Goal: Task Accomplishment & Management: Complete application form

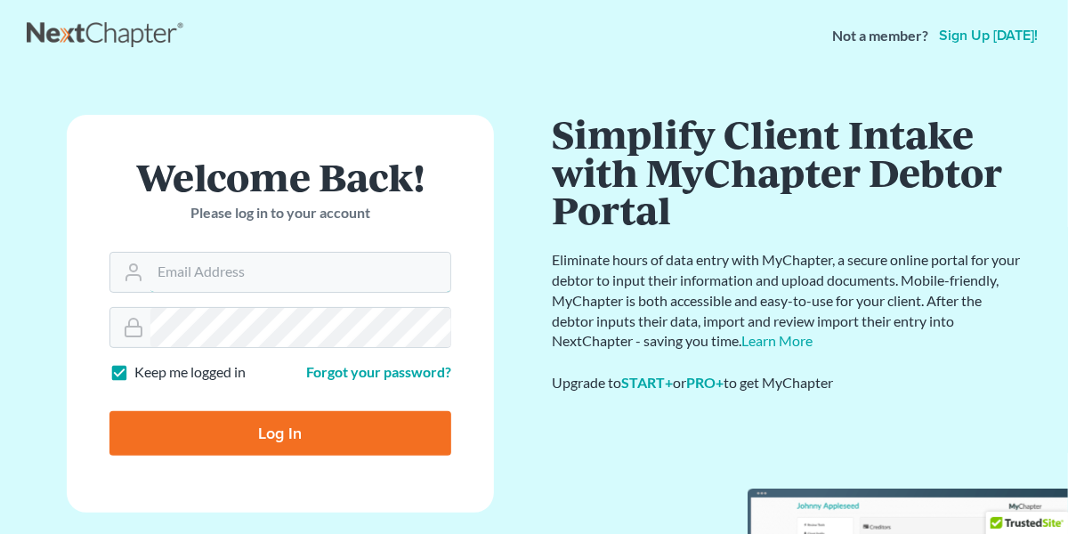
type input "[EMAIL_ADDRESS][DOMAIN_NAME]"
click at [252, 432] on input "Log In" at bounding box center [281, 433] width 342 height 45
type input "Thinking..."
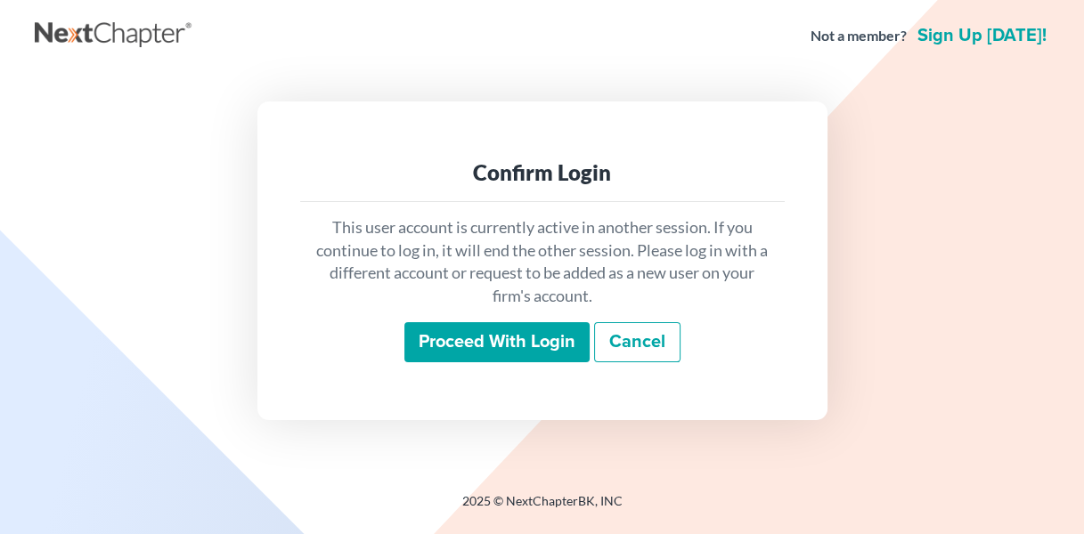
click at [492, 334] on input "Proceed with login" at bounding box center [496, 342] width 185 height 41
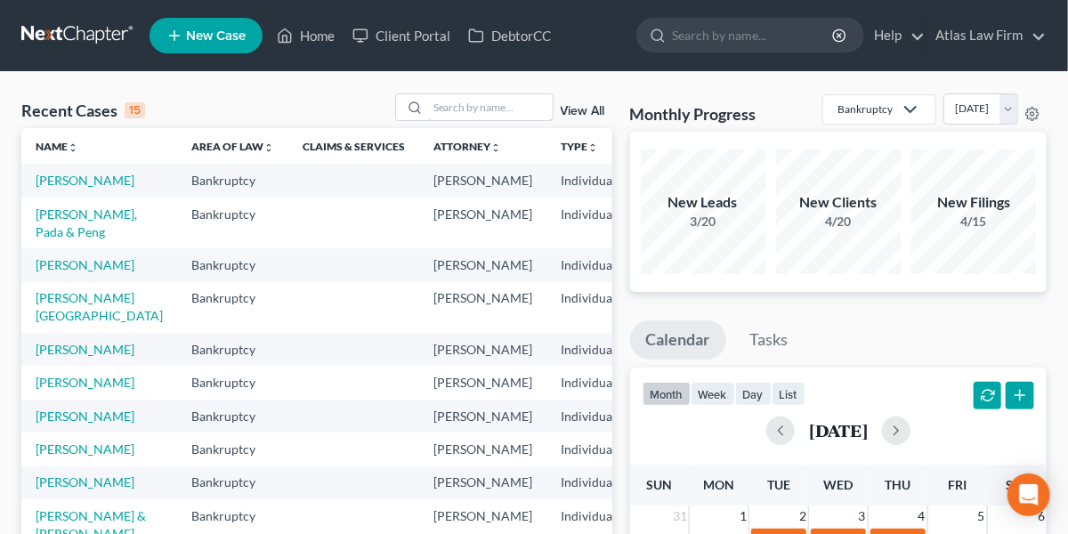
click at [463, 114] on input "search" at bounding box center [490, 107] width 125 height 26
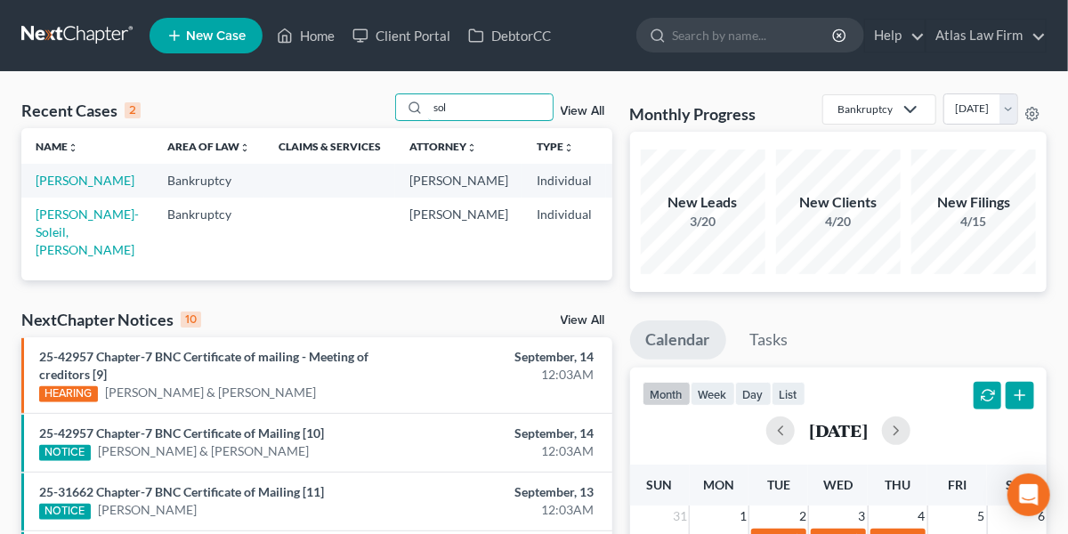
type input "sol"
click at [56, 232] on link "[PERSON_NAME]-Soleil, [PERSON_NAME]" at bounding box center [87, 232] width 103 height 51
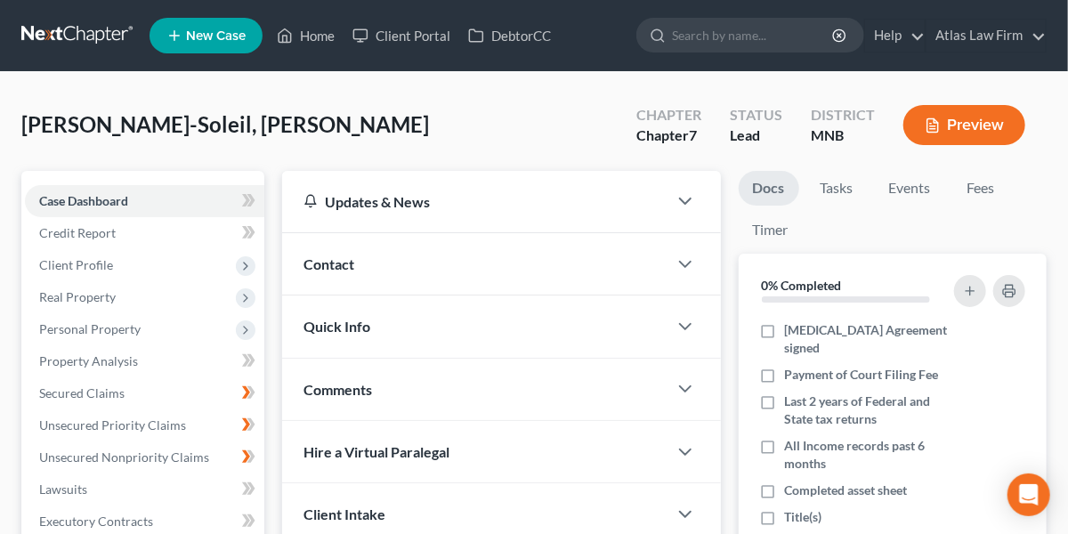
click at [974, 121] on button "Preview" at bounding box center [965, 125] width 122 height 40
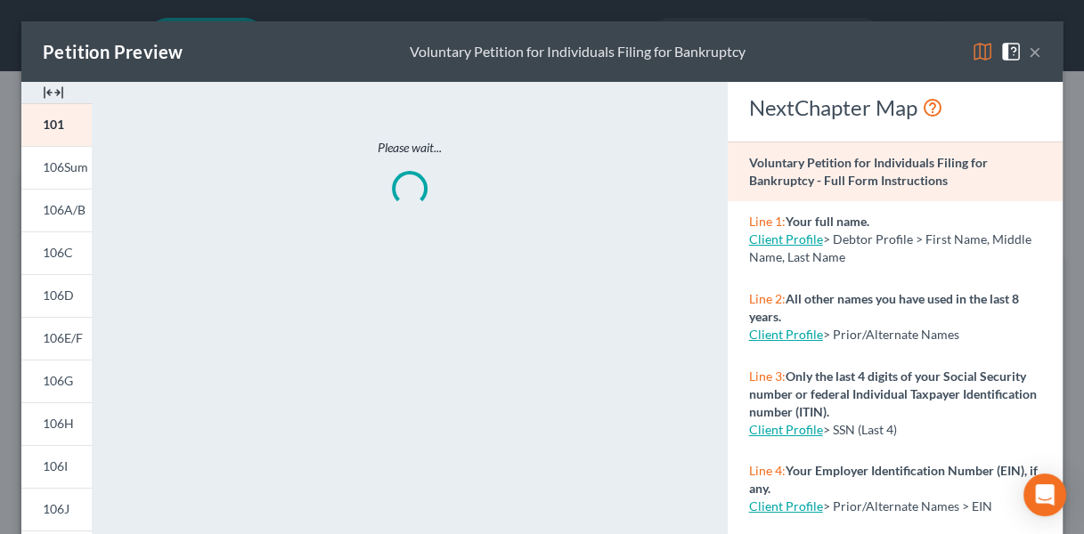
click at [971, 53] on img at bounding box center [981, 51] width 21 height 21
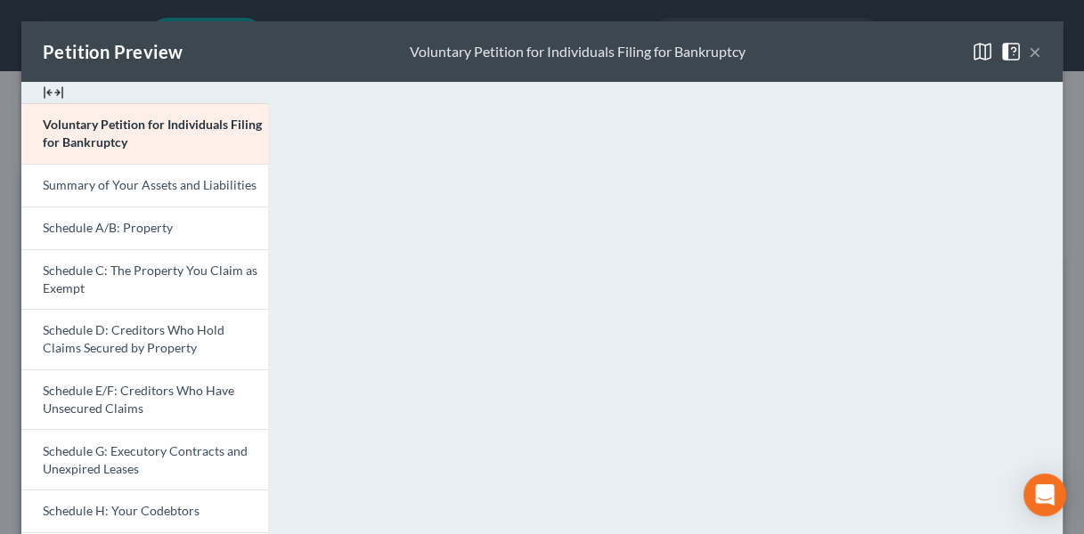
click at [168, 213] on link "Schedule A/B: Property" at bounding box center [144, 228] width 247 height 43
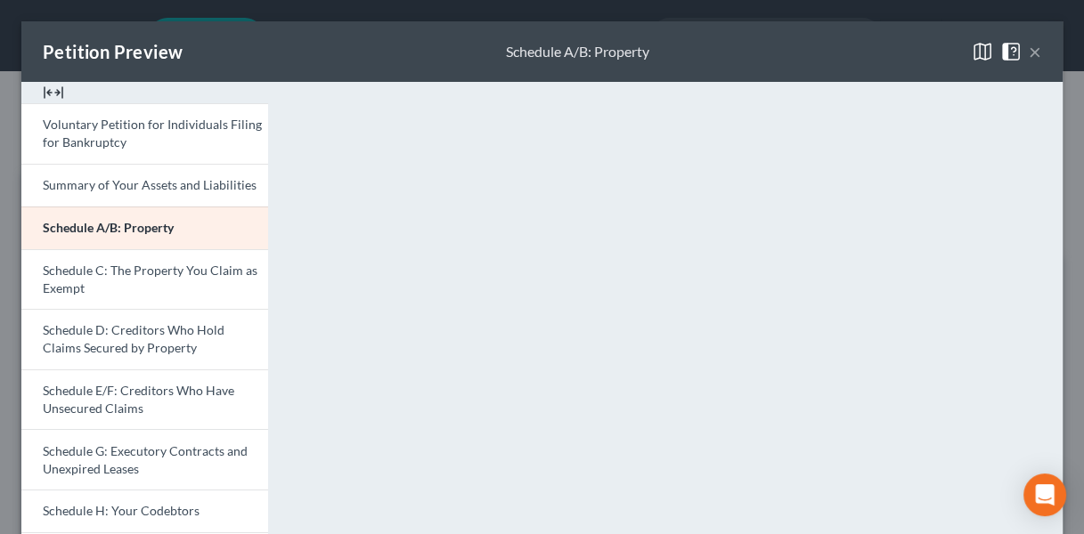
click at [1028, 57] on button "×" at bounding box center [1034, 51] width 12 height 21
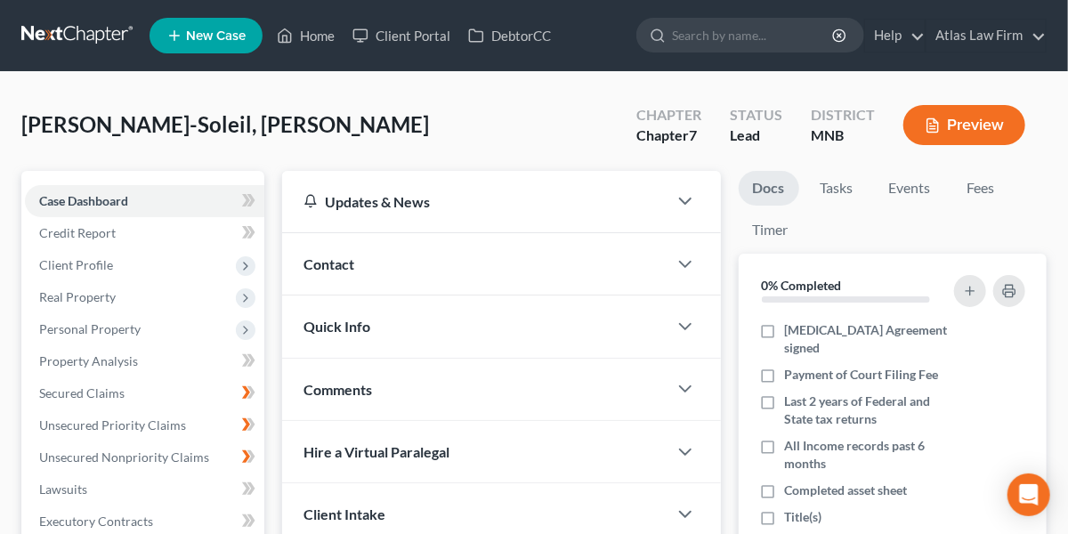
click at [134, 330] on span "Personal Property" at bounding box center [90, 328] width 102 height 15
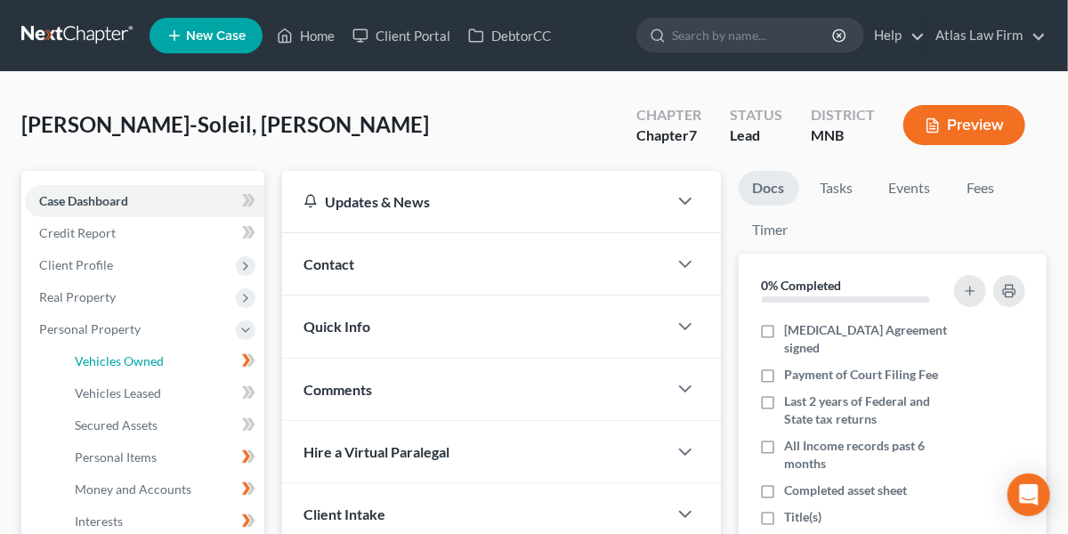
click at [151, 364] on span "Vehicles Owned" at bounding box center [119, 360] width 89 height 15
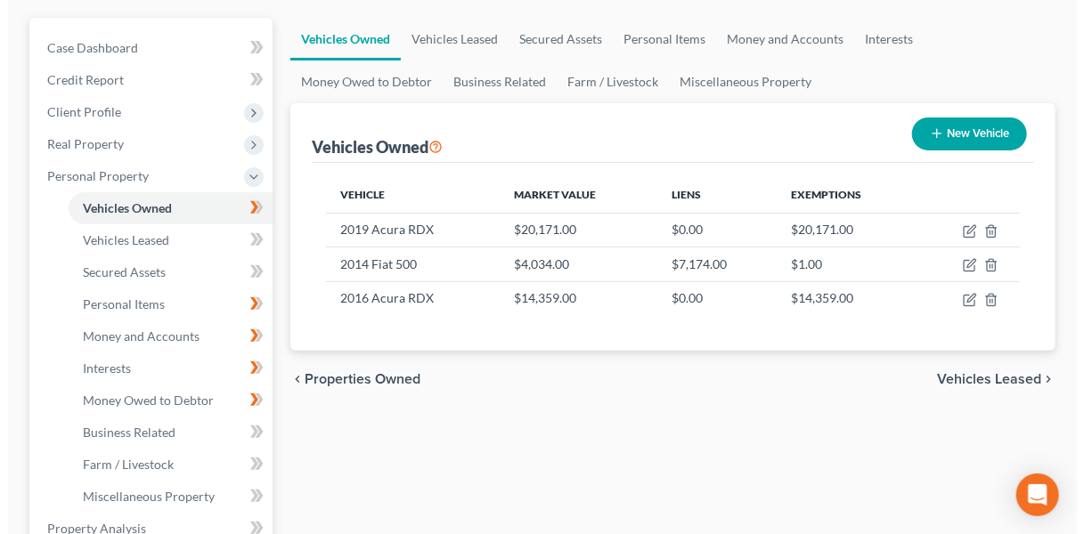
scroll to position [154, 0]
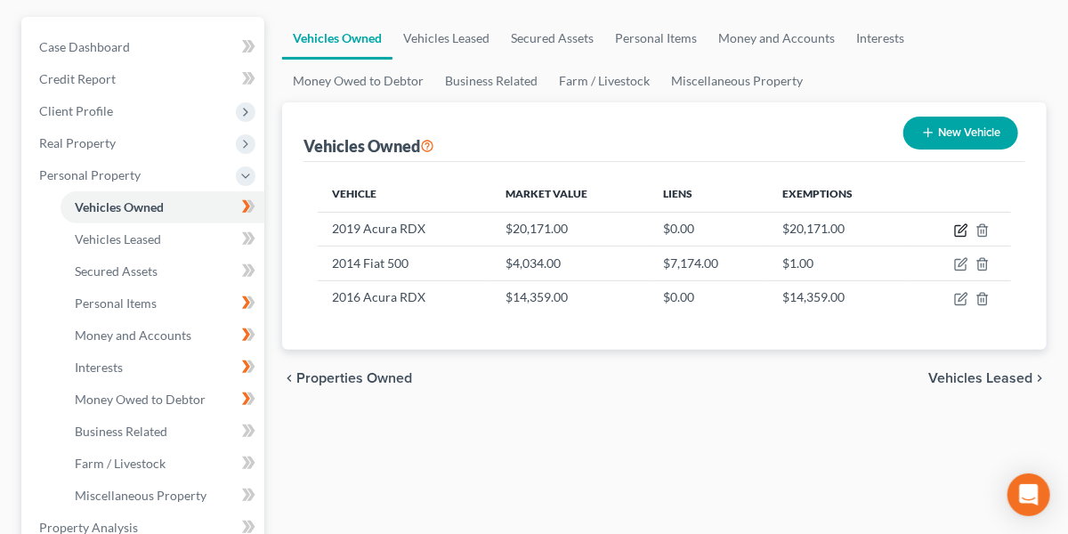
click at [962, 231] on icon "button" at bounding box center [963, 228] width 8 height 8
select select "0"
select select "7"
select select "2"
select select "0"
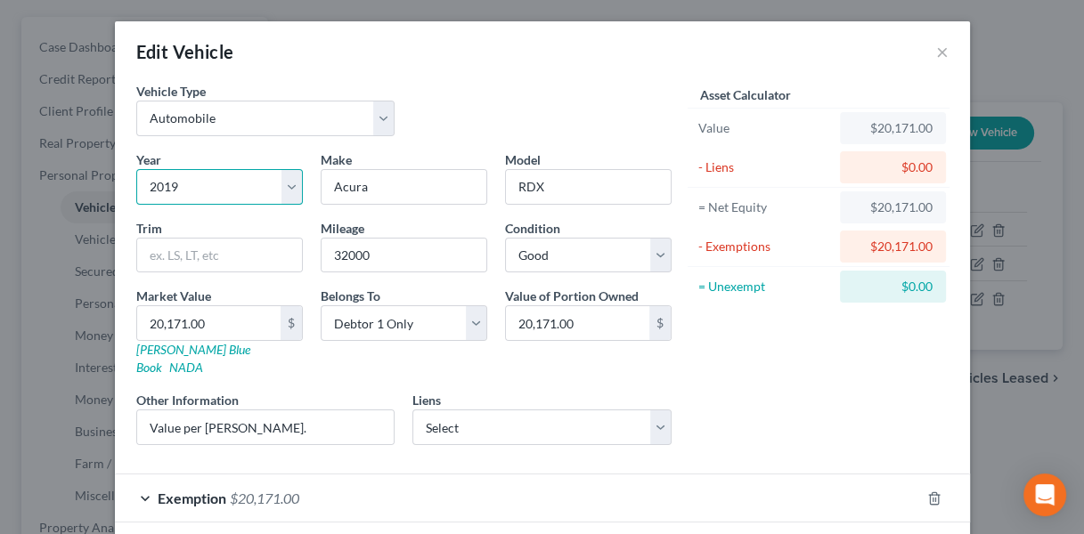
click at [194, 184] on select "Select 2026 2025 2024 2023 2022 2021 2020 2019 2018 2017 2016 2015 2014 2013 20…" at bounding box center [219, 187] width 167 height 36
select select "8"
click at [136, 169] on select "Select 2026 2025 2024 2023 2022 2021 2020 2019 2018 2017 2016 2015 2014 2013 20…" at bounding box center [219, 187] width 167 height 36
click at [464, 138] on div "Vehicle Type Select Automobile Truck Trailer Watercraft Aircraft Motor Home Atv…" at bounding box center [403, 116] width 553 height 69
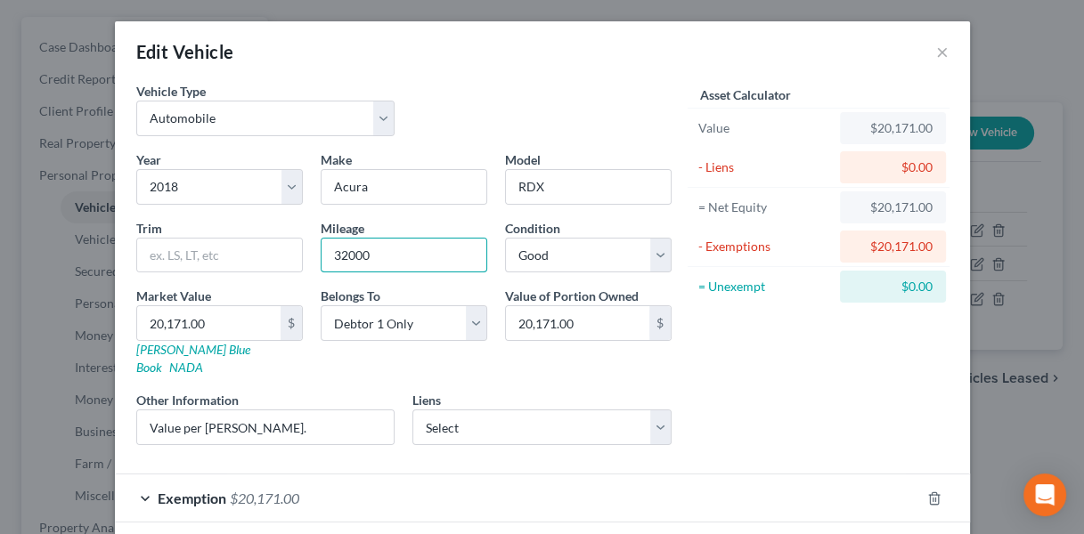
click at [333, 255] on input "32000" at bounding box center [403, 256] width 165 height 34
type input "32,000"
click at [361, 347] on div "Belongs To * Select Debtor 1 Only Debtor 2 Only Debtor 1 And Debtor 2 Only At L…" at bounding box center [404, 332] width 184 height 90
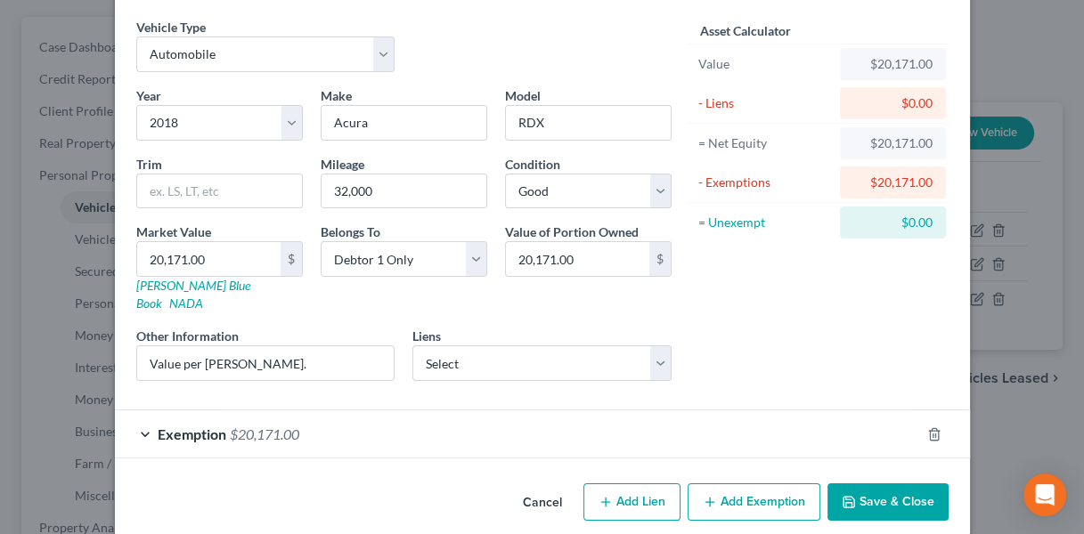
scroll to position [62, 0]
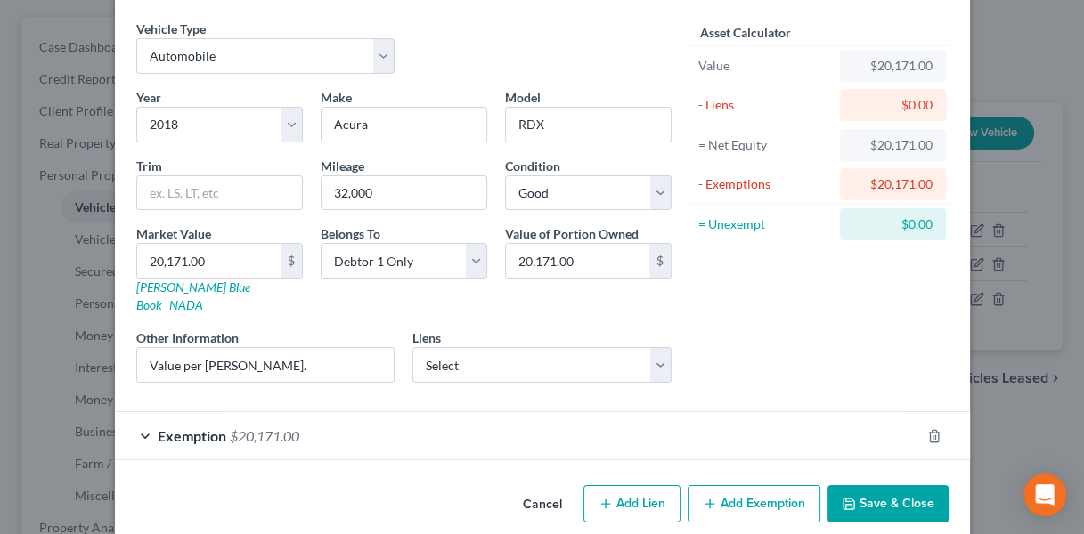
click at [767, 412] on div "Exemption $20,171.00" at bounding box center [517, 435] width 805 height 47
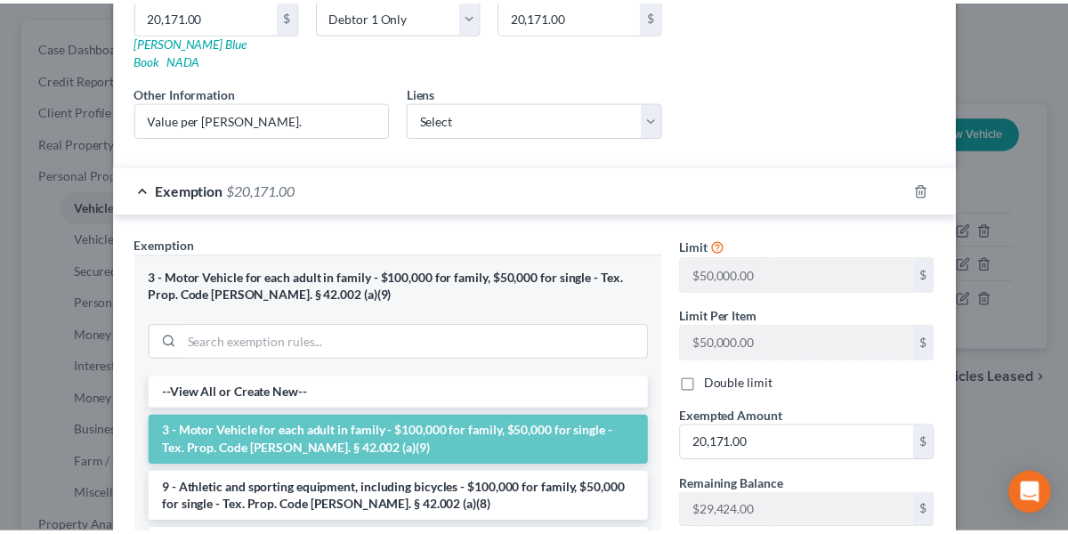
scroll to position [540, 0]
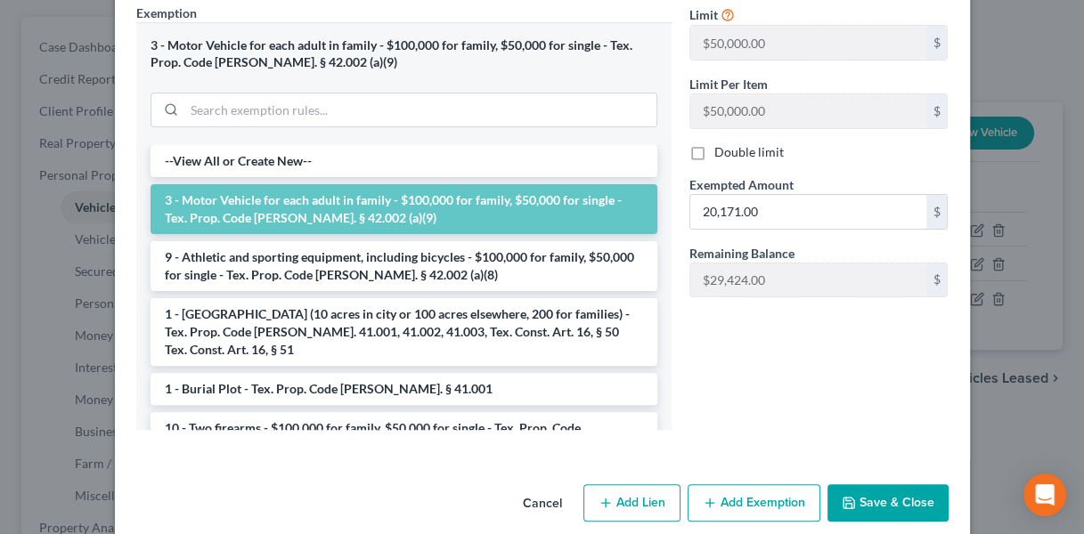
click at [538, 486] on button "Cancel" at bounding box center [542, 504] width 68 height 36
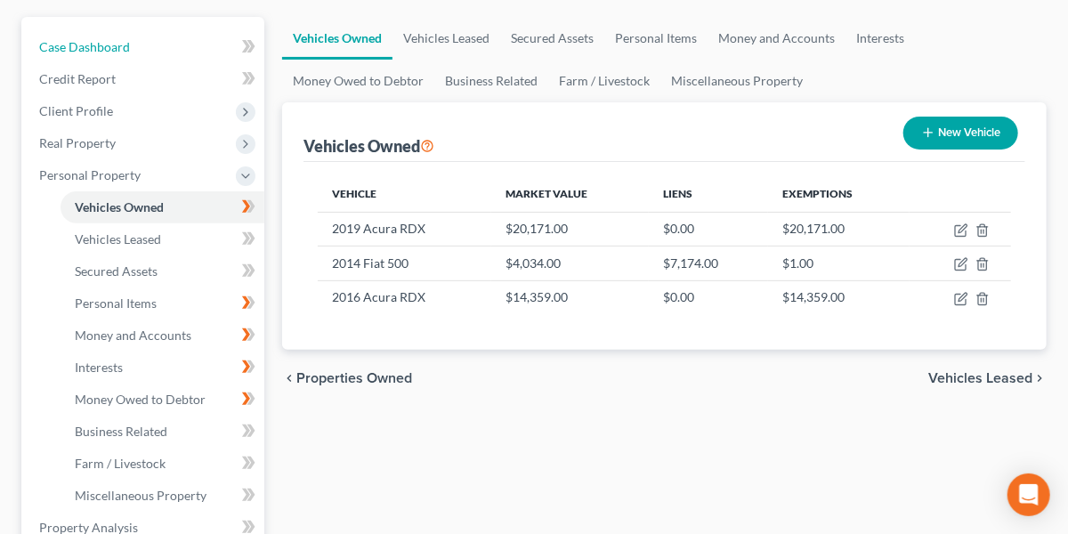
click at [145, 41] on link "Case Dashboard" at bounding box center [145, 47] width 240 height 32
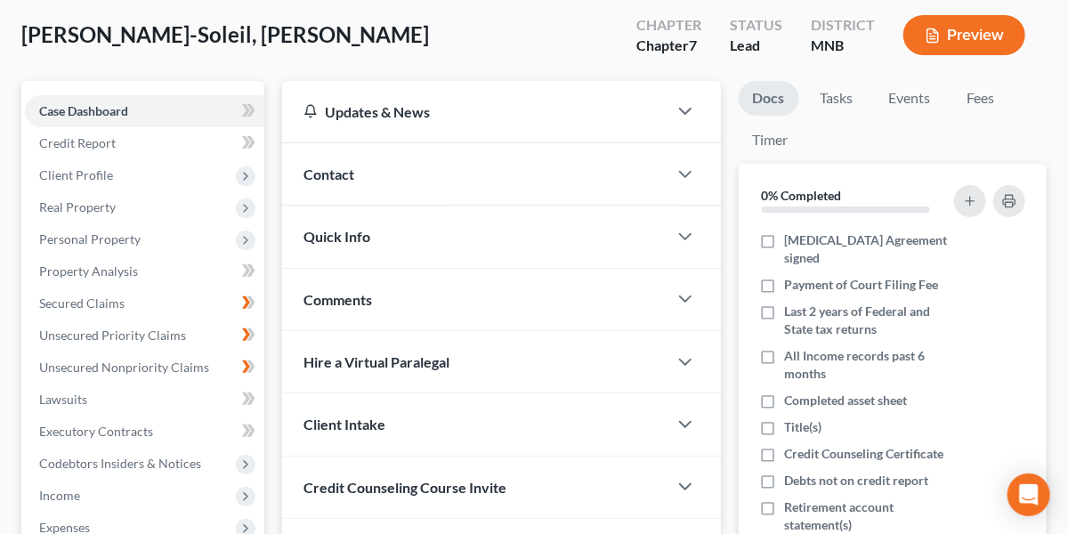
scroll to position [94, 0]
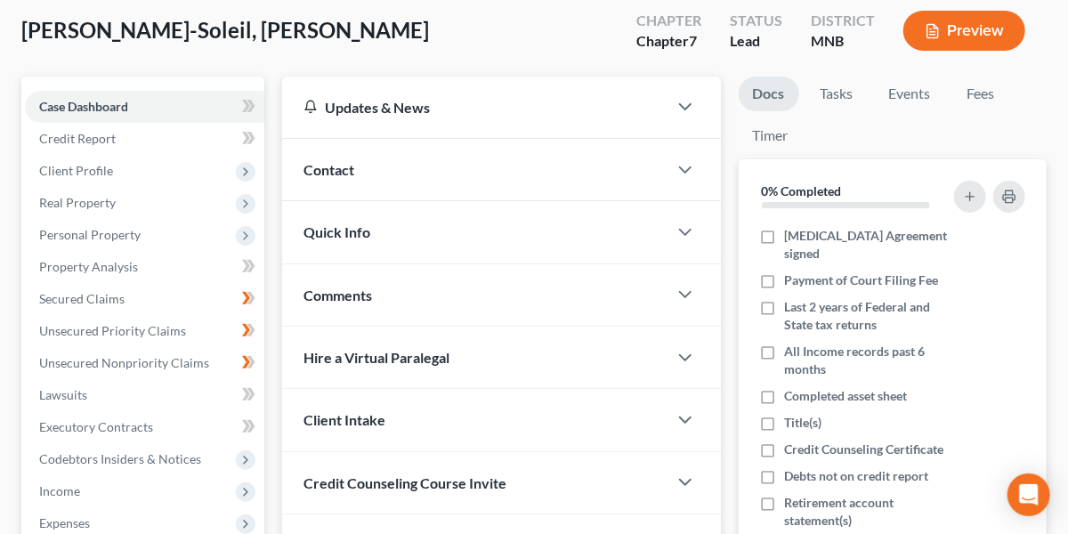
click at [132, 172] on span "Client Profile" at bounding box center [145, 171] width 240 height 32
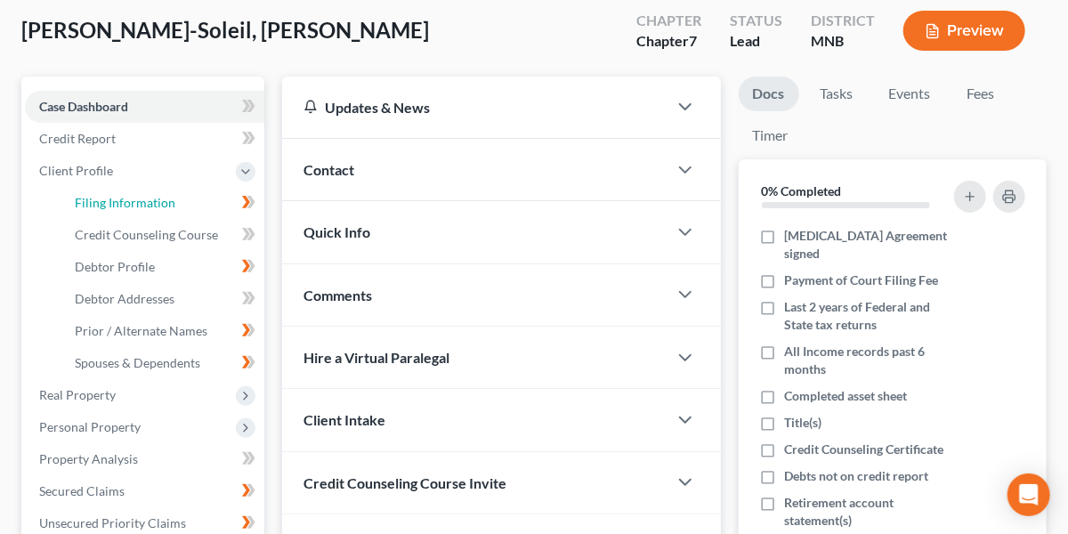
click at [143, 209] on link "Filing Information" at bounding box center [163, 203] width 204 height 32
select select "1"
select select "0"
select select "45"
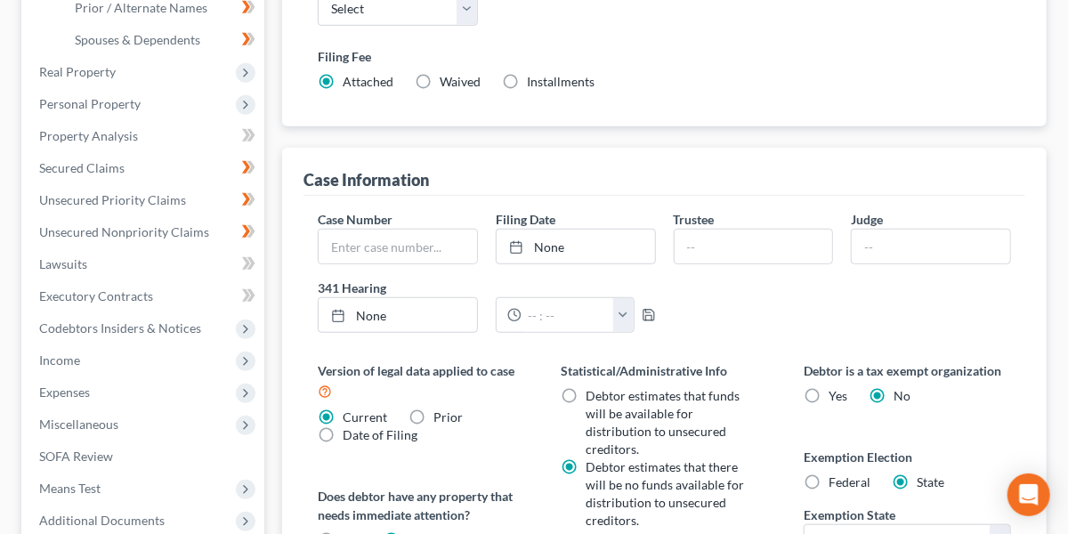
scroll to position [673, 0]
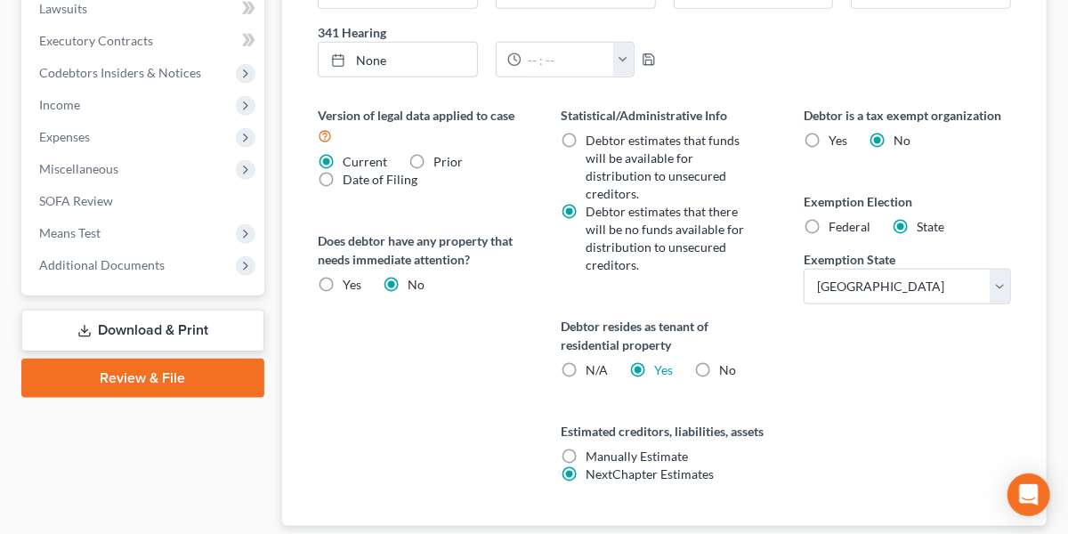
click at [844, 225] on span "Federal" at bounding box center [850, 226] width 42 height 15
click at [844, 225] on input "Federal" at bounding box center [842, 224] width 12 height 12
radio input "true"
radio input "false"
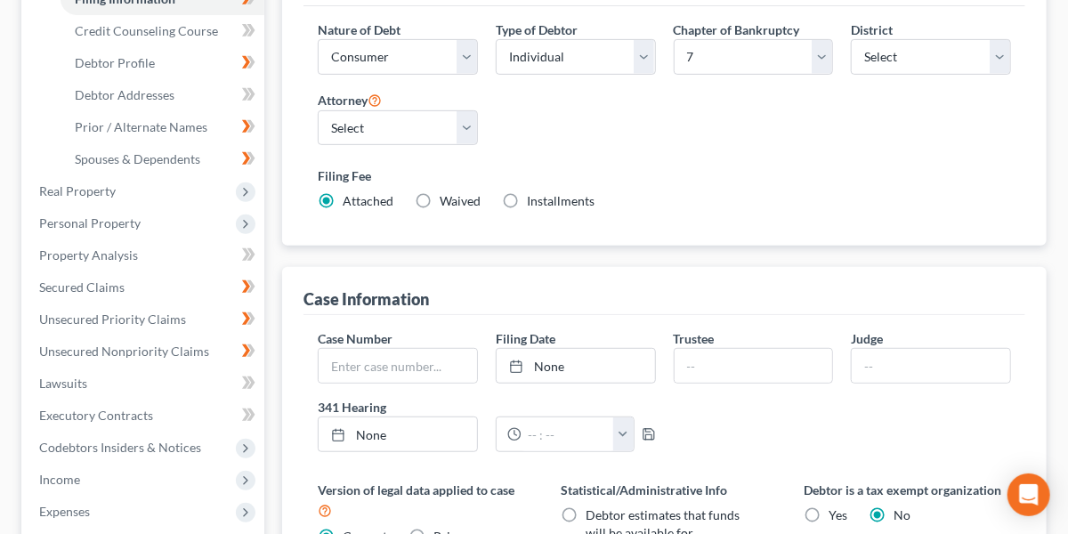
scroll to position [167, 0]
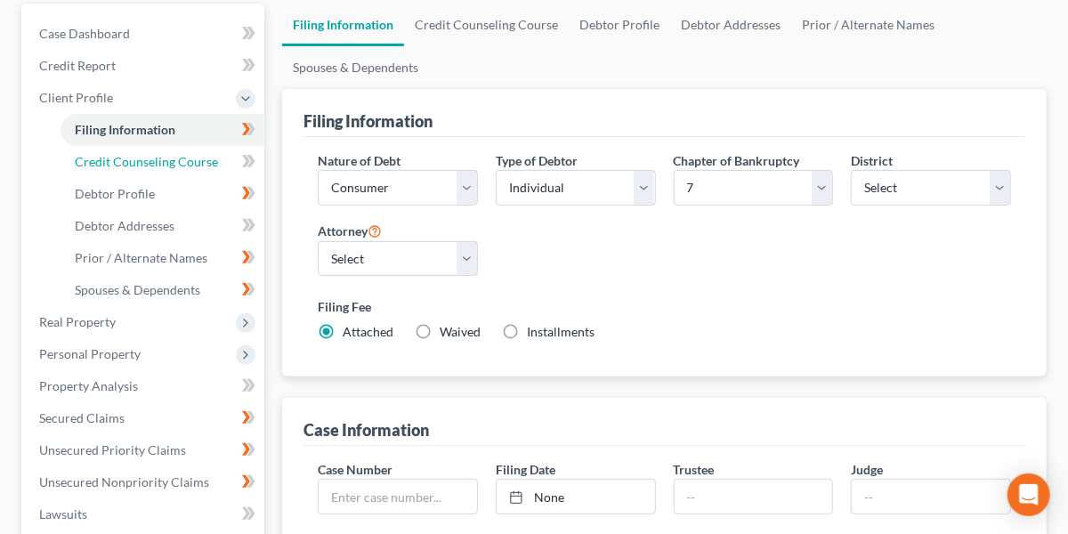
click at [175, 160] on span "Credit Counseling Course" at bounding box center [146, 161] width 143 height 15
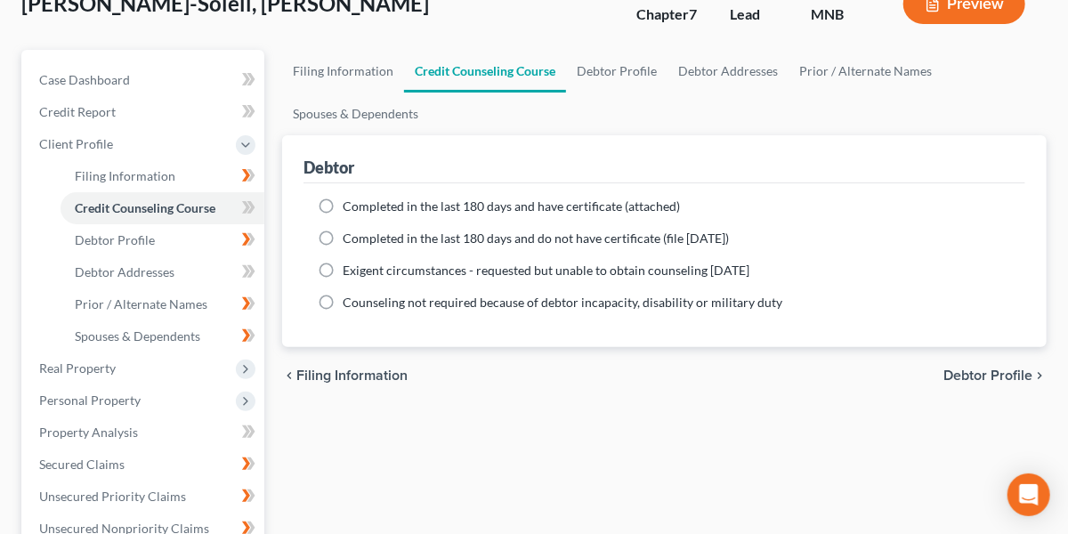
scroll to position [138, 0]
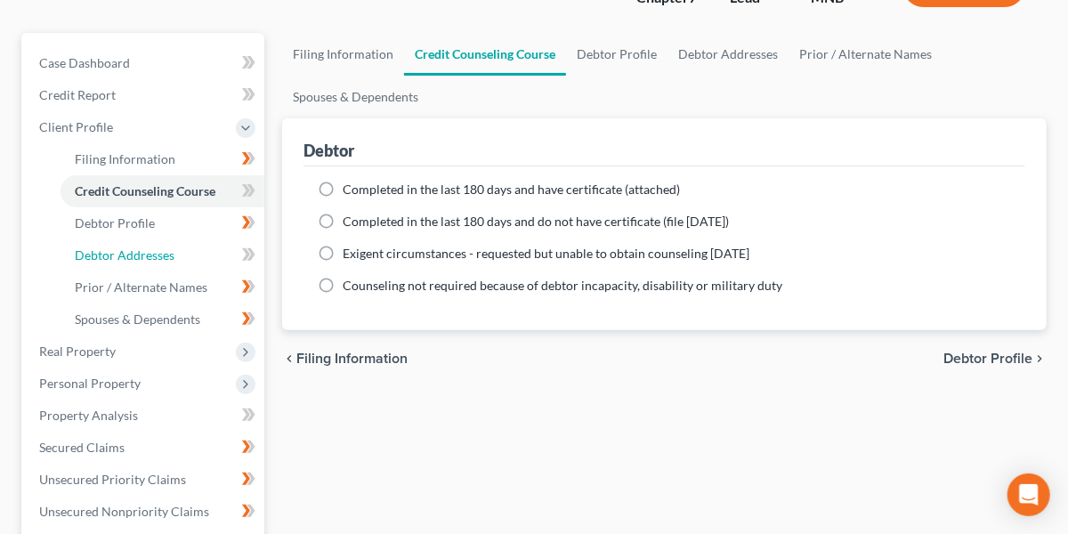
click at [151, 249] on span "Debtor Addresses" at bounding box center [125, 255] width 100 height 15
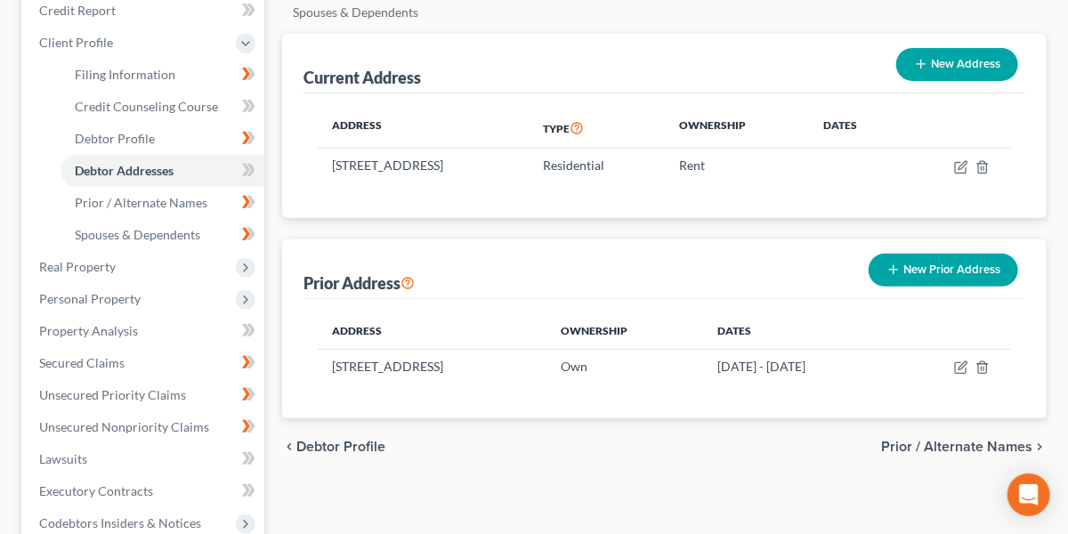
scroll to position [228, 0]
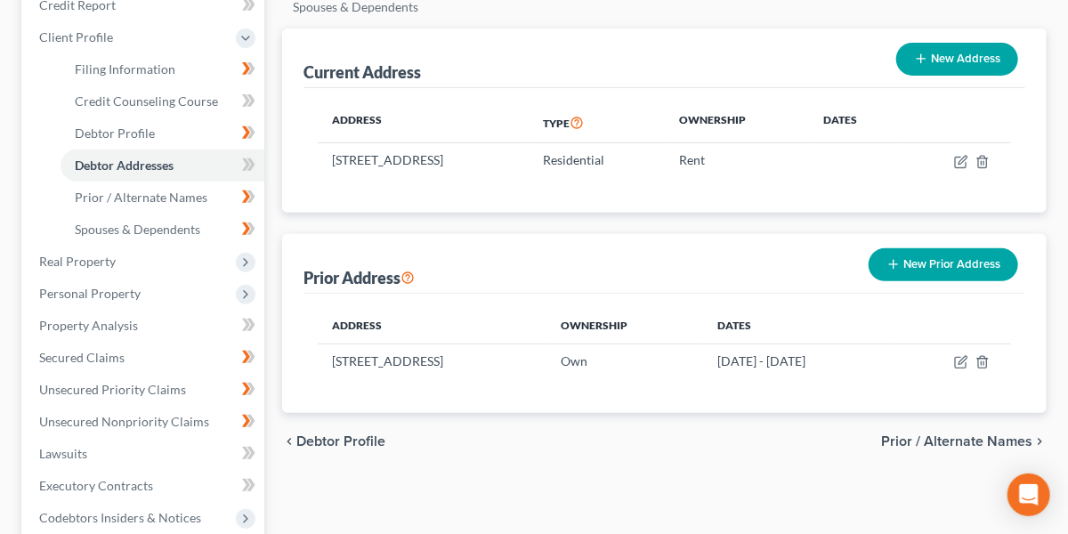
click at [140, 258] on span "Real Property" at bounding box center [145, 262] width 240 height 32
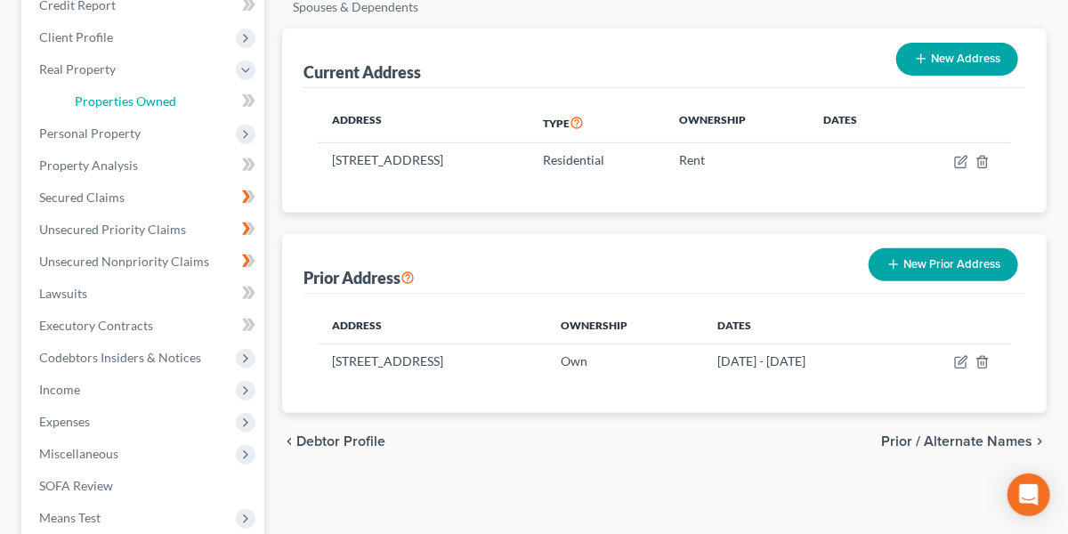
click at [156, 102] on span "Properties Owned" at bounding box center [126, 100] width 102 height 15
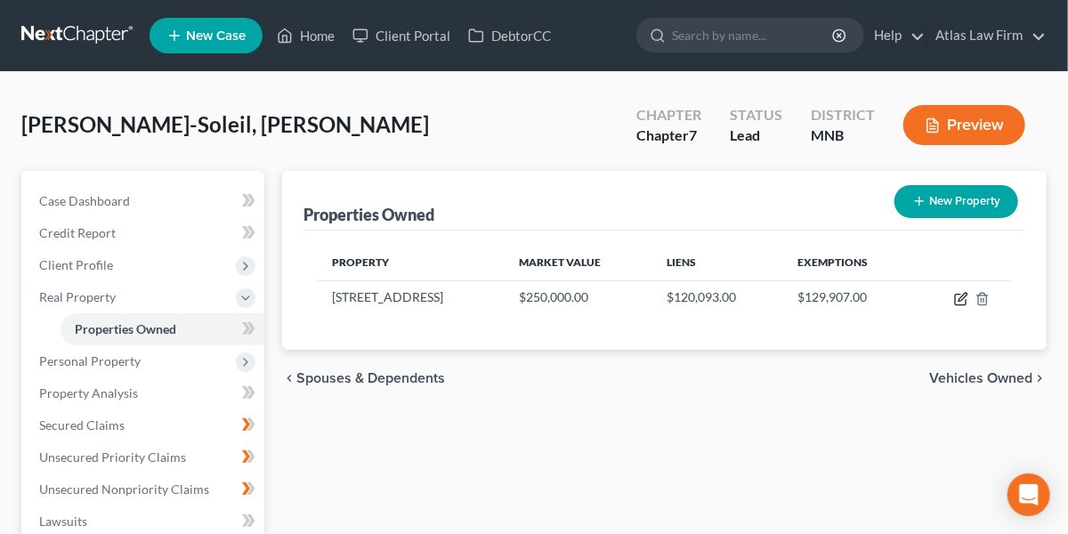
click at [962, 300] on icon "button" at bounding box center [962, 299] width 14 height 14
select select "45"
select select "0"
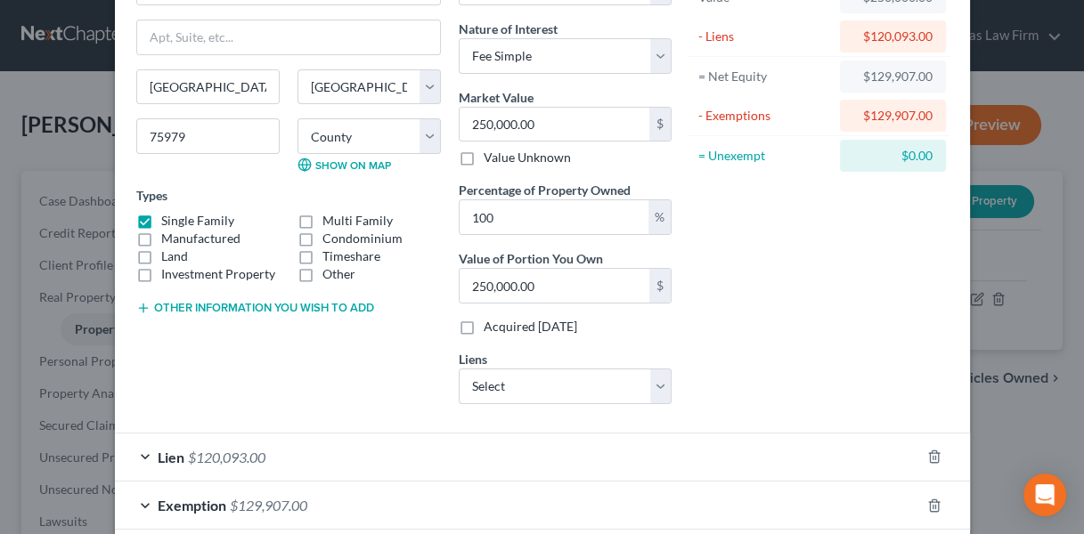
scroll to position [219, 0]
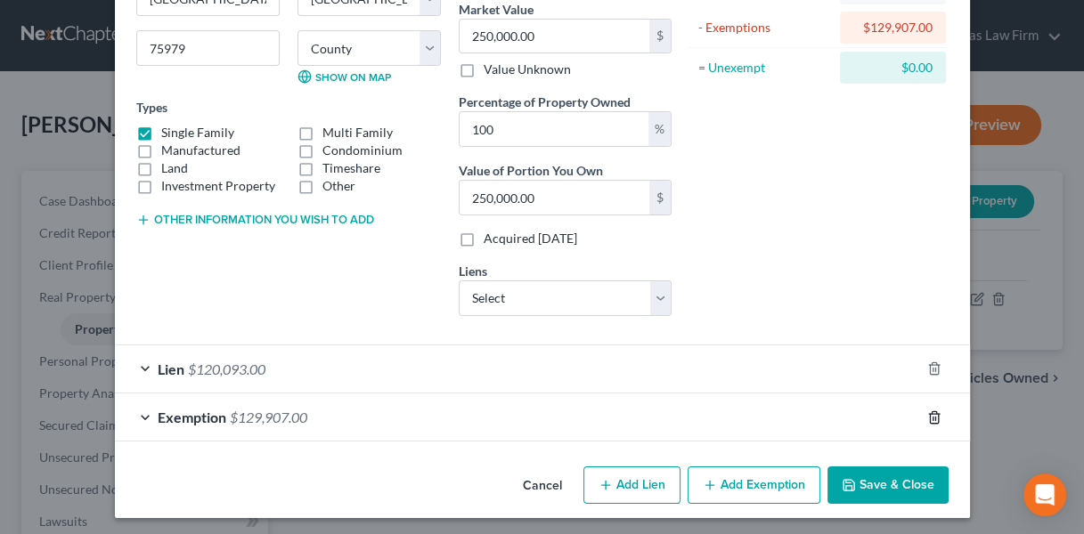
click at [927, 413] on icon "button" at bounding box center [934, 417] width 14 height 14
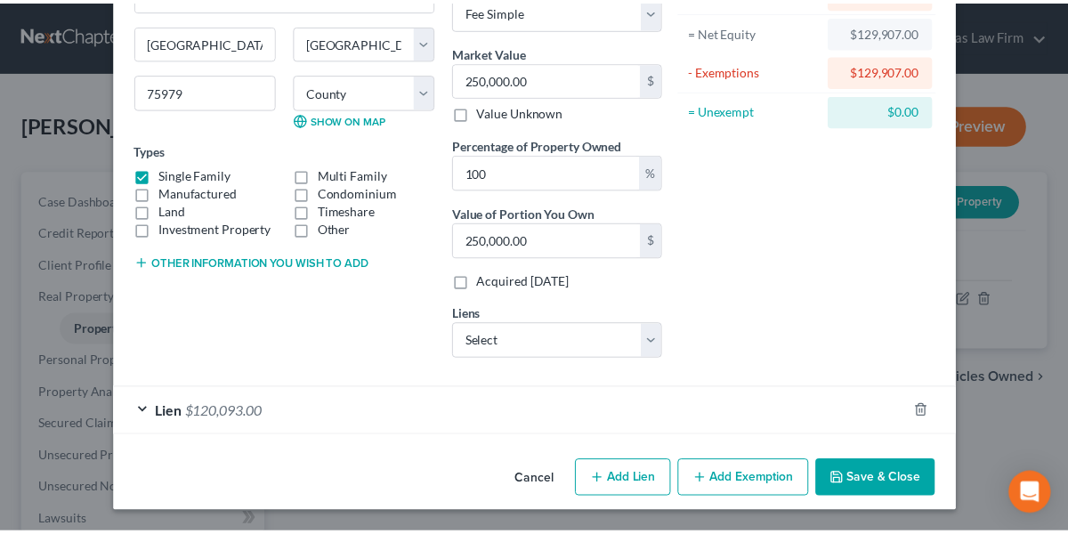
scroll to position [171, 0]
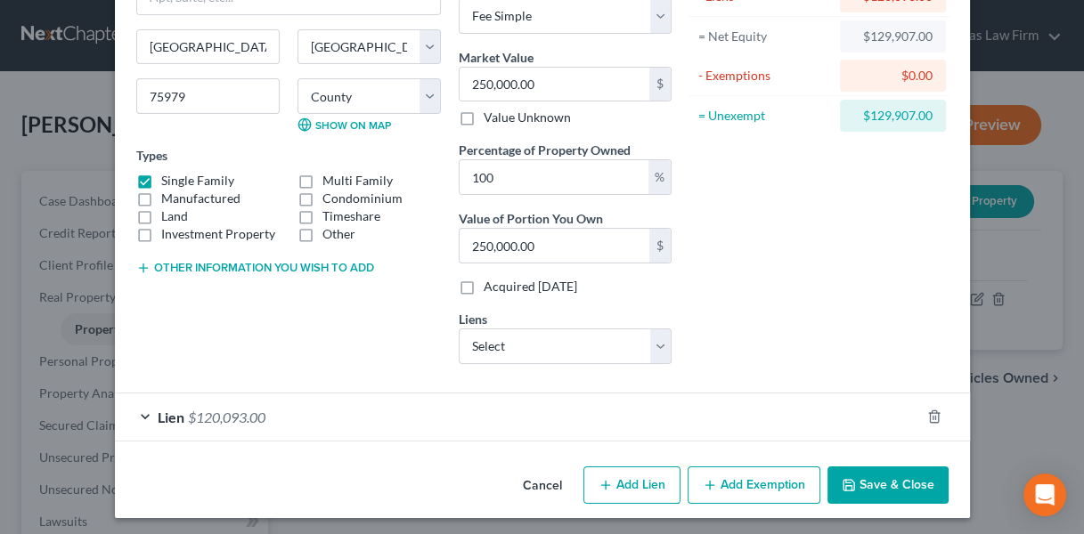
click at [857, 470] on button "Save & Close" at bounding box center [887, 485] width 121 height 37
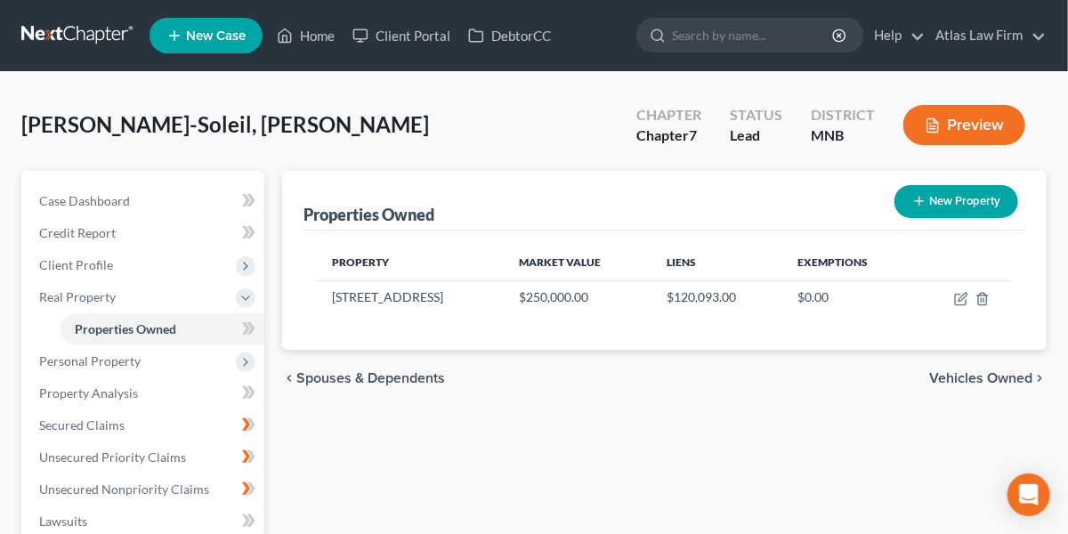
click at [151, 356] on span "Personal Property" at bounding box center [145, 361] width 240 height 32
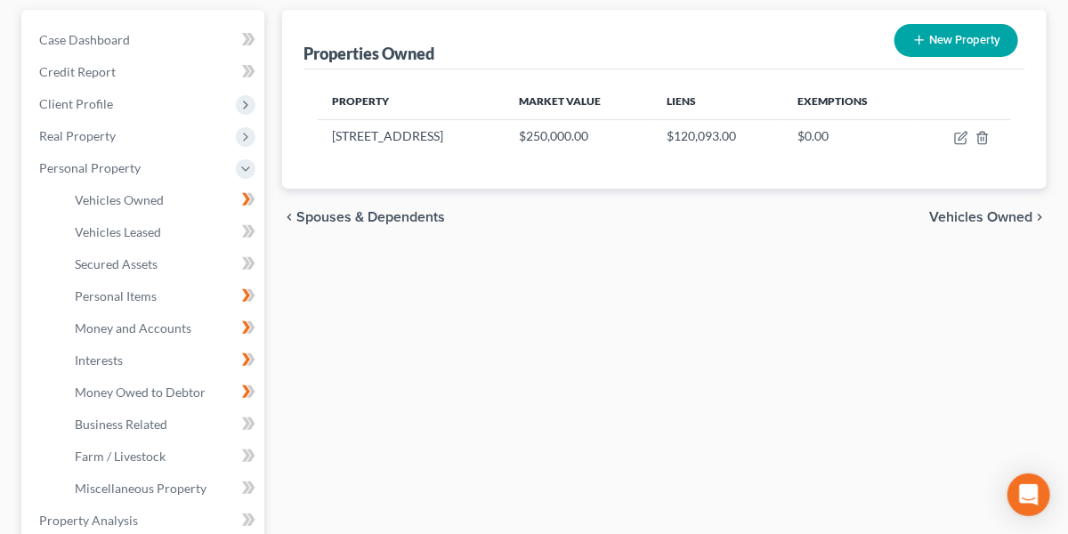
scroll to position [162, 0]
click at [147, 195] on span "Vehicles Owned" at bounding box center [119, 198] width 89 height 15
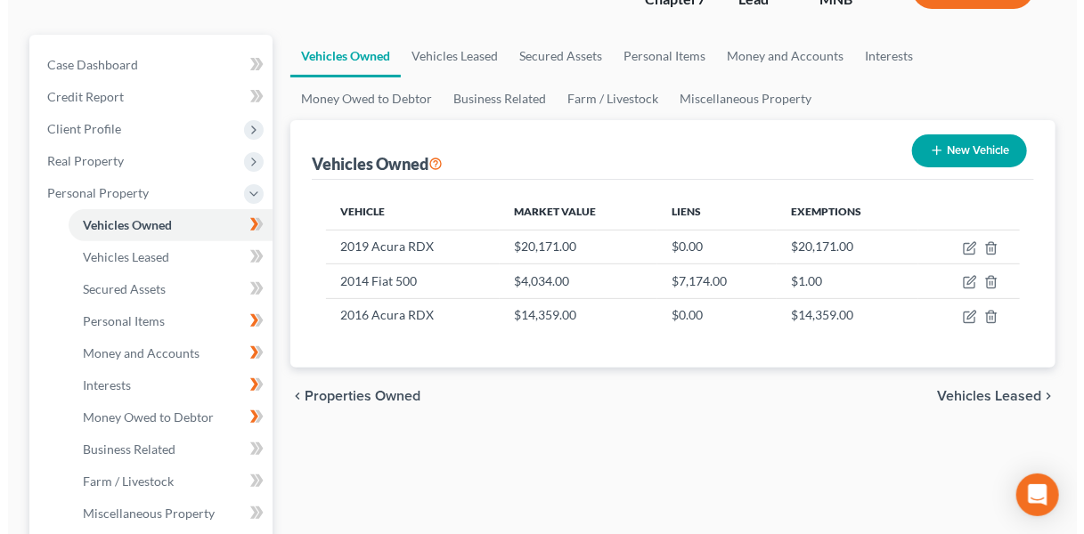
scroll to position [140, 0]
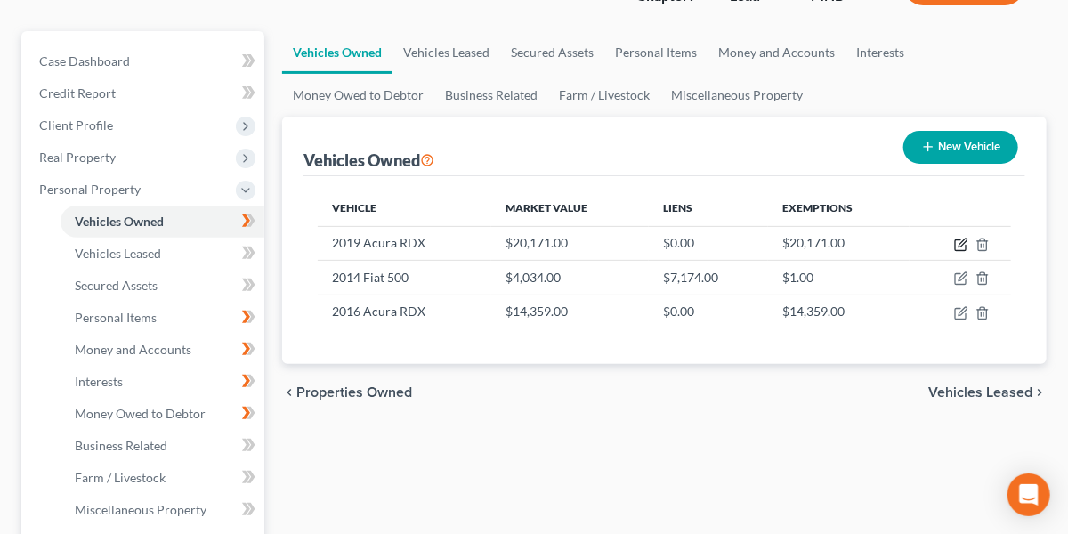
click at [957, 244] on icon "button" at bounding box center [962, 245] width 14 height 14
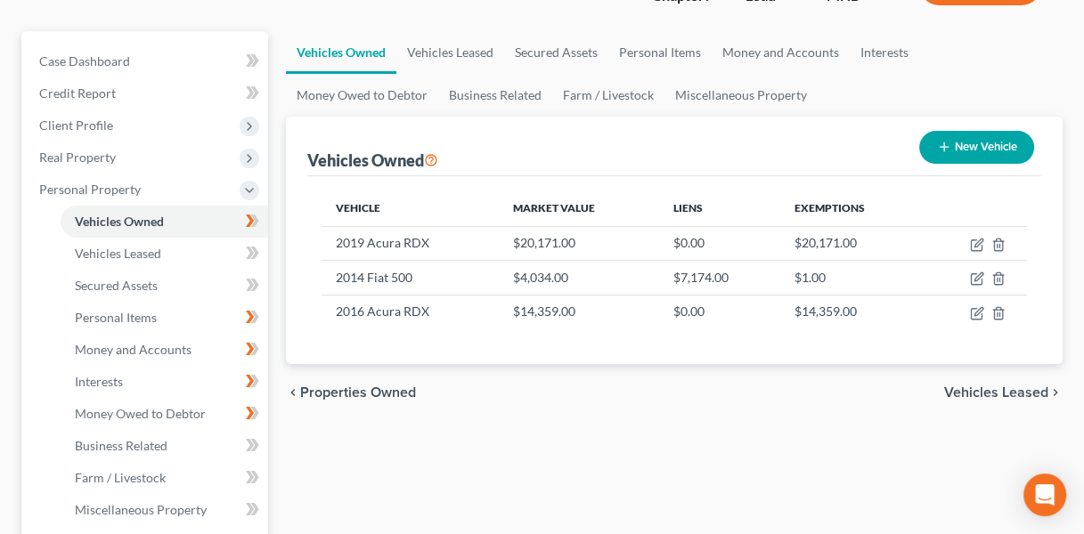
select select "0"
select select "7"
select select "2"
select select "0"
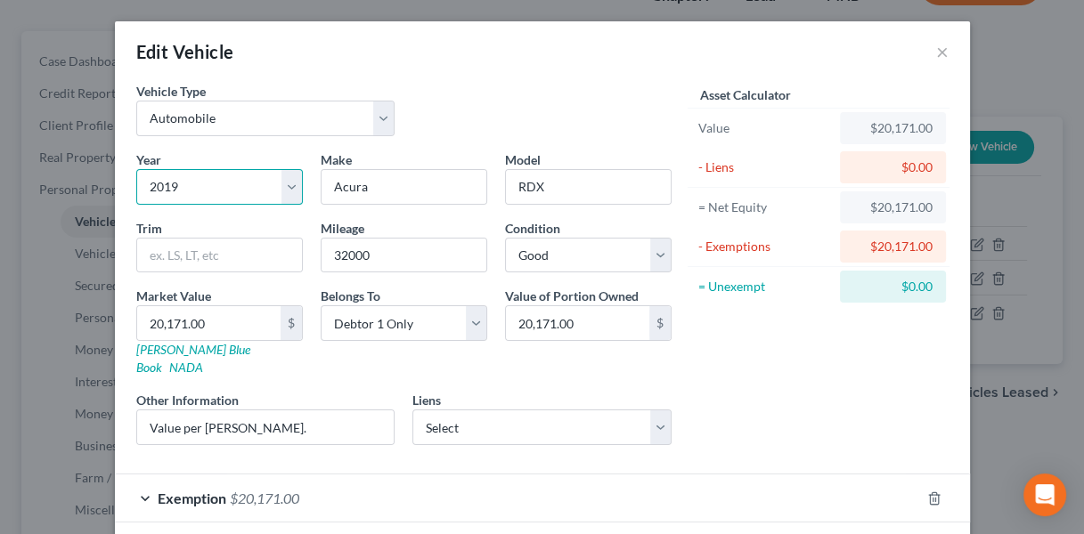
click at [294, 181] on select "Select 2026 2025 2024 2023 2022 2021 2020 2019 2018 2017 2016 2015 2014 2013 20…" at bounding box center [219, 187] width 167 height 36
select select "8"
click at [136, 169] on select "Select 2026 2025 2024 2023 2022 2021 2020 2019 2018 2017 2016 2015 2014 2013 20…" at bounding box center [219, 187] width 167 height 36
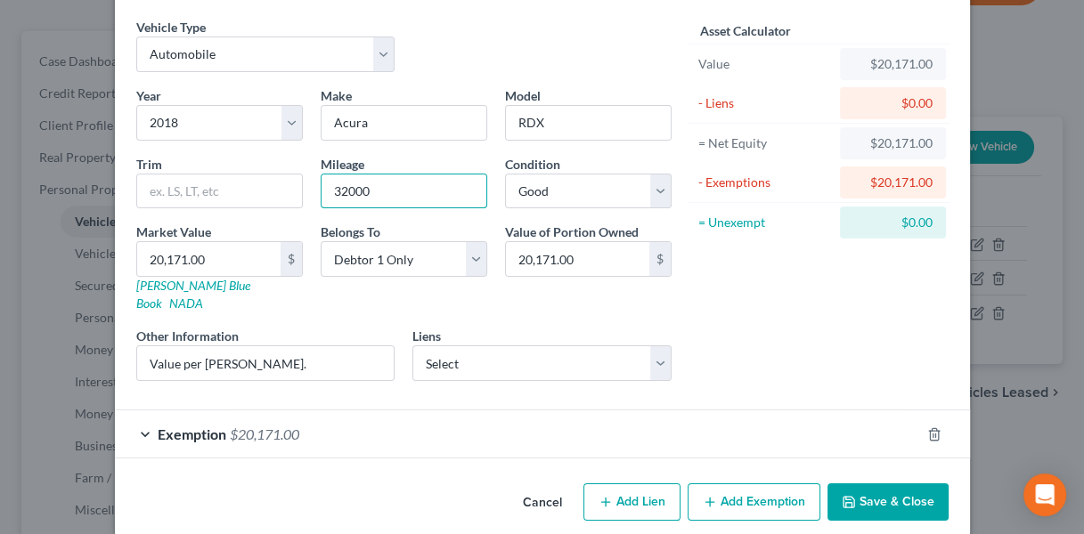
click at [340, 190] on input "32000" at bounding box center [403, 192] width 165 height 34
type input "36,000"
click at [930, 428] on icon "button" at bounding box center [934, 434] width 8 height 12
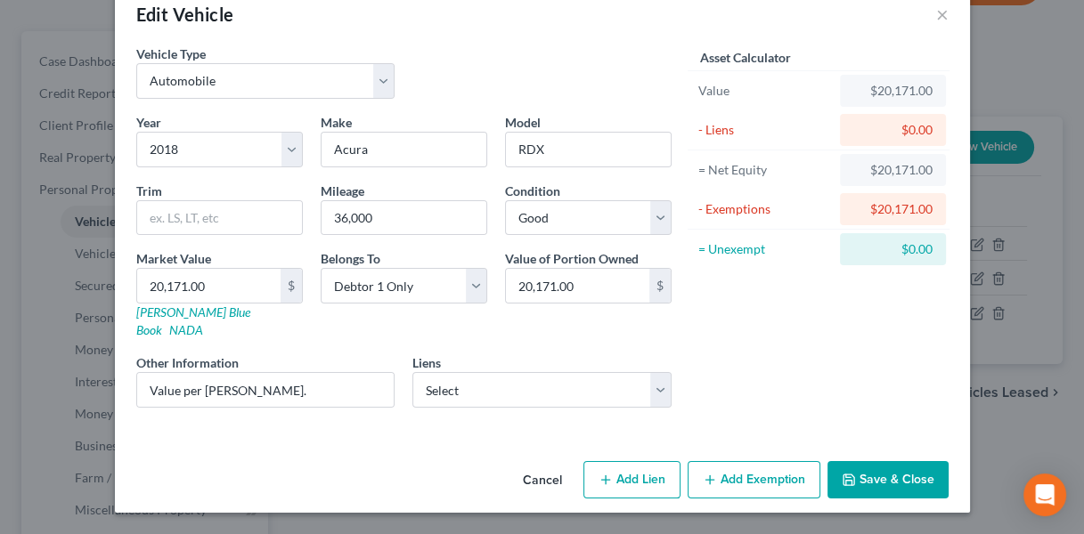
scroll to position [15, 0]
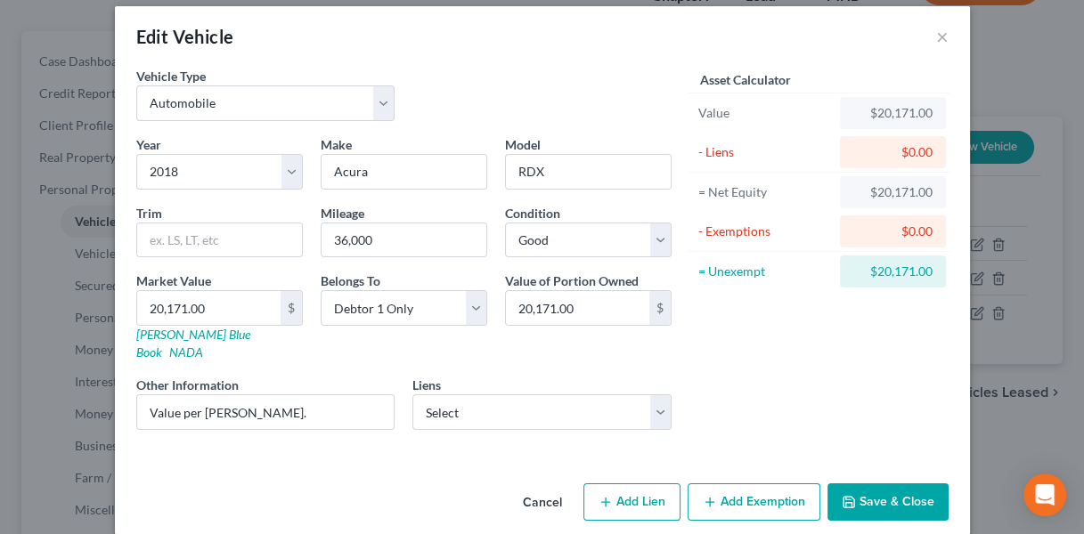
click at [860, 484] on button "Save & Close" at bounding box center [887, 501] width 121 height 37
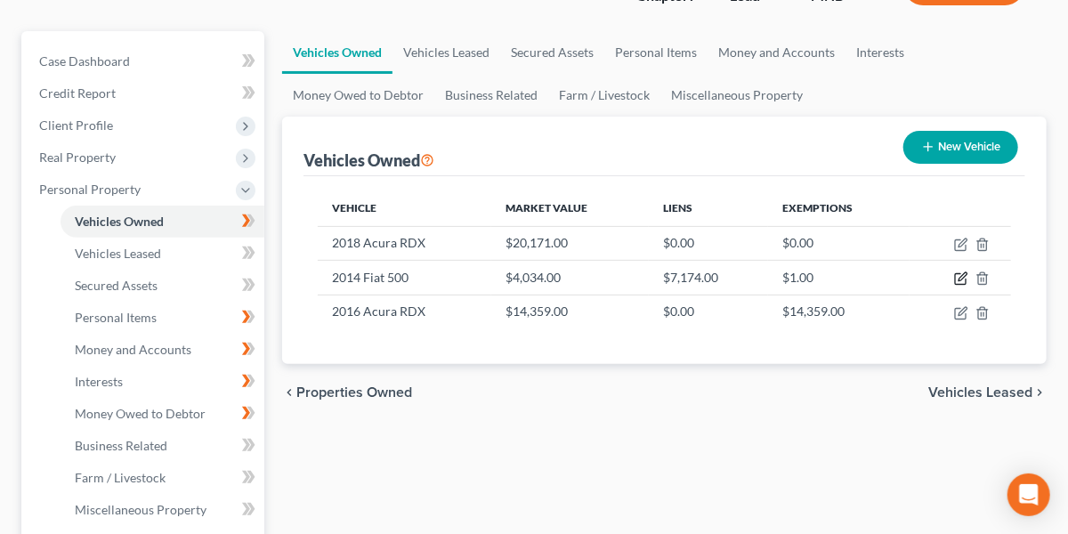
click at [962, 276] on icon "button" at bounding box center [962, 279] width 14 height 14
select select "0"
select select "12"
select select "2"
select select "0"
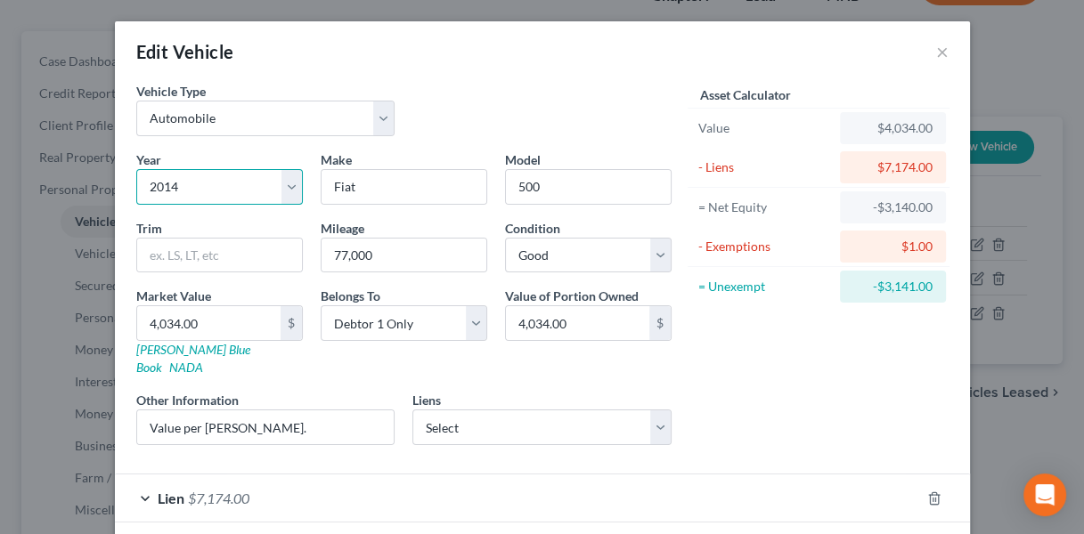
click at [174, 186] on select "Select 2026 2025 2024 2023 2022 2021 2020 2019 2018 2017 2016 2015 2014 2013 20…" at bounding box center [219, 187] width 167 height 36
select select "13"
click at [136, 169] on select "Select 2026 2025 2024 2023 2022 2021 2020 2019 2018 2017 2016 2015 2014 2013 20…" at bounding box center [219, 187] width 167 height 36
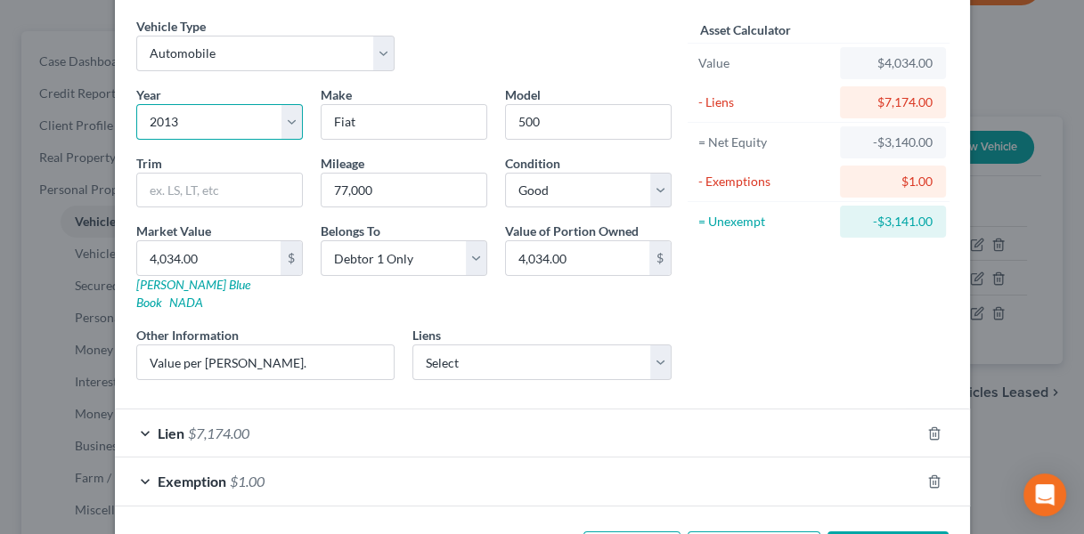
scroll to position [111, 0]
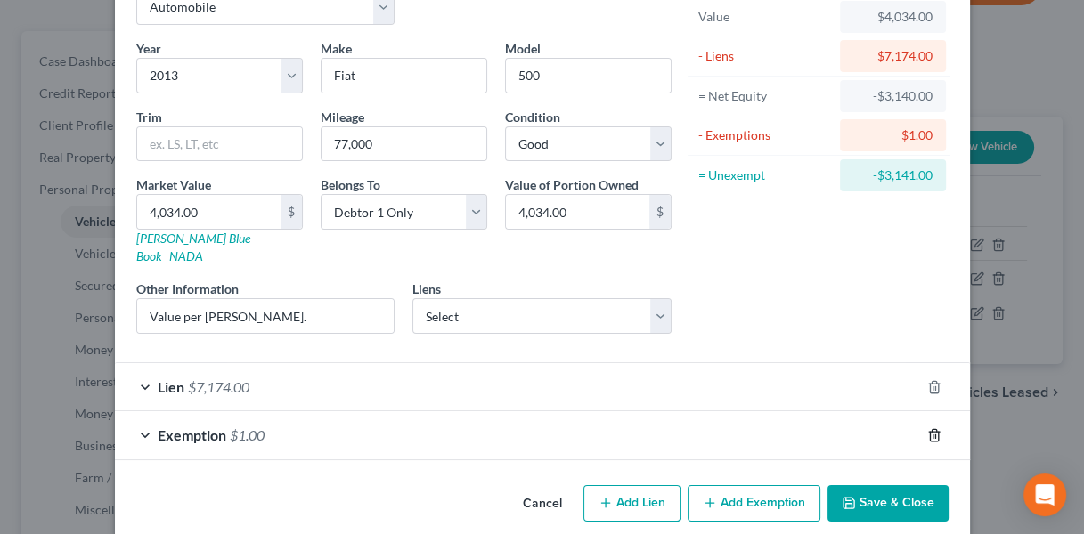
click at [930, 429] on icon "button" at bounding box center [934, 435] width 8 height 12
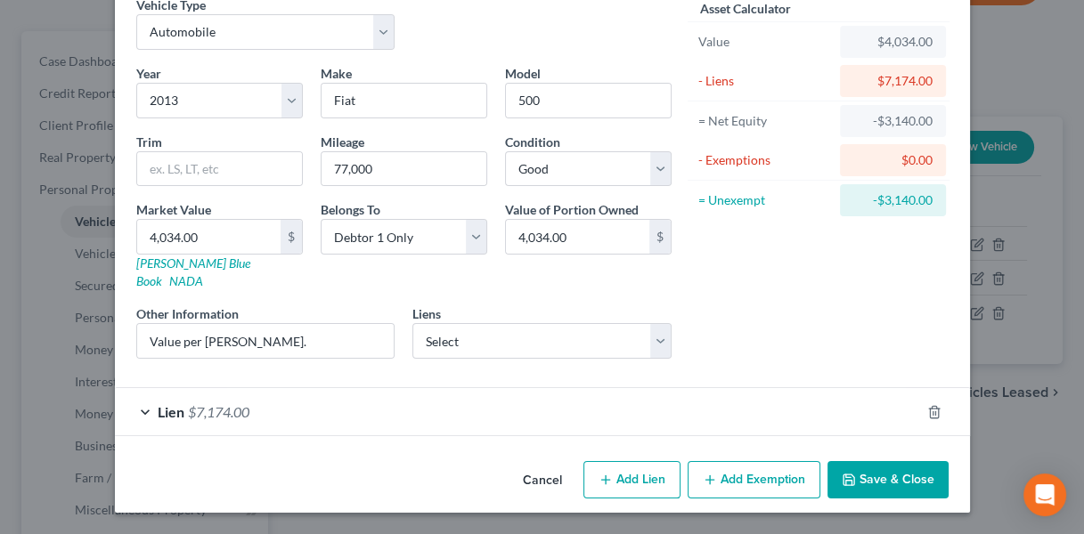
scroll to position [64, 0]
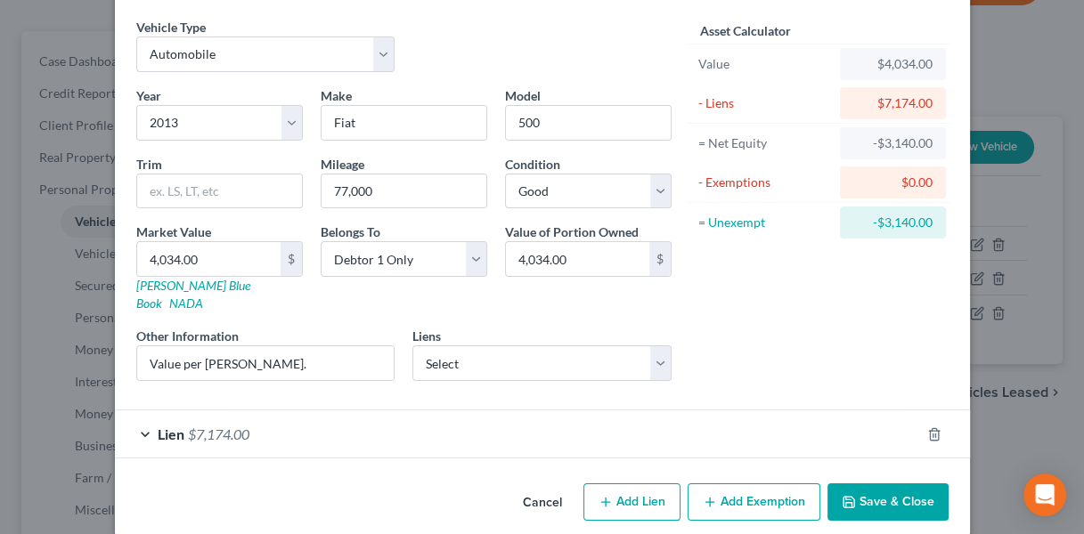
click at [875, 483] on button "Save & Close" at bounding box center [887, 501] width 121 height 37
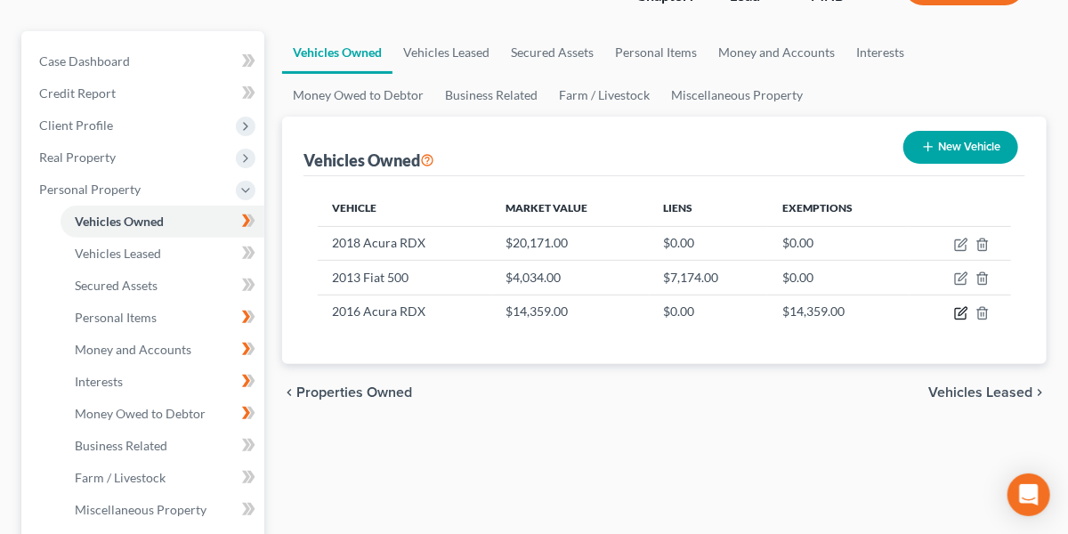
click at [962, 310] on icon "button" at bounding box center [962, 313] width 14 height 14
select select "0"
select select "10"
select select "2"
select select "0"
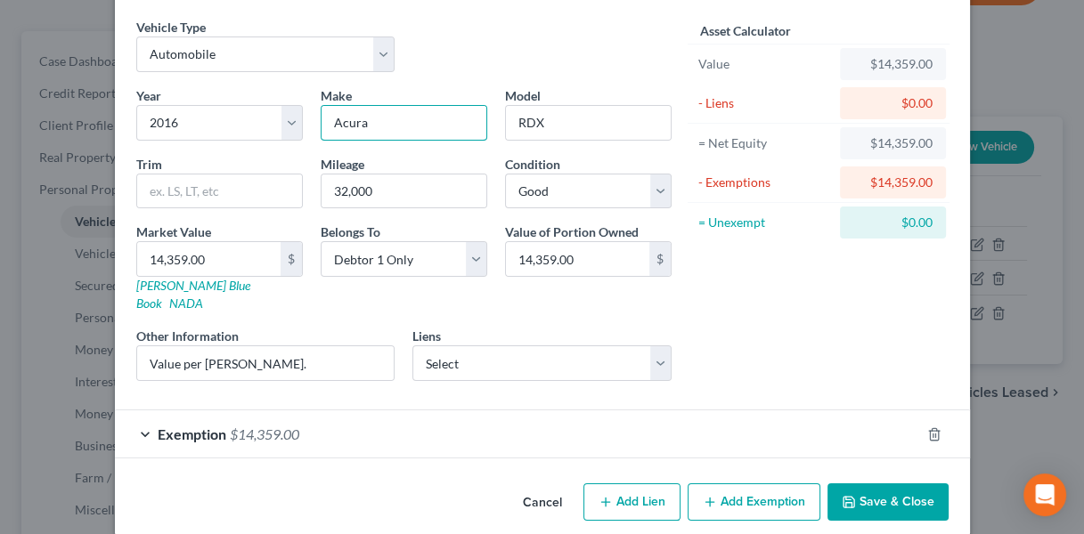
drag, startPoint x: 382, startPoint y: 120, endPoint x: 325, endPoint y: 134, distance: 58.5
click at [325, 134] on input "Acura" at bounding box center [403, 123] width 165 height 34
type input "Porsche"
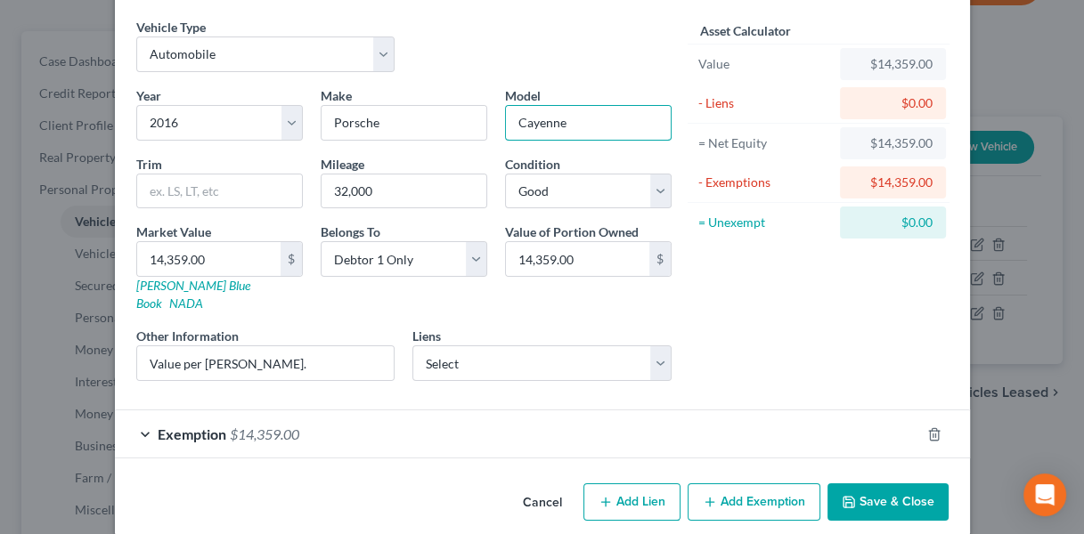
type input "Cayenne"
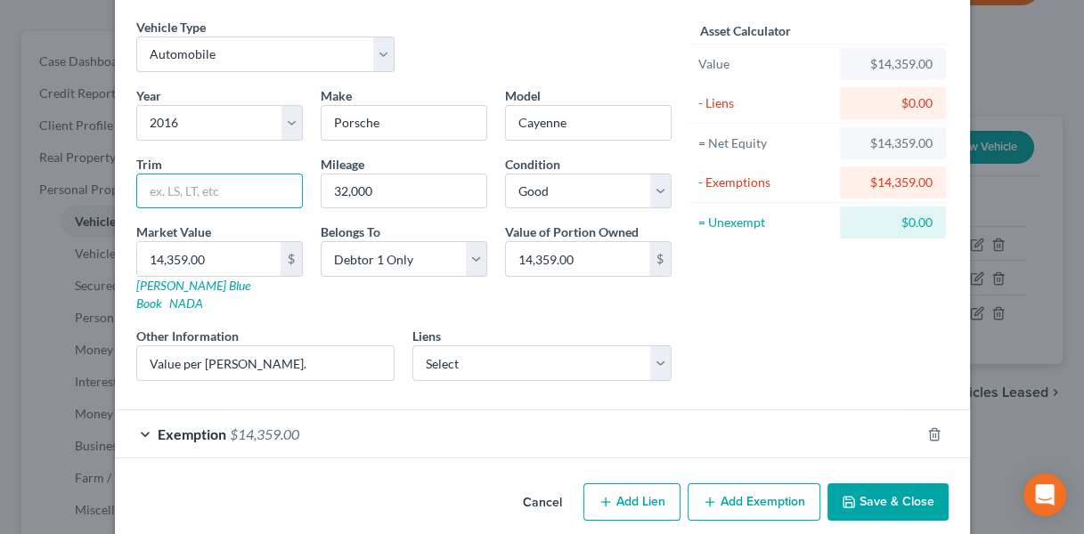
click at [233, 193] on input "text" at bounding box center [219, 192] width 165 height 34
type input "z"
type input "LL"
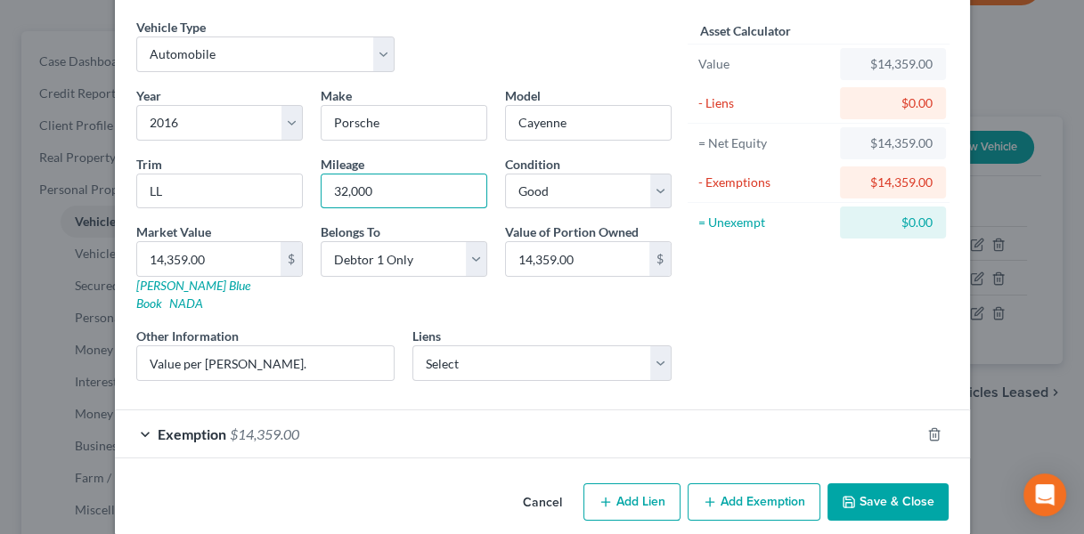
click at [331, 187] on input "32,000" at bounding box center [403, 192] width 165 height 34
type input "72,000"
click at [667, 410] on div "Exemption $14,359.00" at bounding box center [517, 433] width 805 height 47
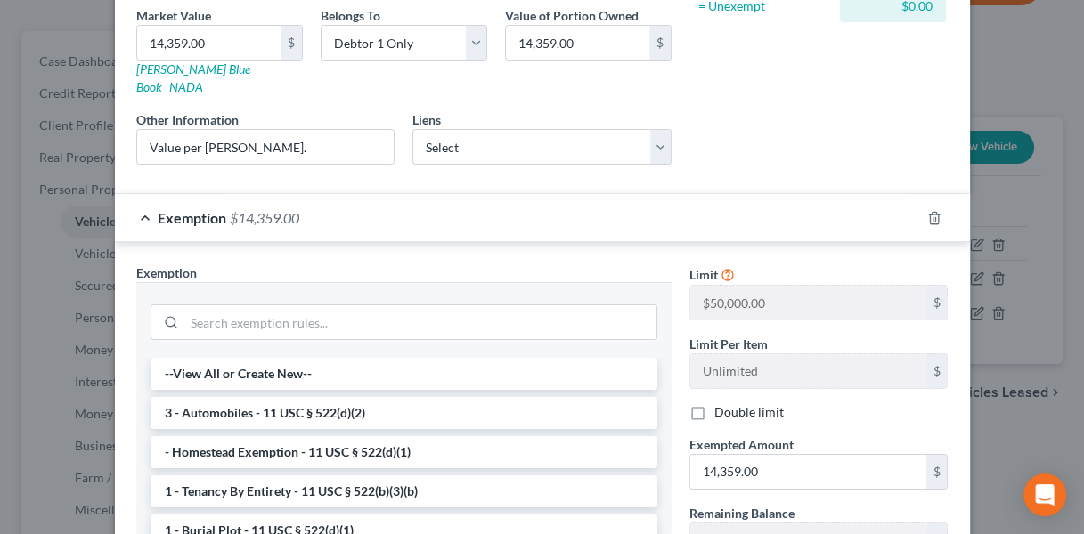
scroll to position [282, 0]
click at [520, 395] on li "3 - Automobiles - 11 USC § 522(d)(2)" at bounding box center [403, 411] width 507 height 32
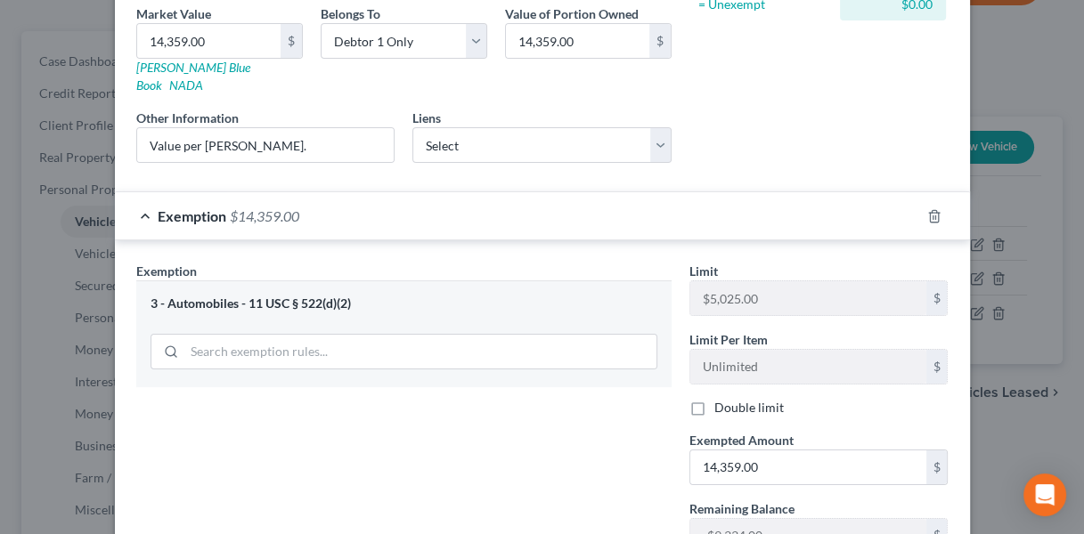
scroll to position [403, 0]
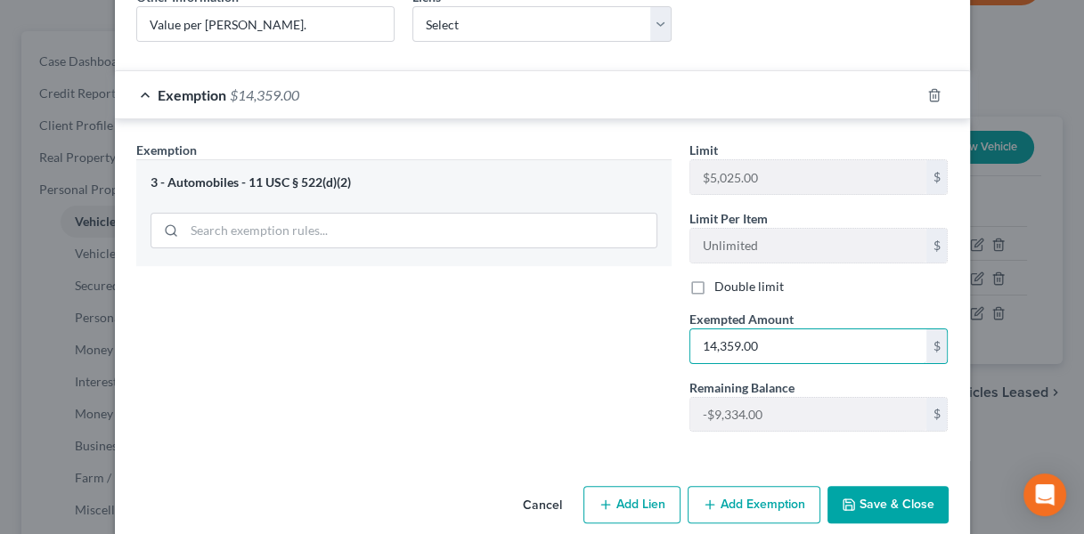
drag, startPoint x: 760, startPoint y: 325, endPoint x: 688, endPoint y: 322, distance: 71.3
click at [690, 329] on input "14,359.00" at bounding box center [808, 346] width 236 height 34
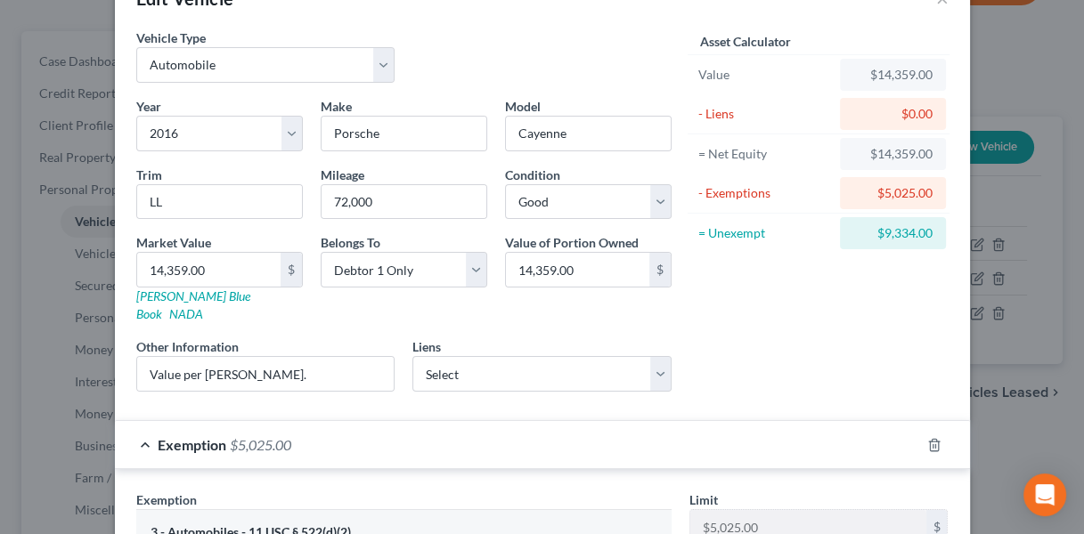
scroll to position [39, 0]
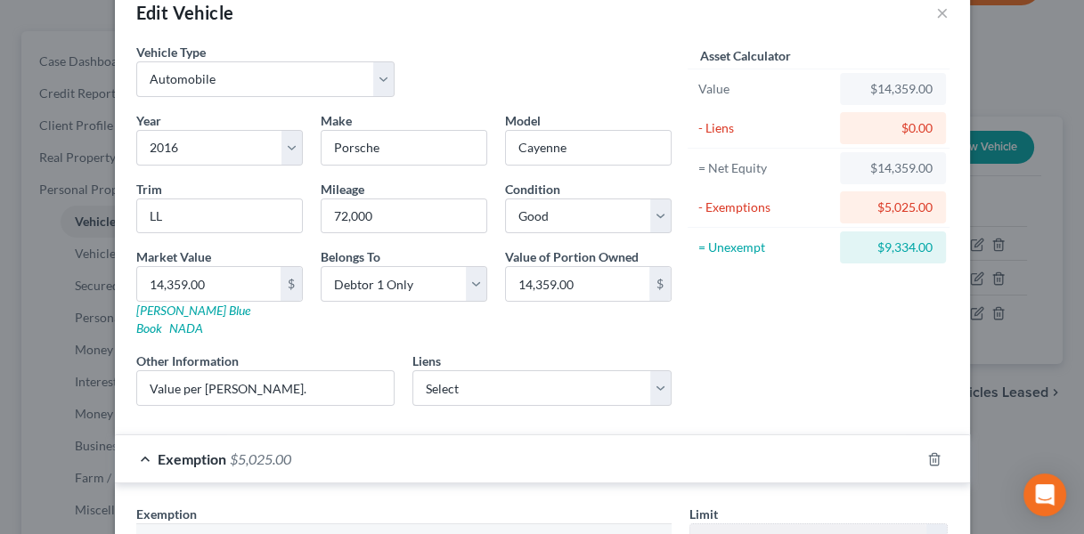
type input "5,025"
click at [582, 80] on div "Vehicle Type Select Automobile Truck Trailer Watercraft Aircraft Motor Home Atv…" at bounding box center [403, 77] width 553 height 69
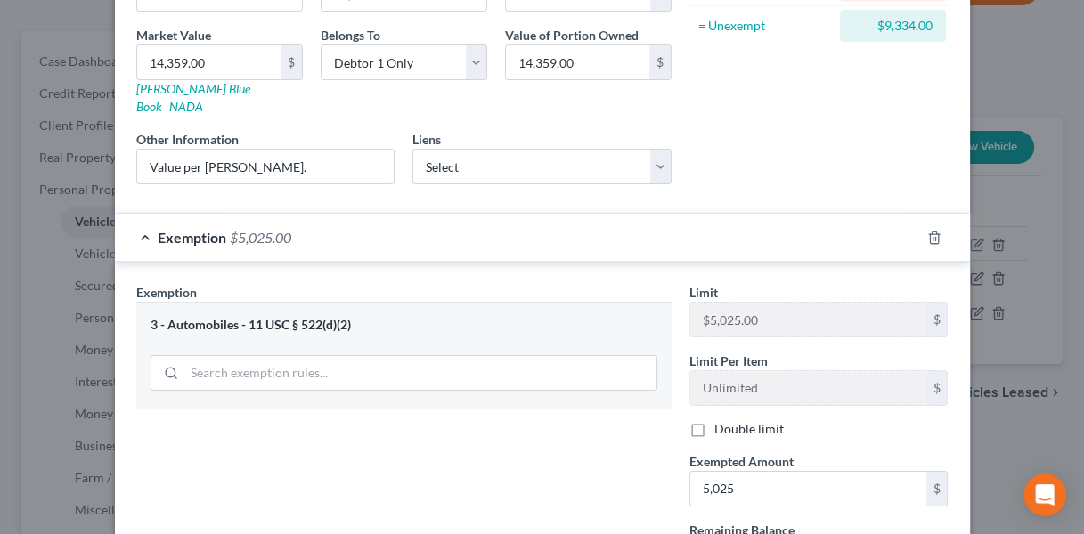
scroll to position [403, 0]
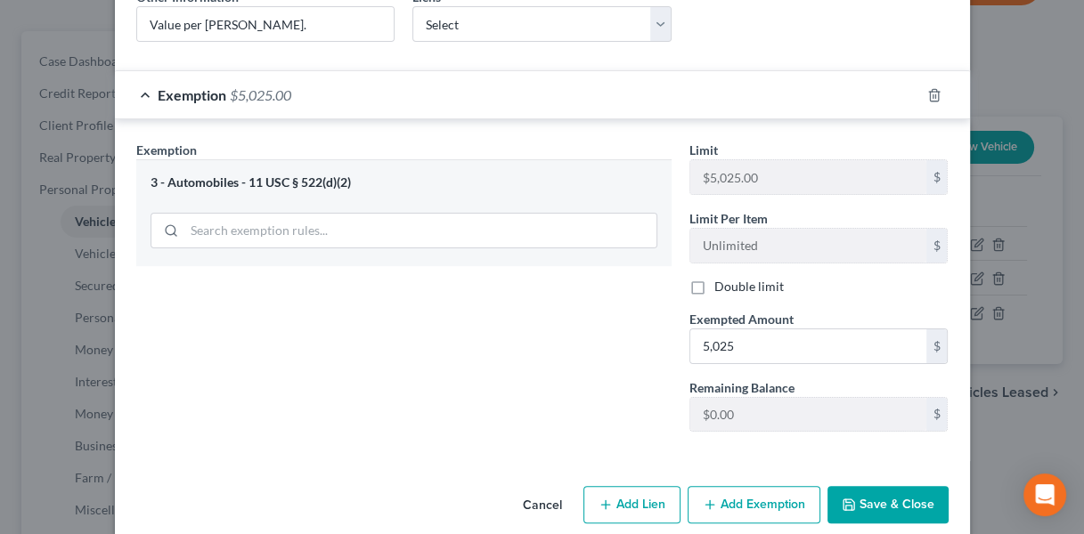
click at [705, 505] on line "button" at bounding box center [709, 505] width 8 height 0
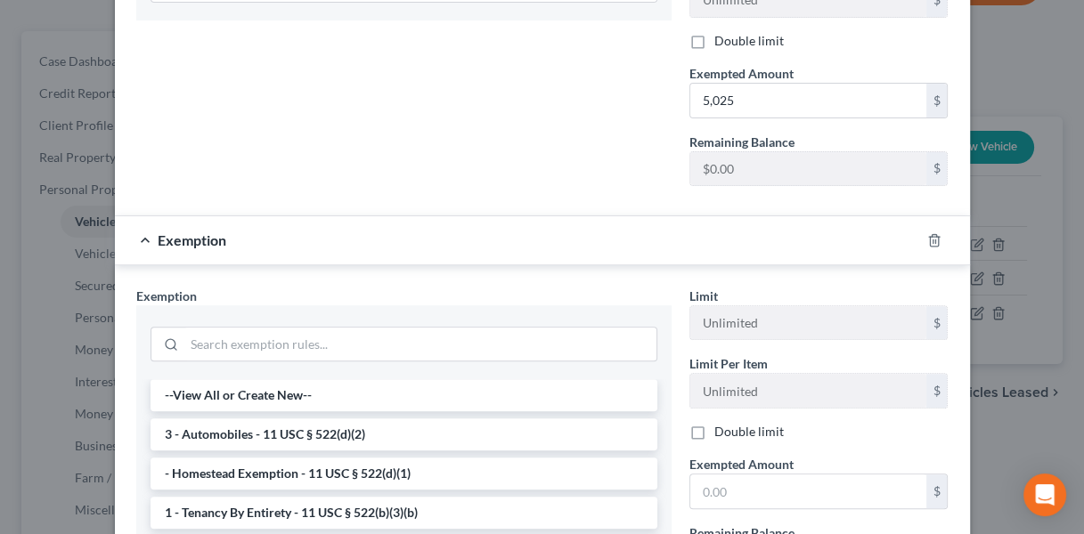
scroll to position [654, 0]
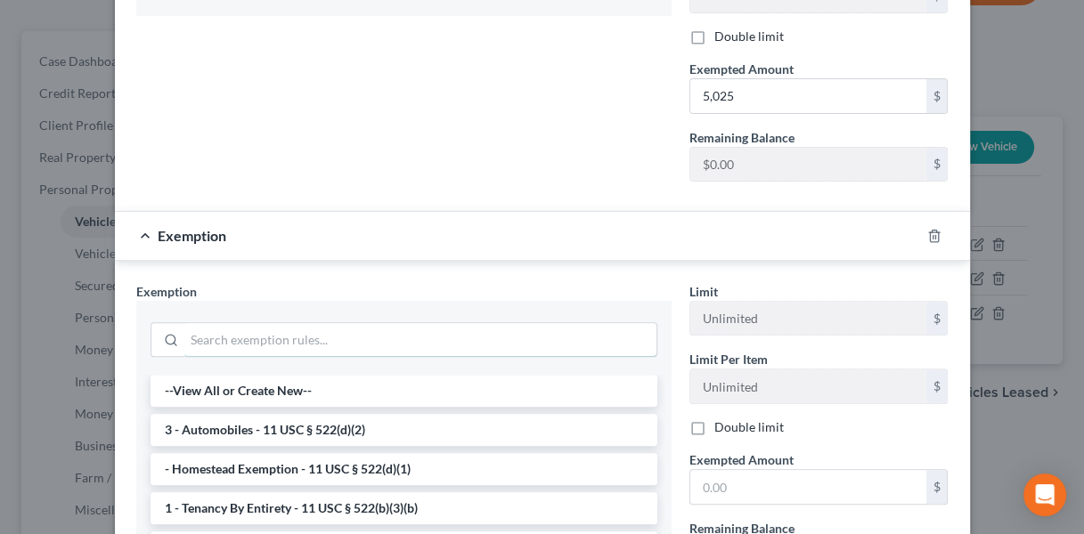
click at [315, 323] on input "search" at bounding box center [420, 340] width 472 height 34
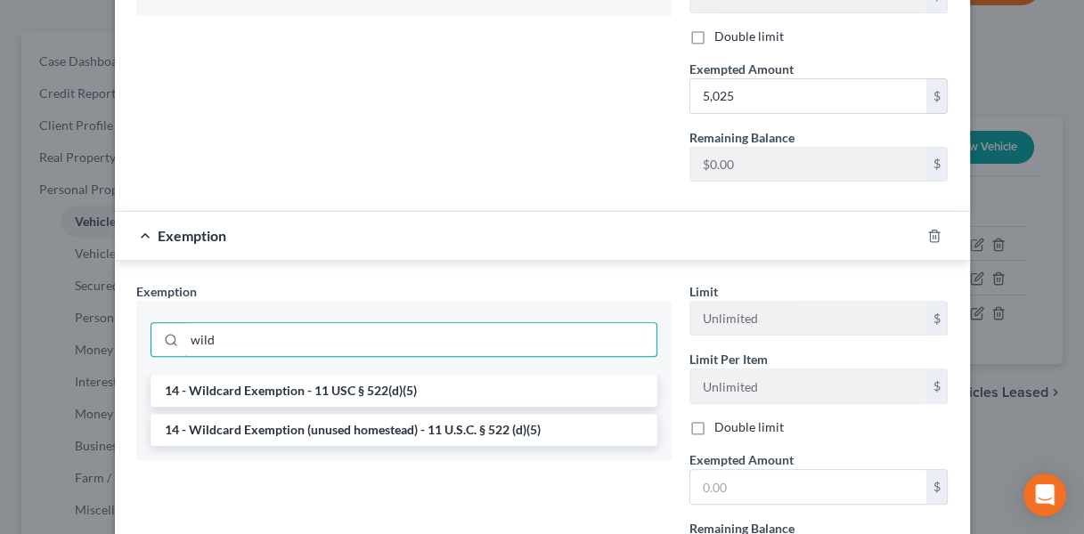
type input "wild"
click at [329, 419] on li "14 - Wildcard Exemption (unused homestead) - 11 U.S.C. § 522 (d)(5)" at bounding box center [403, 430] width 507 height 32
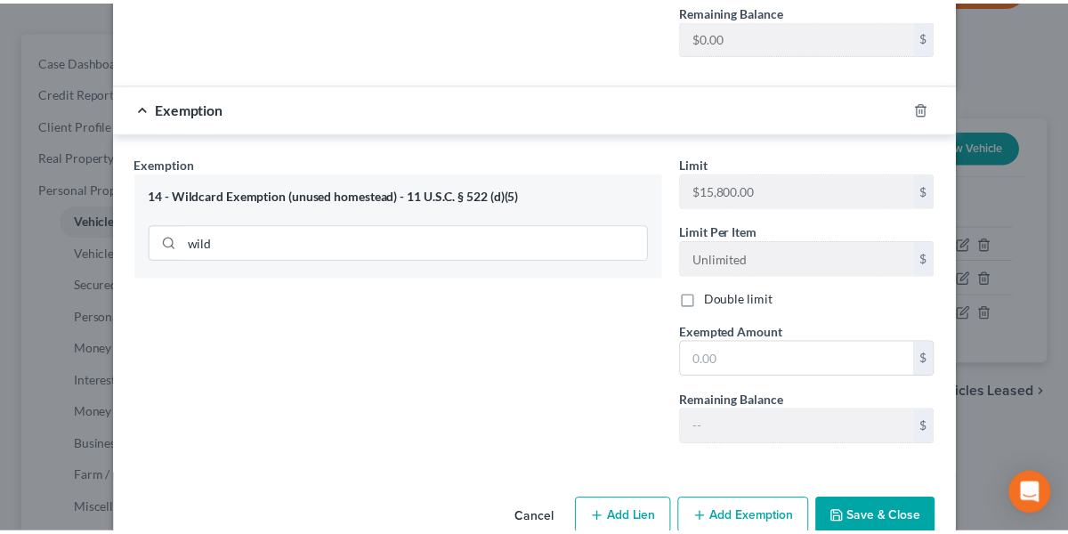
scroll to position [782, 0]
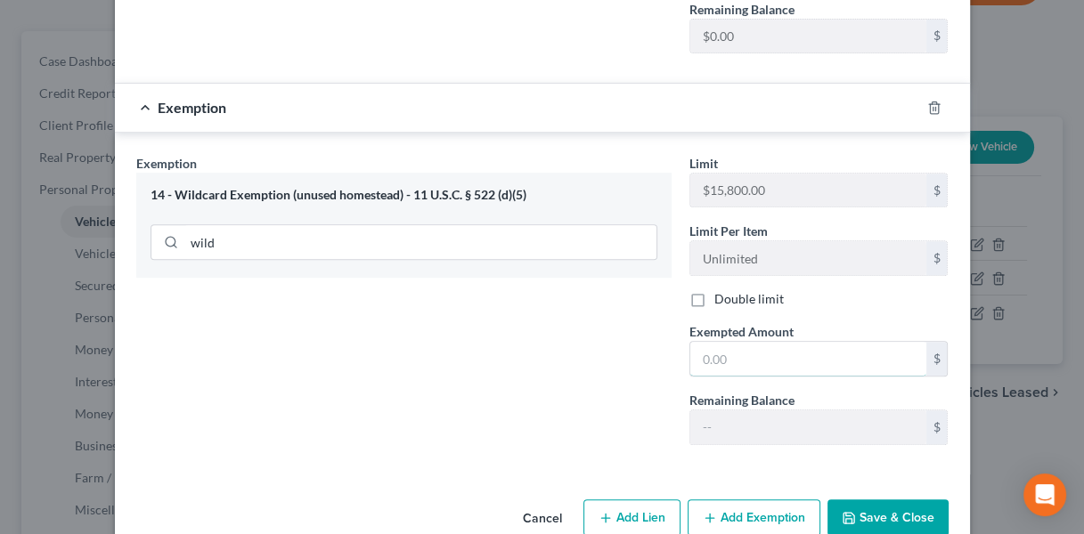
click at [742, 342] on input "text" at bounding box center [808, 359] width 236 height 34
paste input "9334"
type input "9,334"
click at [890, 500] on button "Save & Close" at bounding box center [887, 518] width 121 height 37
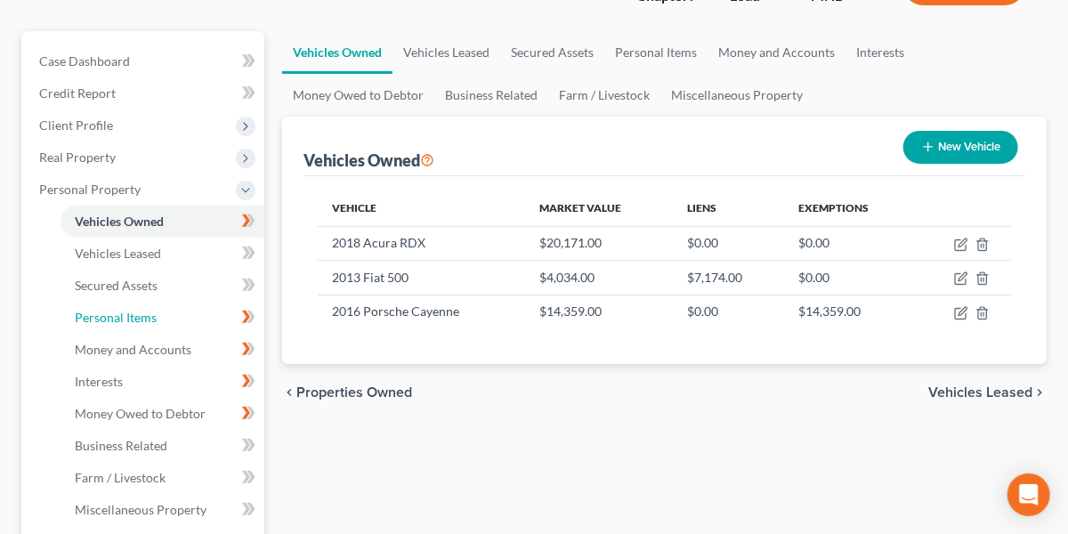
click at [158, 312] on link "Personal Items" at bounding box center [163, 318] width 204 height 32
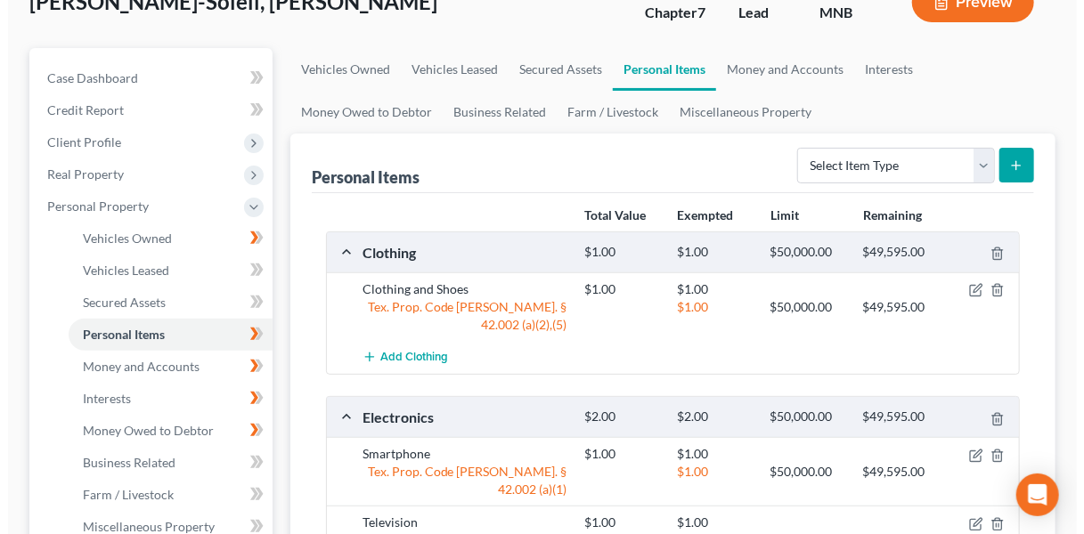
scroll to position [128, 0]
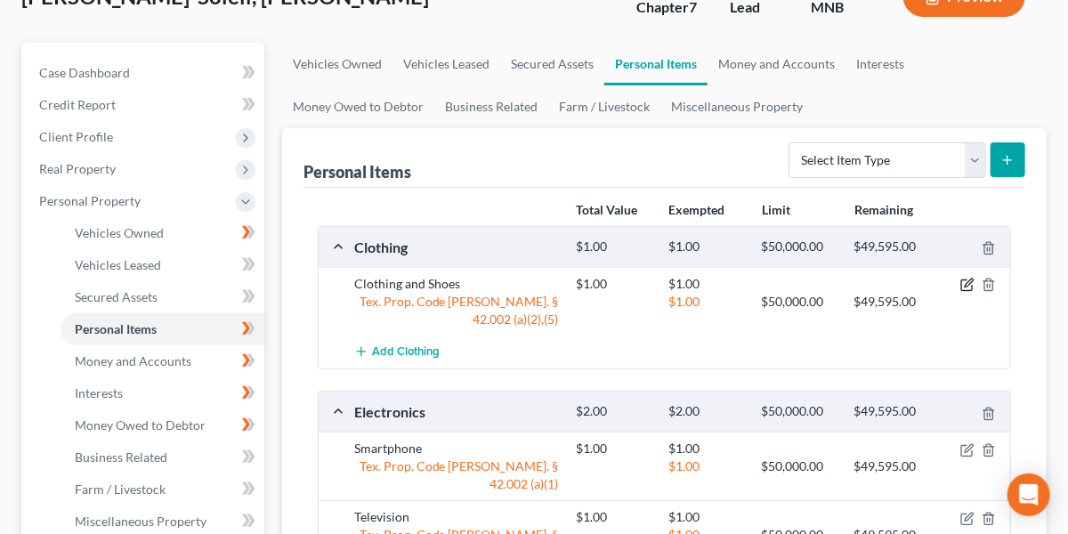
click at [963, 280] on icon "button" at bounding box center [968, 285] width 14 height 14
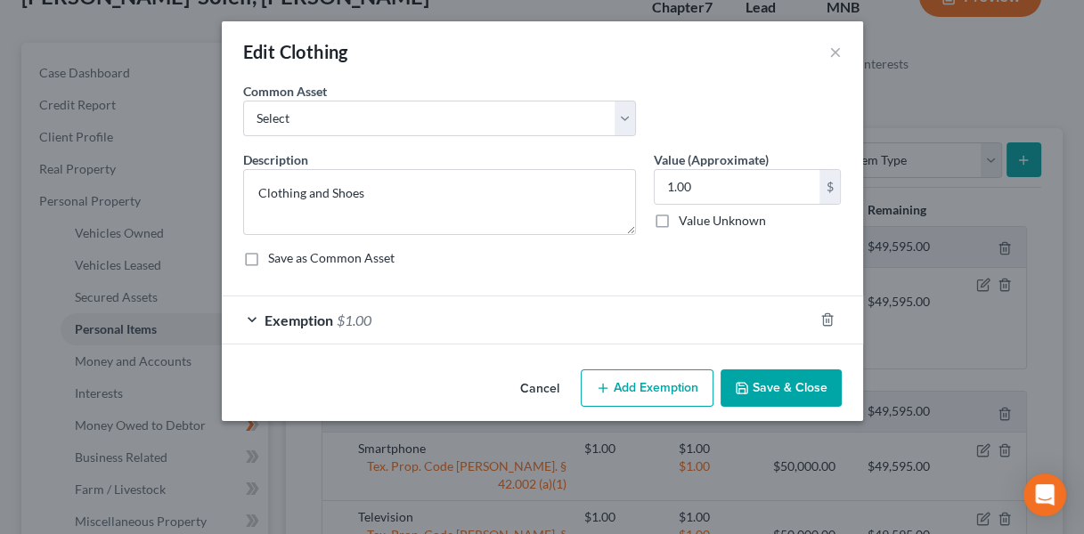
click at [407, 318] on div "Exemption $1.00" at bounding box center [517, 320] width 591 height 47
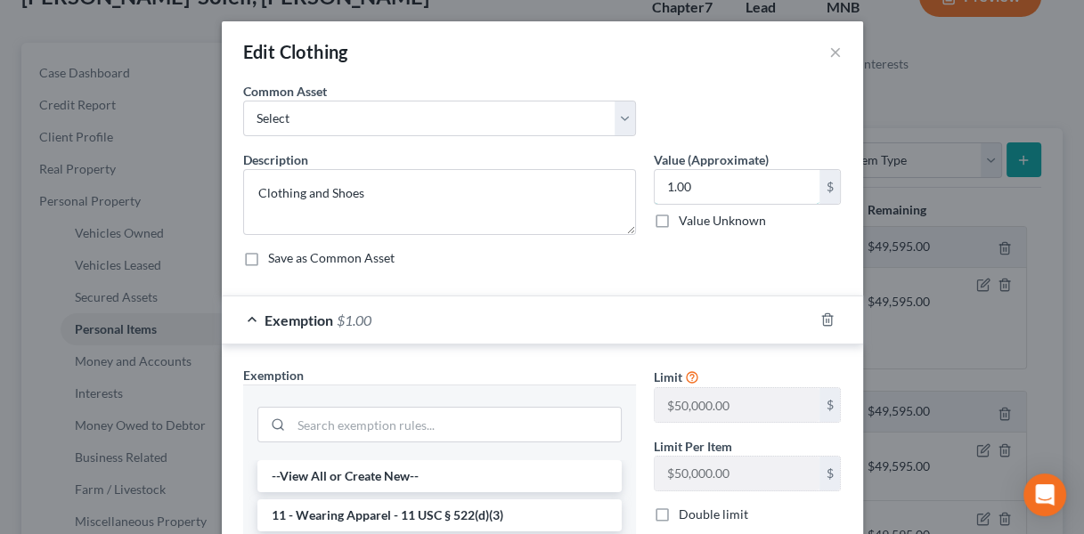
click at [706, 174] on input "1.00" at bounding box center [736, 187] width 165 height 34
type input "1,500"
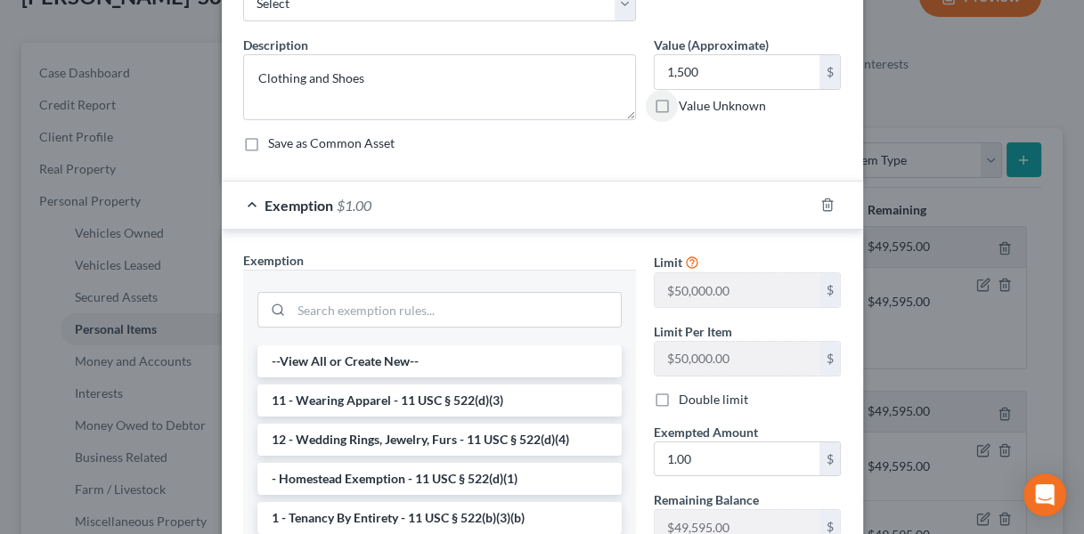
scroll to position [118, 0]
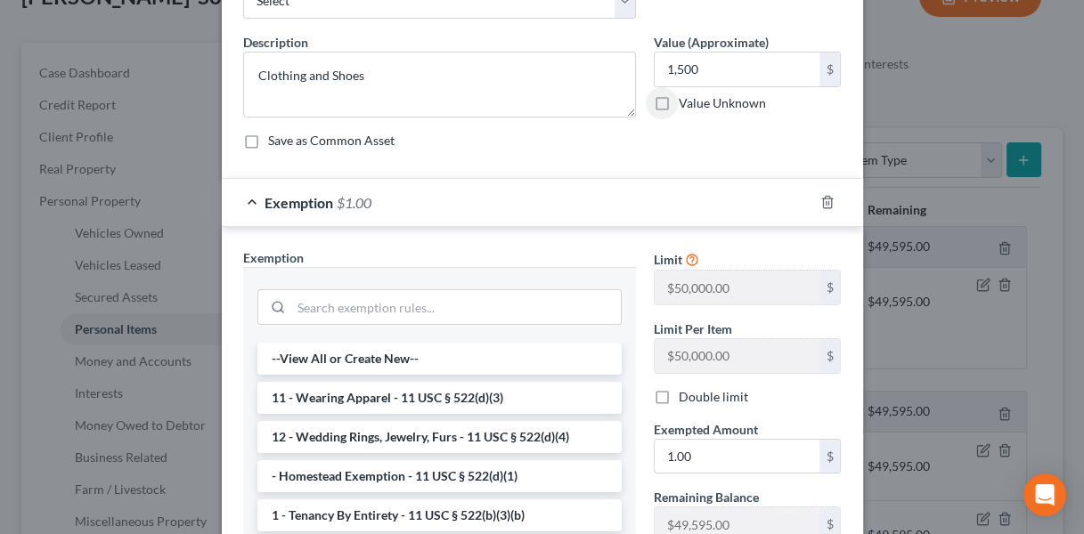
click at [468, 392] on li "11 - Wearing Apparel - 11 USC § 522(d)(3)" at bounding box center [439, 398] width 364 height 32
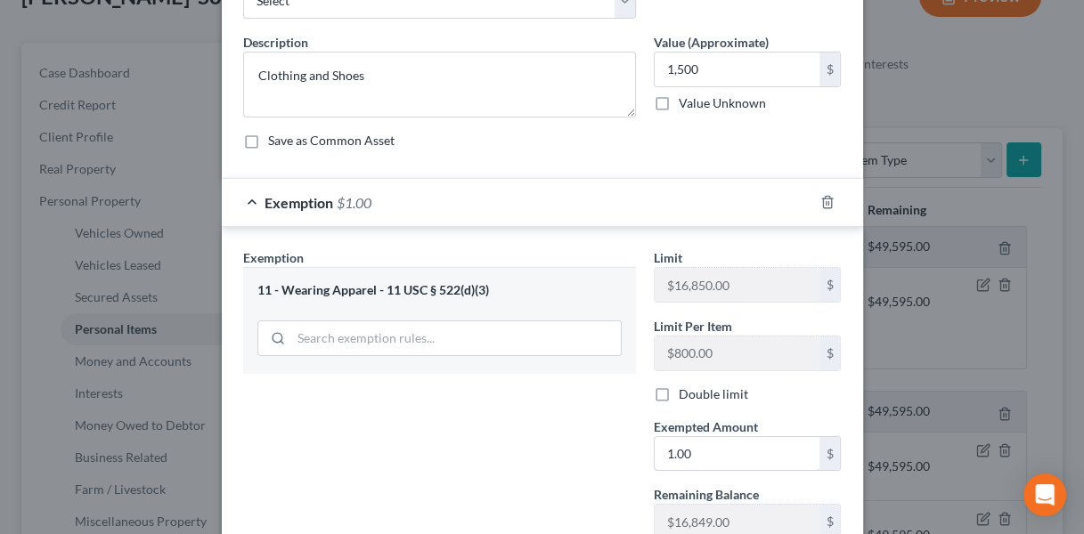
click at [694, 452] on input "1.00" at bounding box center [736, 454] width 165 height 34
type input "1,500"
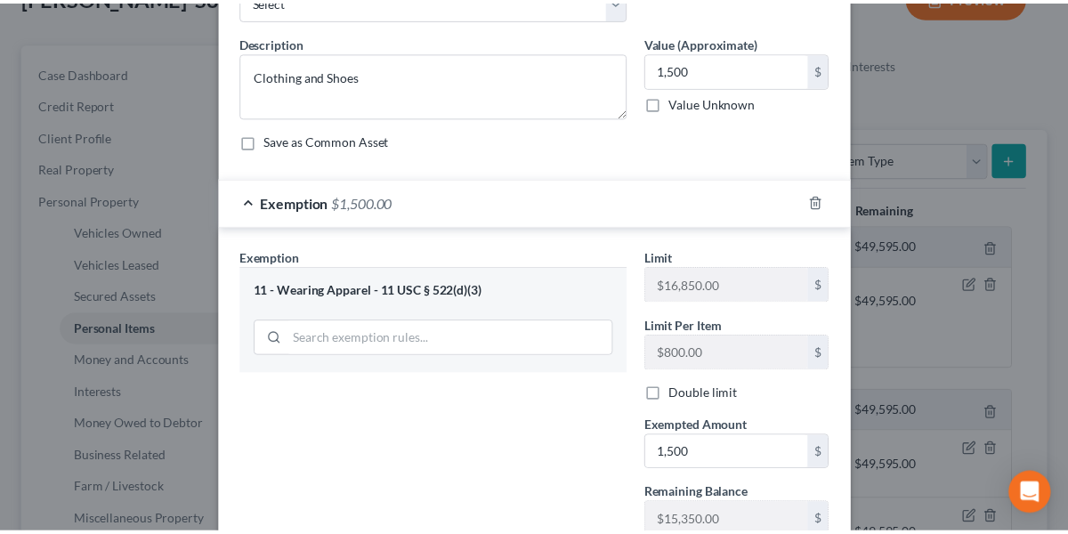
scroll to position [245, 0]
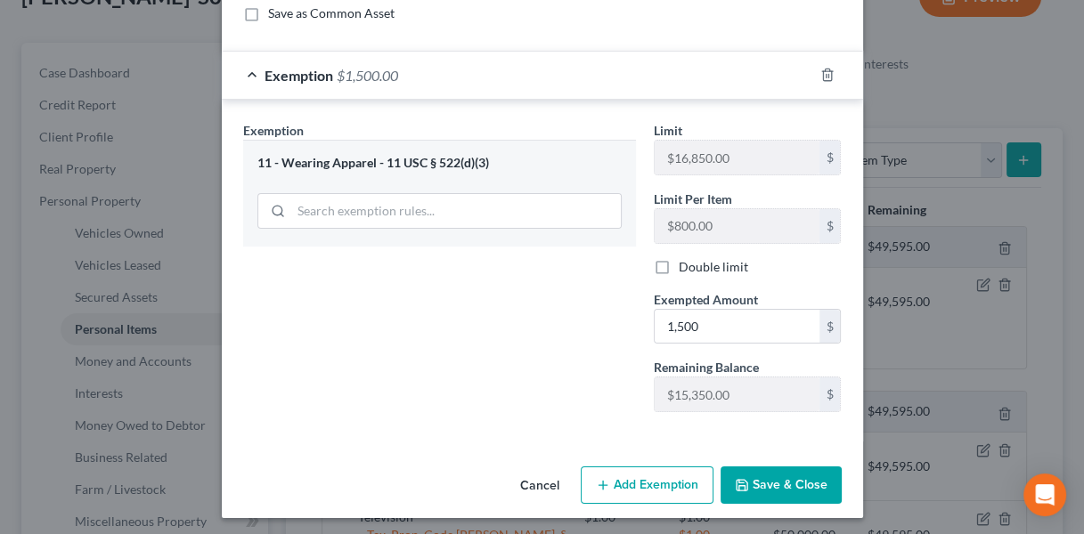
click at [745, 474] on button "Save & Close" at bounding box center [780, 485] width 121 height 37
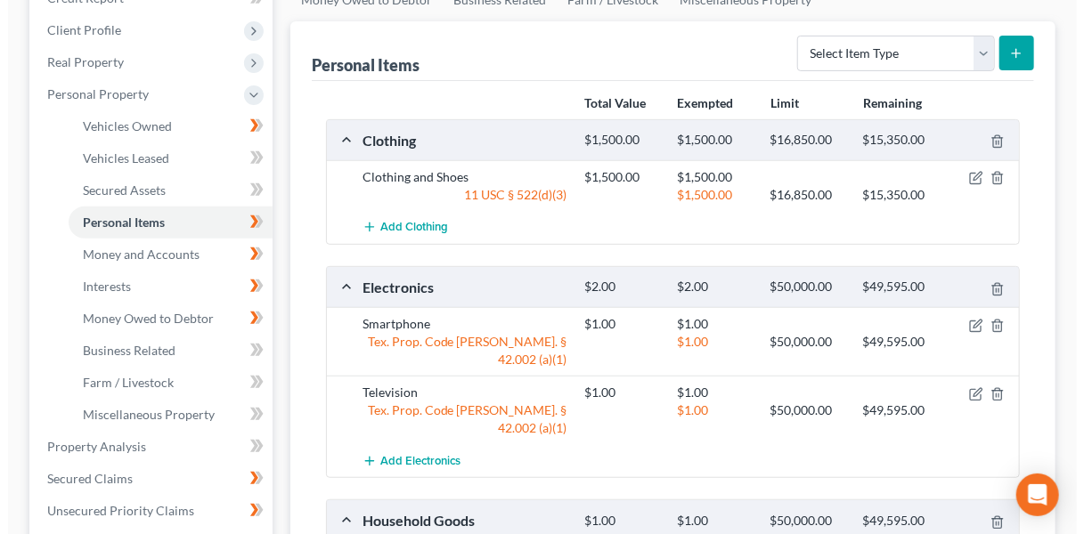
scroll to position [236, 0]
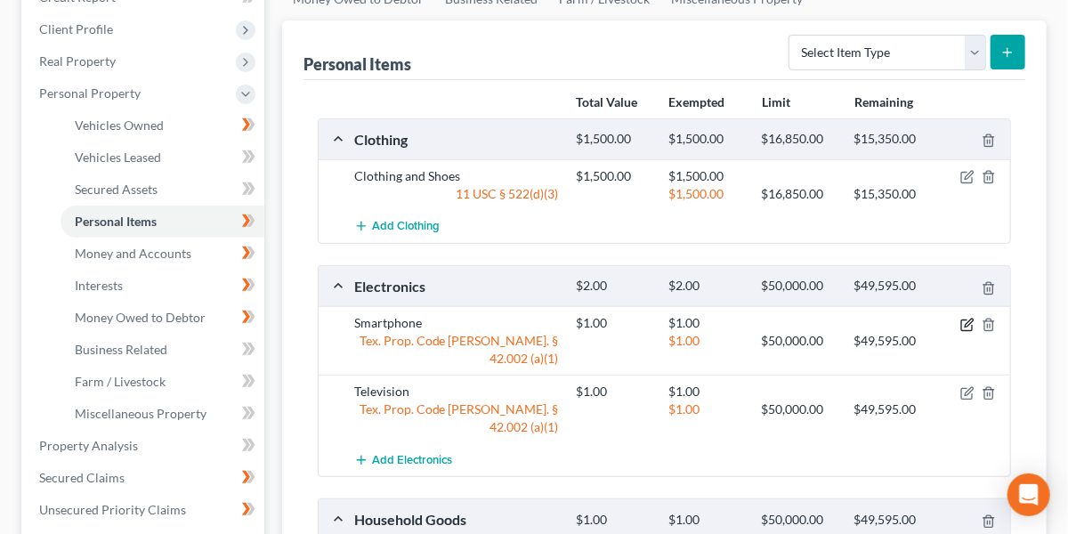
click at [971, 326] on icon "button" at bounding box center [968, 325] width 14 height 14
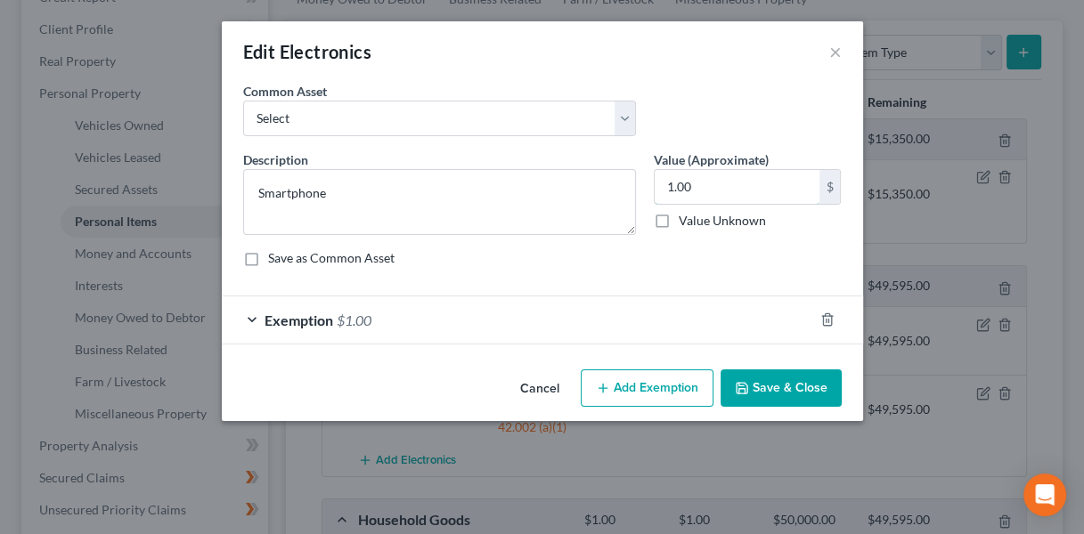
click at [725, 192] on input "1.00" at bounding box center [736, 187] width 165 height 34
type input "500"
click at [577, 299] on div "Exemption $1.00" at bounding box center [517, 320] width 591 height 47
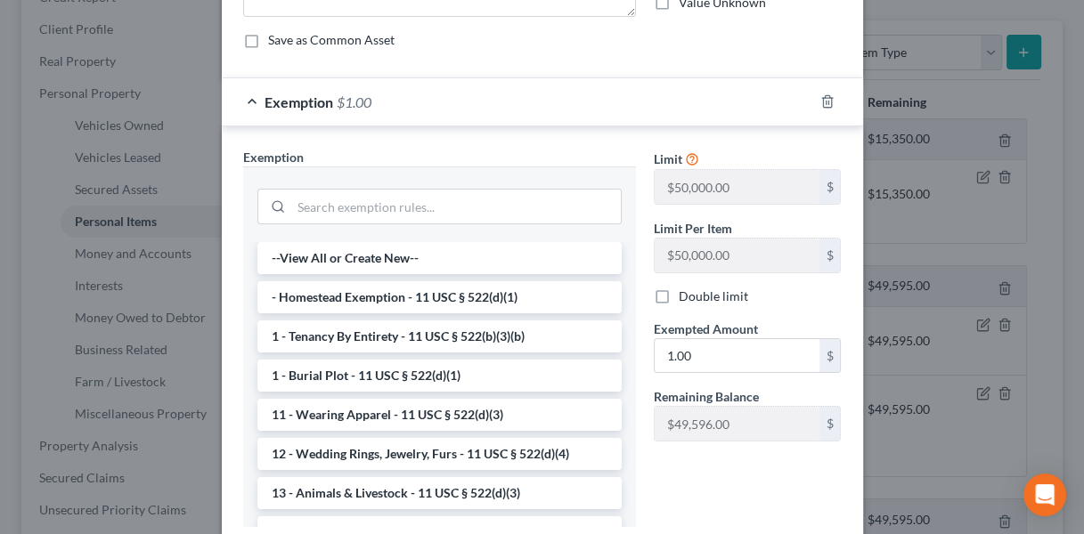
scroll to position [219, 0]
click at [723, 353] on input "1.00" at bounding box center [736, 355] width 165 height 34
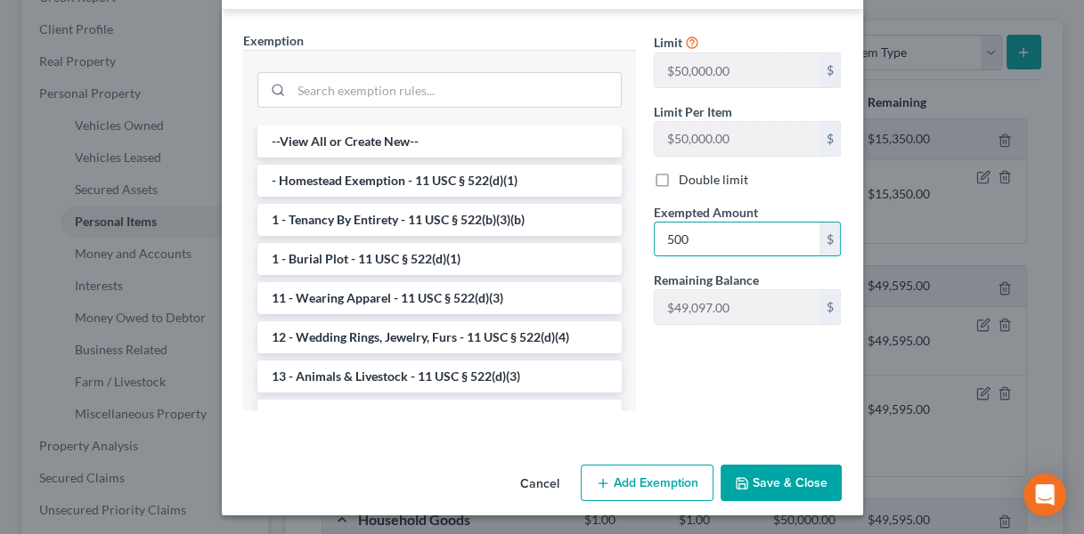
type input "500"
click at [731, 472] on button "Save & Close" at bounding box center [780, 483] width 121 height 37
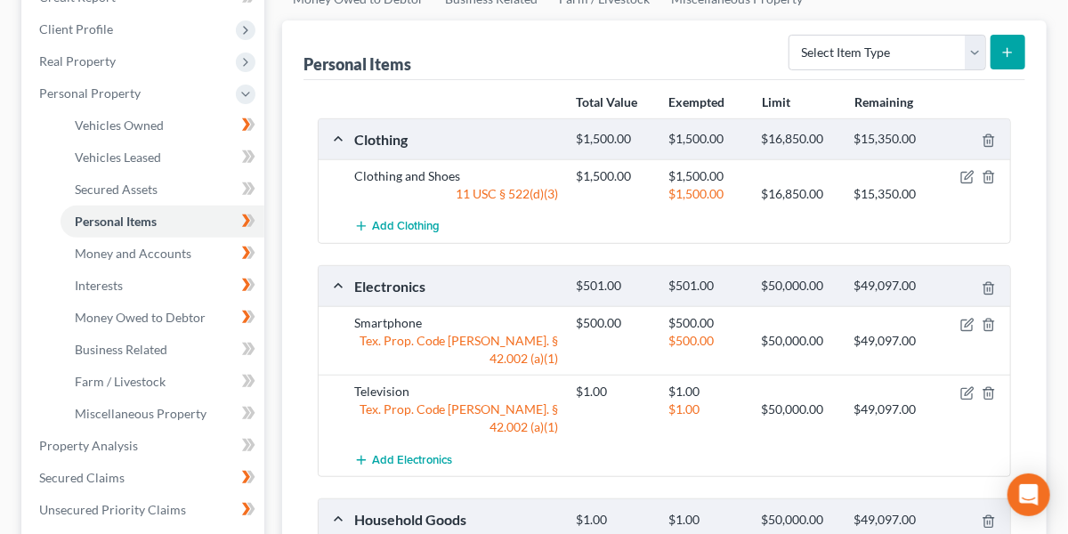
click at [971, 310] on div "Smartphone $500.00 $500.00 Tex. Prop. Code [PERSON_NAME]. § 42.002 (a)(1) $500.…" at bounding box center [665, 340] width 692 height 69
click at [969, 320] on icon "button" at bounding box center [969, 323] width 8 height 8
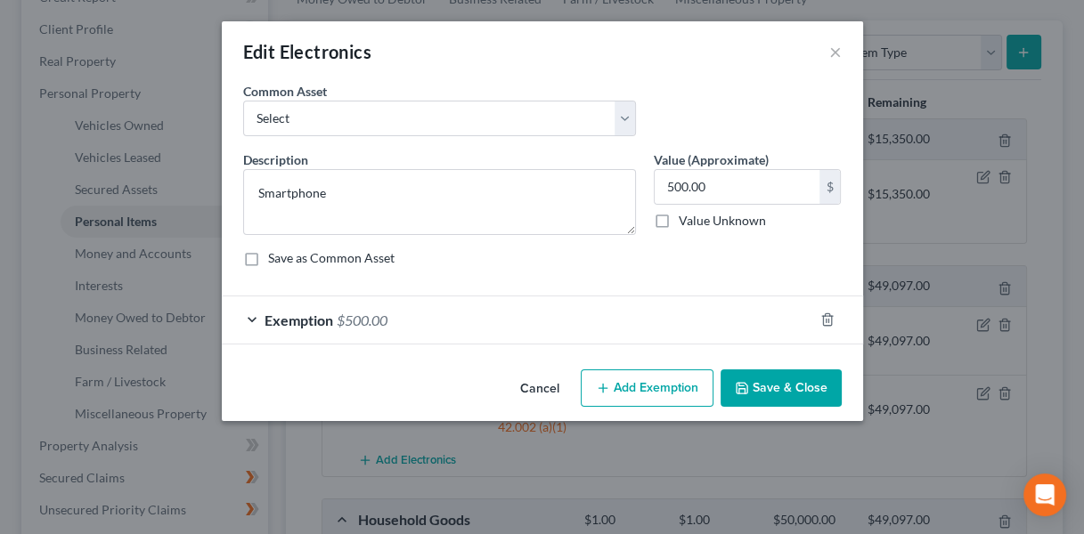
click at [418, 321] on div "Exemption $500.00" at bounding box center [517, 320] width 591 height 47
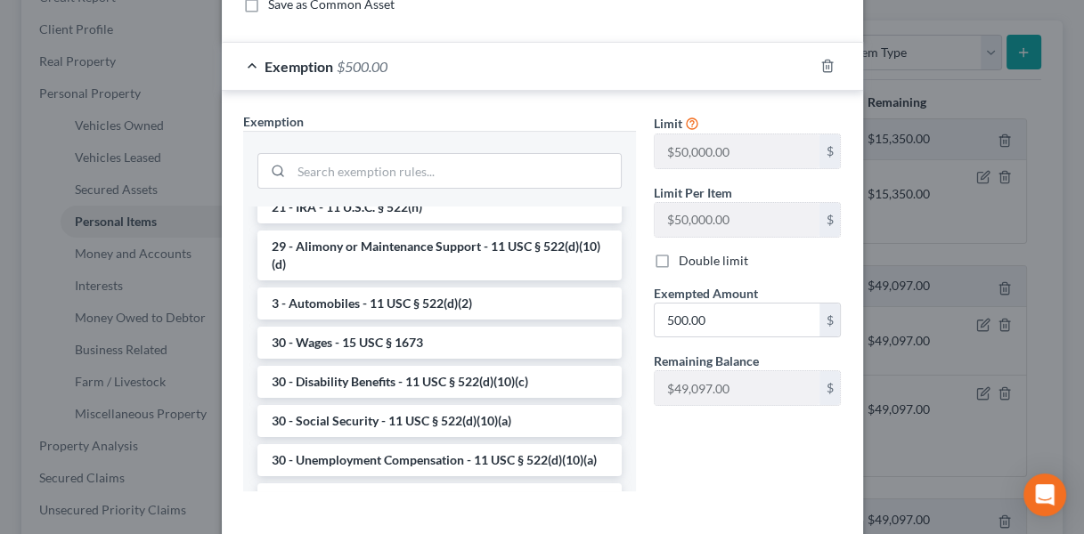
scroll to position [759, 0]
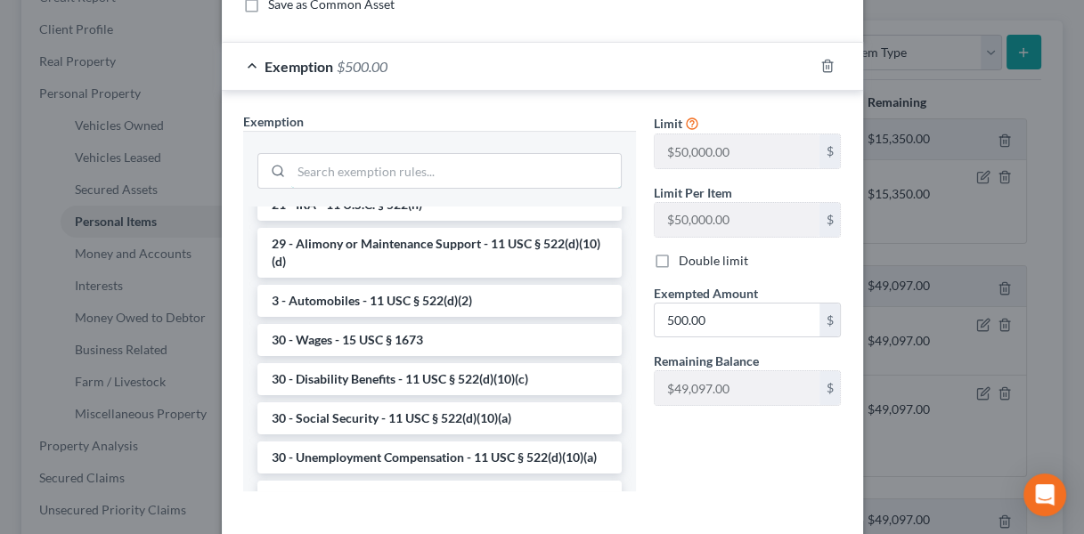
click at [411, 168] on input "search" at bounding box center [455, 171] width 329 height 34
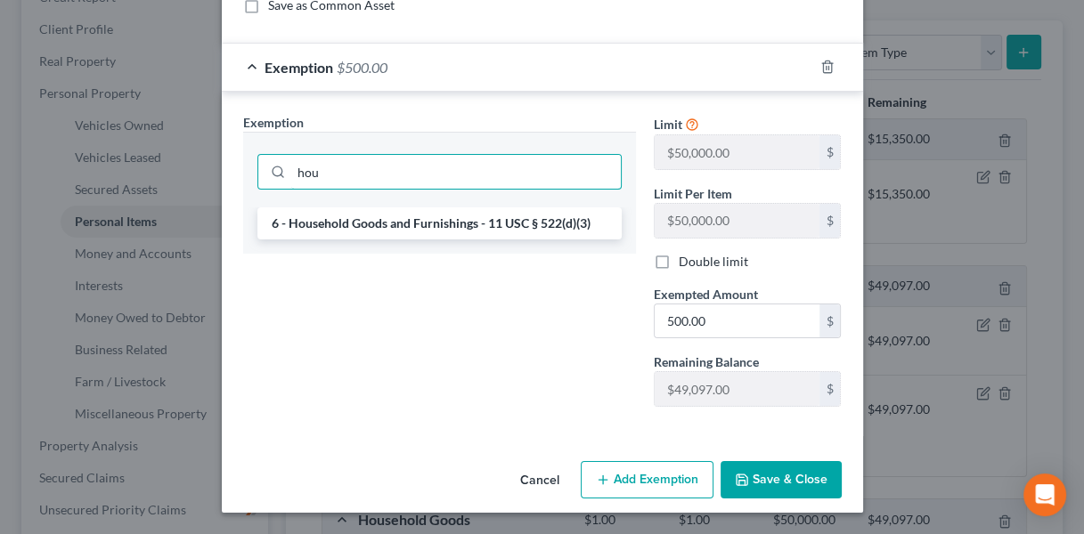
scroll to position [248, 0]
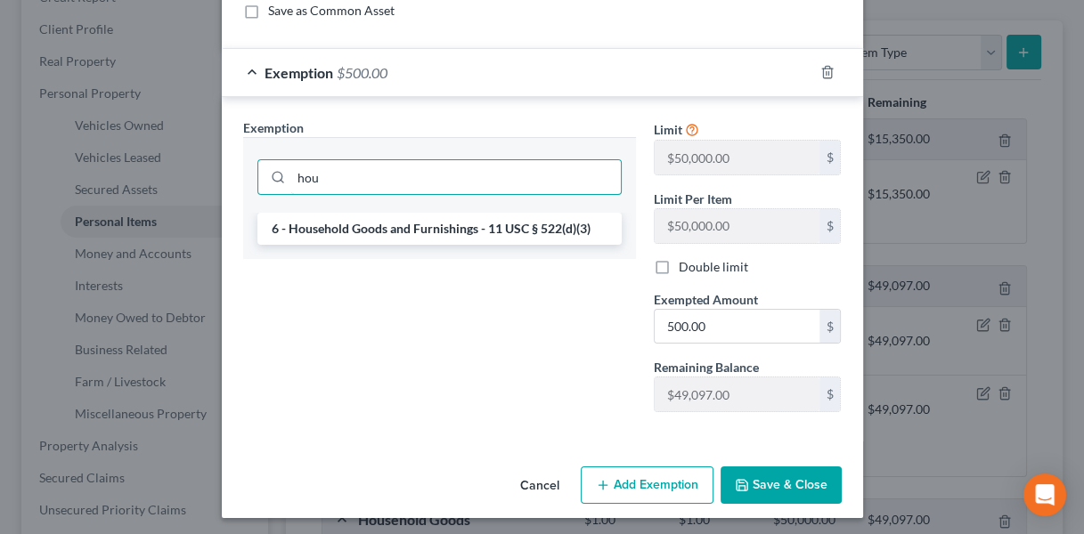
type input "hou"
click at [419, 221] on li "6 - Household Goods and Furnishings - 11 USC § 522(d)(3)" at bounding box center [439, 229] width 364 height 32
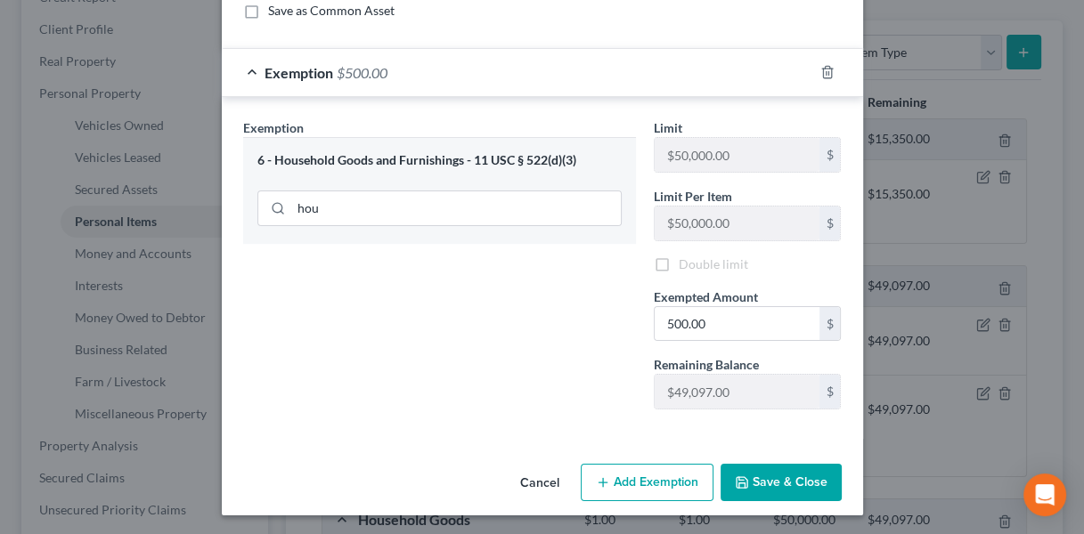
scroll to position [245, 0]
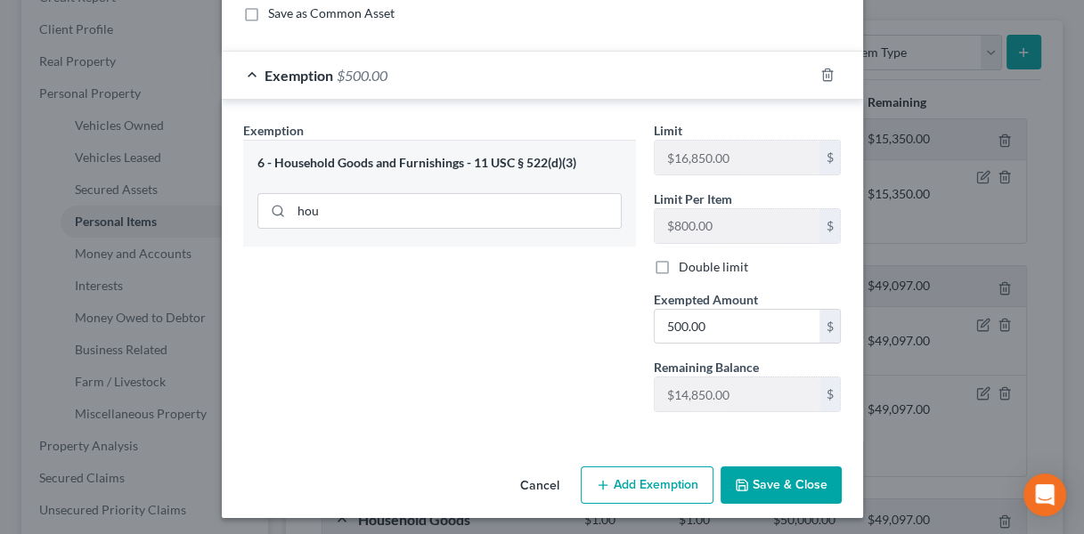
click at [752, 479] on button "Save & Close" at bounding box center [780, 485] width 121 height 37
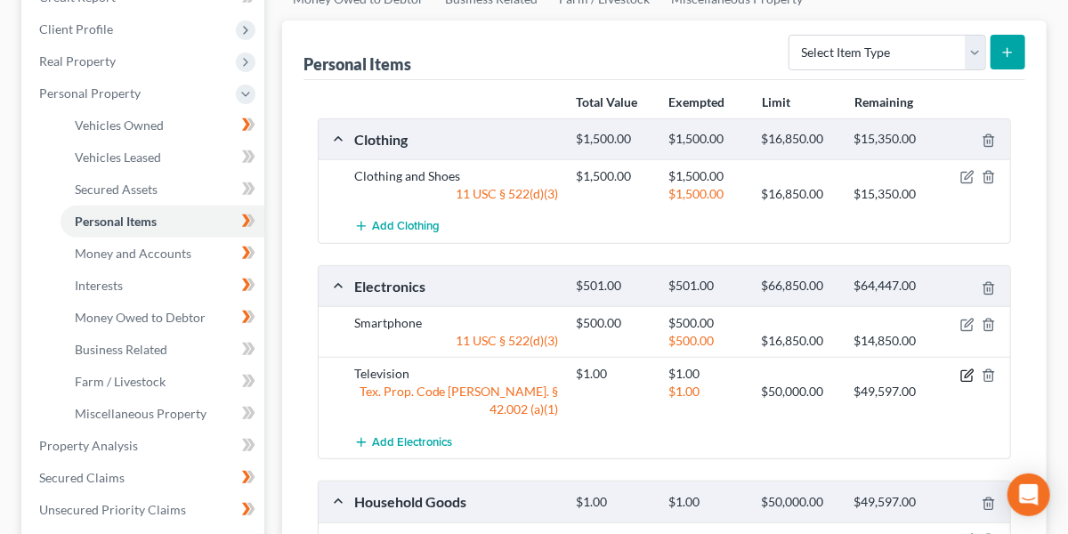
click at [969, 369] on icon "button" at bounding box center [968, 376] width 14 height 14
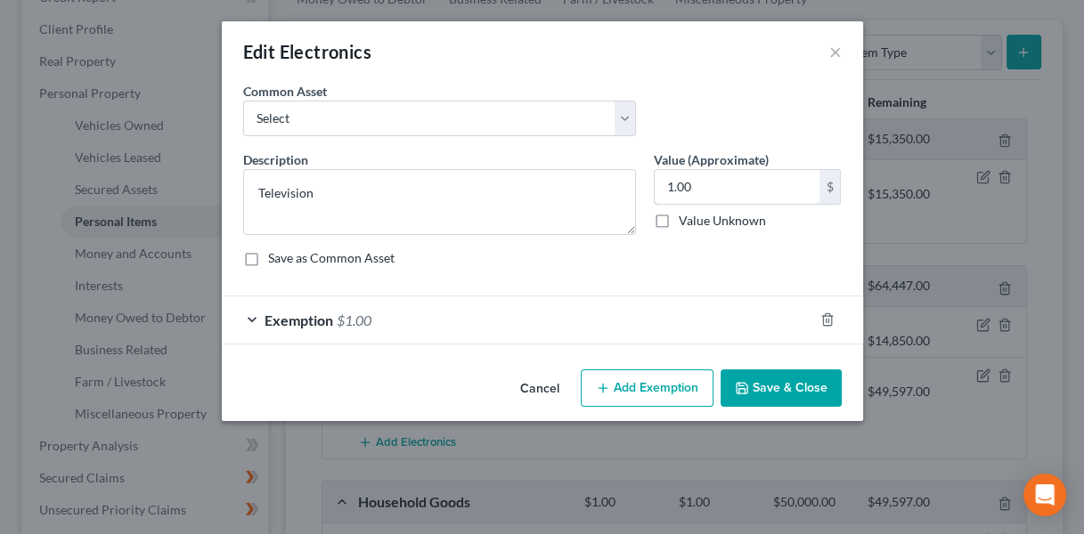
click at [736, 184] on input "1.00" at bounding box center [736, 187] width 165 height 34
type input "600"
click at [628, 310] on div "Exemption $1.00" at bounding box center [517, 320] width 591 height 47
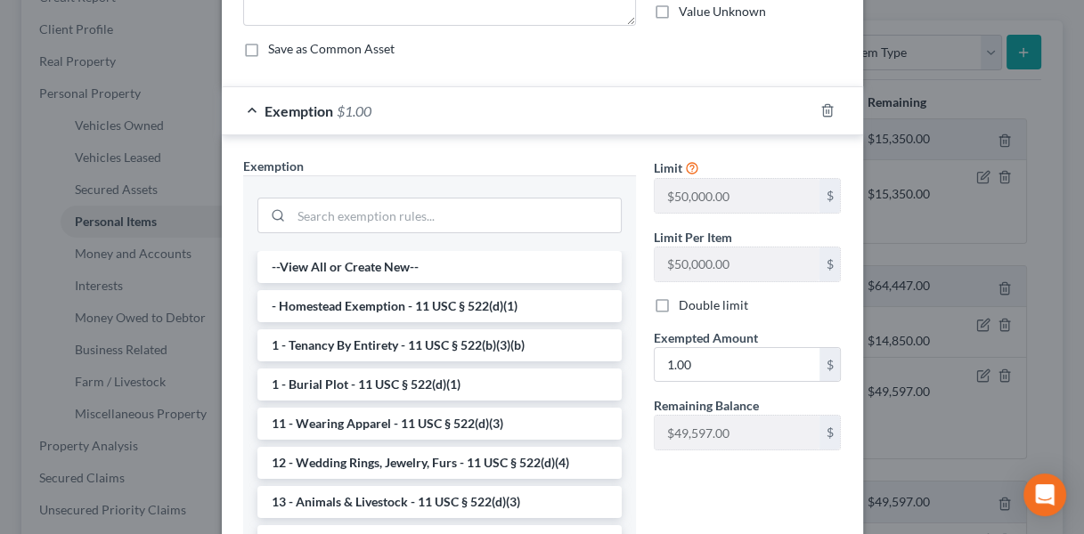
scroll to position [212, 0]
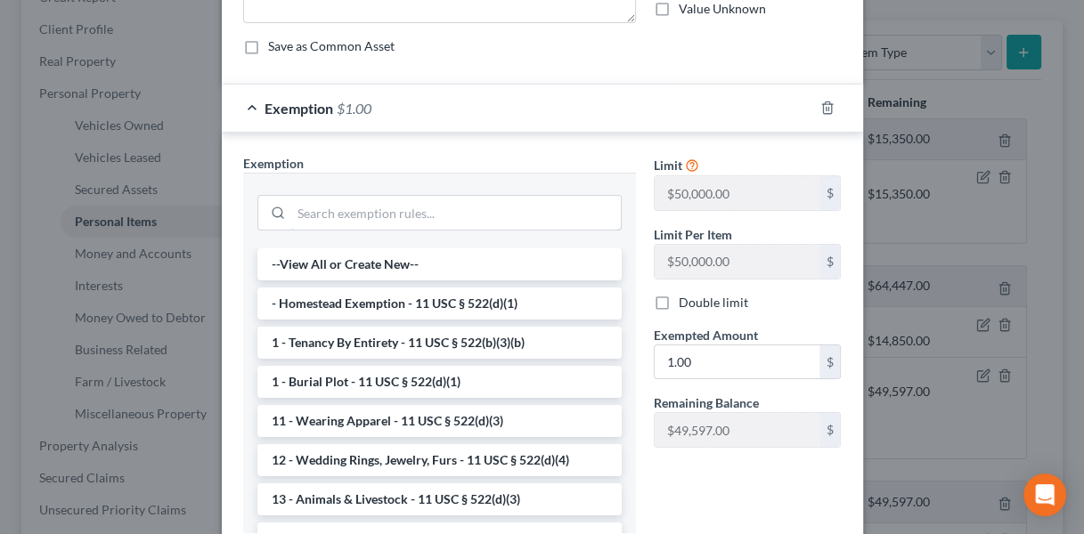
click at [453, 207] on input "search" at bounding box center [455, 213] width 329 height 34
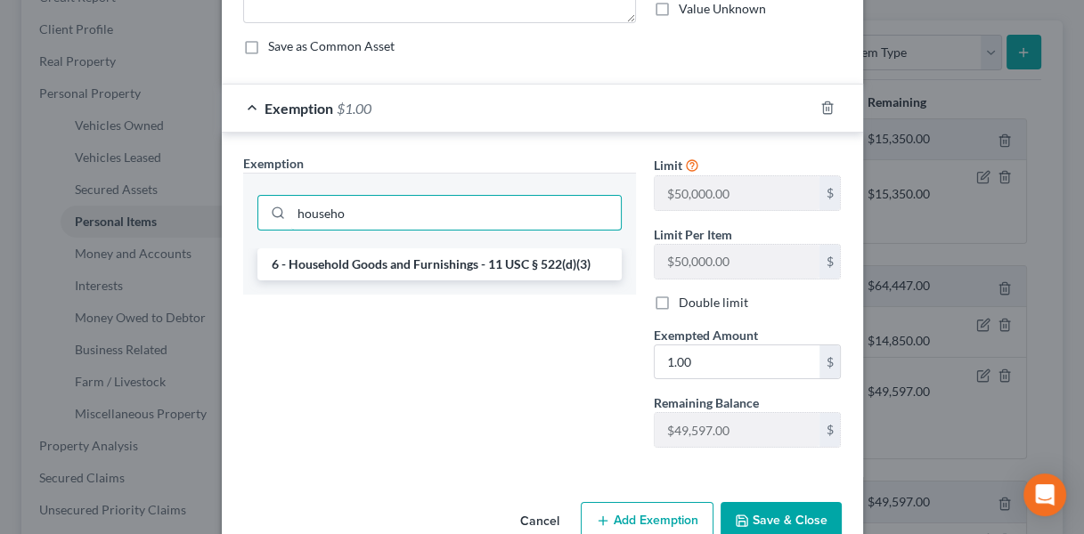
type input "househo"
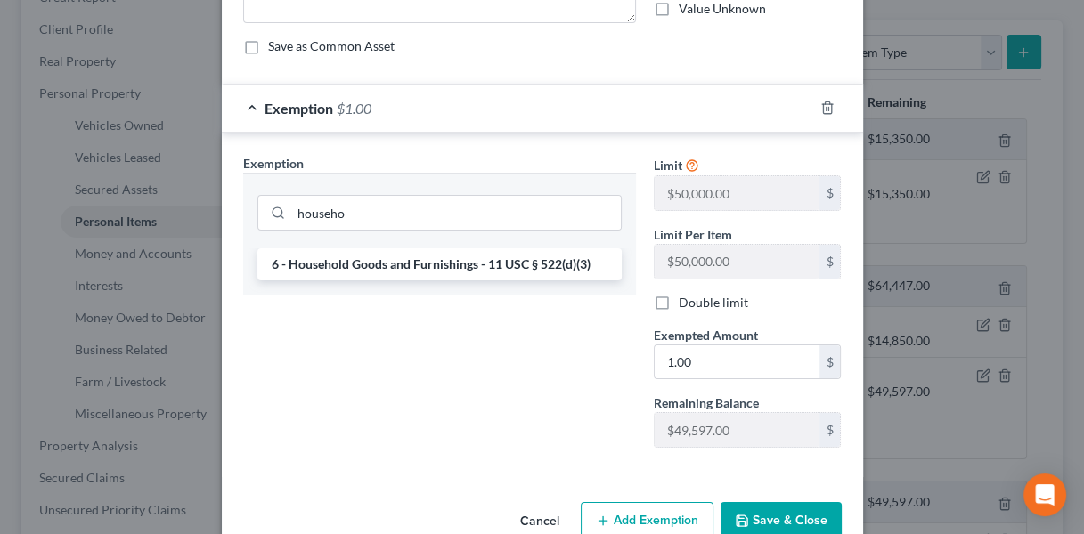
click at [460, 254] on li "6 - Household Goods and Furnishings - 11 USC § 522(d)(3)" at bounding box center [439, 264] width 364 height 32
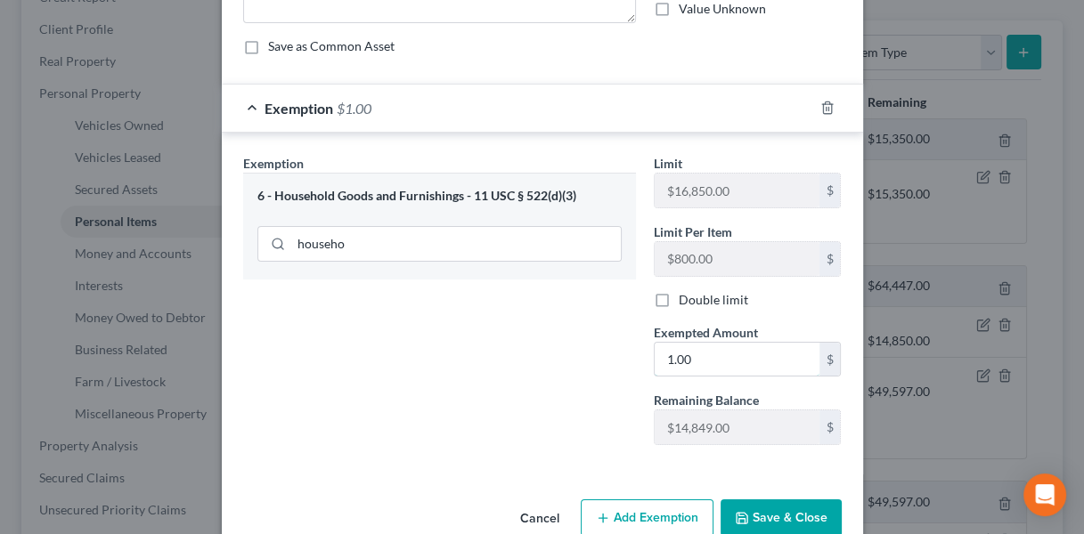
click at [712, 357] on input "1.00" at bounding box center [736, 360] width 165 height 34
type input "600"
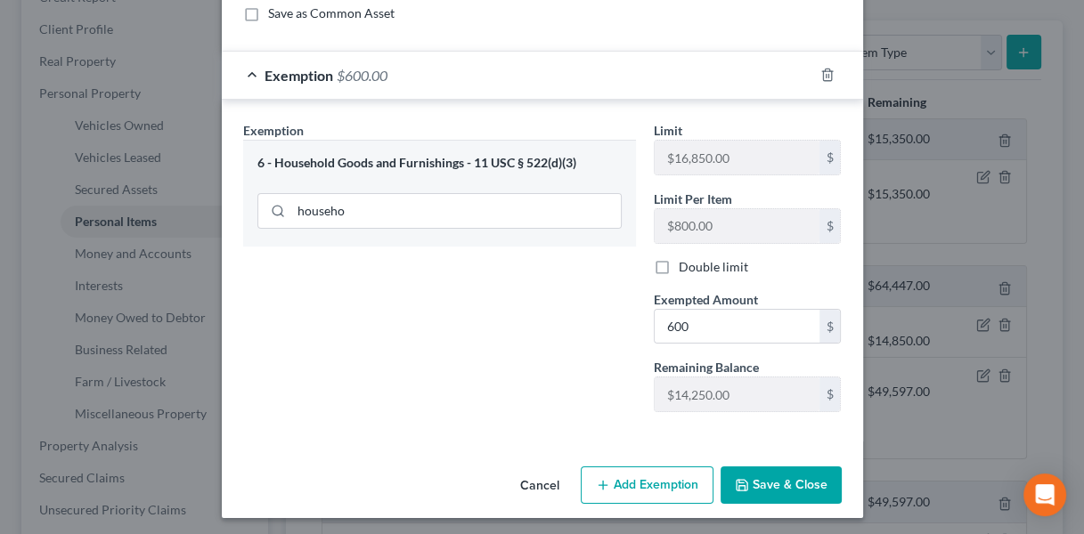
click at [771, 489] on button "Save & Close" at bounding box center [780, 485] width 121 height 37
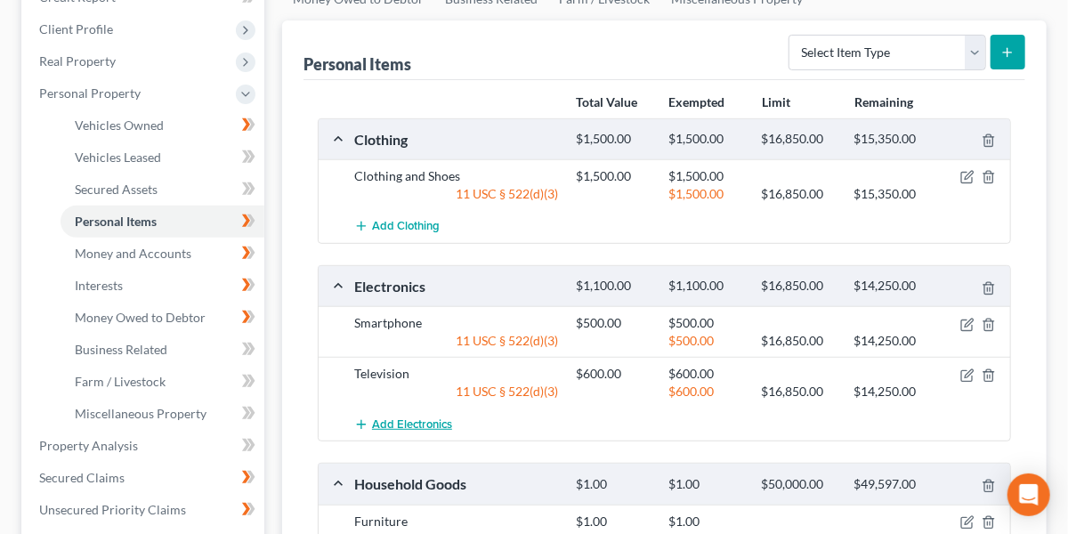
click at [437, 418] on span "Add Electronics" at bounding box center [412, 425] width 80 height 14
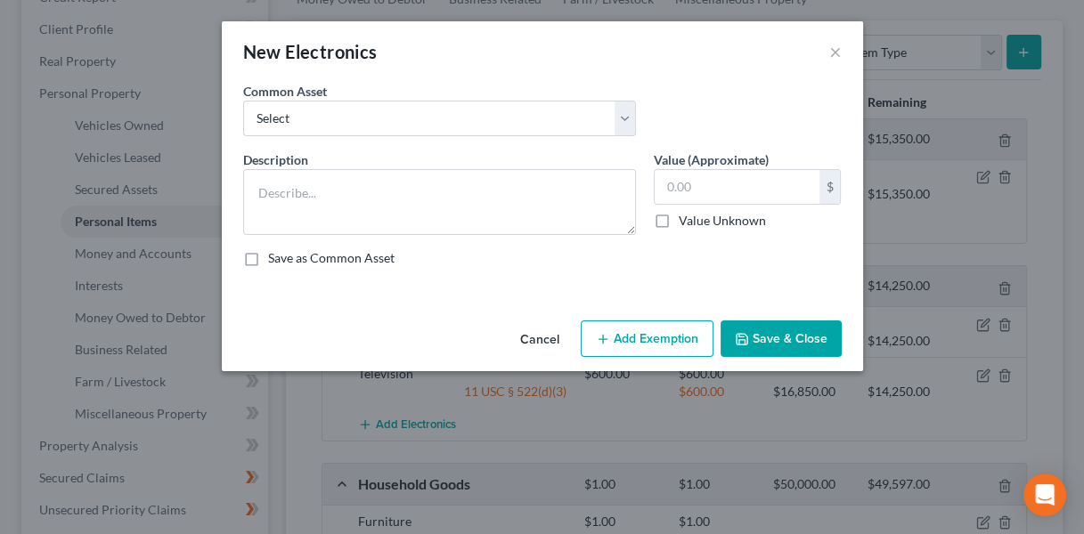
click at [502, 140] on div "Common Asset Select DVD player Smartphone Television Video game console & games…" at bounding box center [542, 116] width 616 height 69
click at [500, 130] on select "Select DVD player Smartphone Television Video game console & games Computer Cam…" at bounding box center [439, 119] width 393 height 36
select select "4"
click at [243, 101] on select "Select DVD player Smartphone Television Video game console & games Computer Cam…" at bounding box center [439, 119] width 393 height 36
type textarea "Computer"
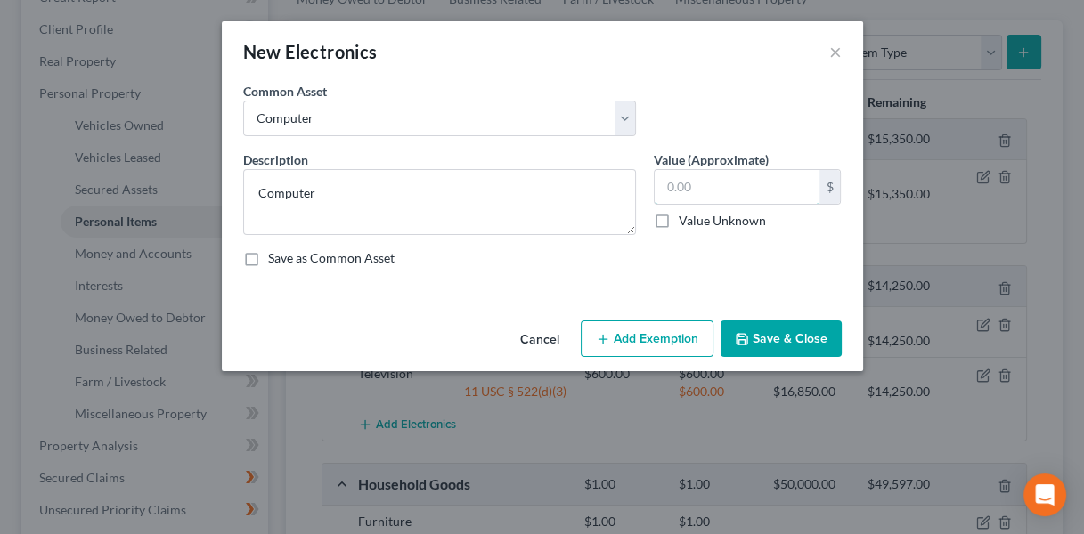
click at [719, 184] on input "text" at bounding box center [736, 187] width 165 height 34
type input "3,000"
click at [615, 343] on button "Add Exemption" at bounding box center [647, 339] width 133 height 37
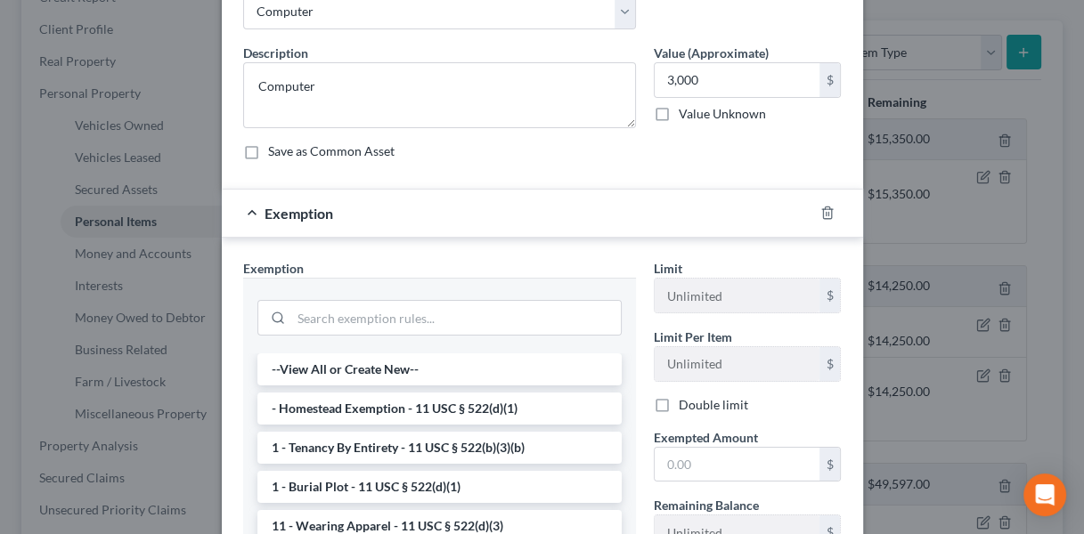
scroll to position [110, 0]
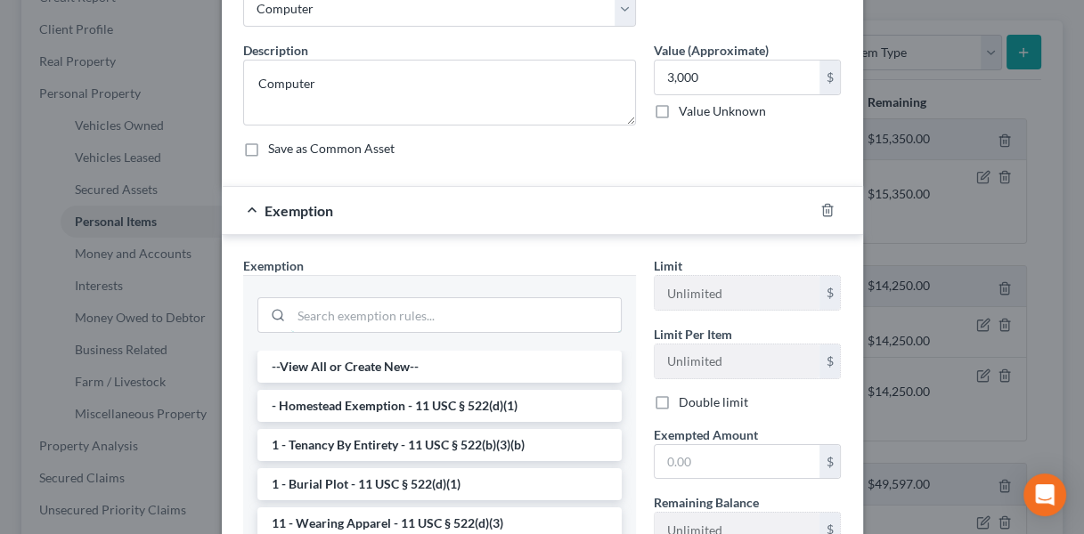
click at [466, 316] on input "search" at bounding box center [455, 315] width 329 height 34
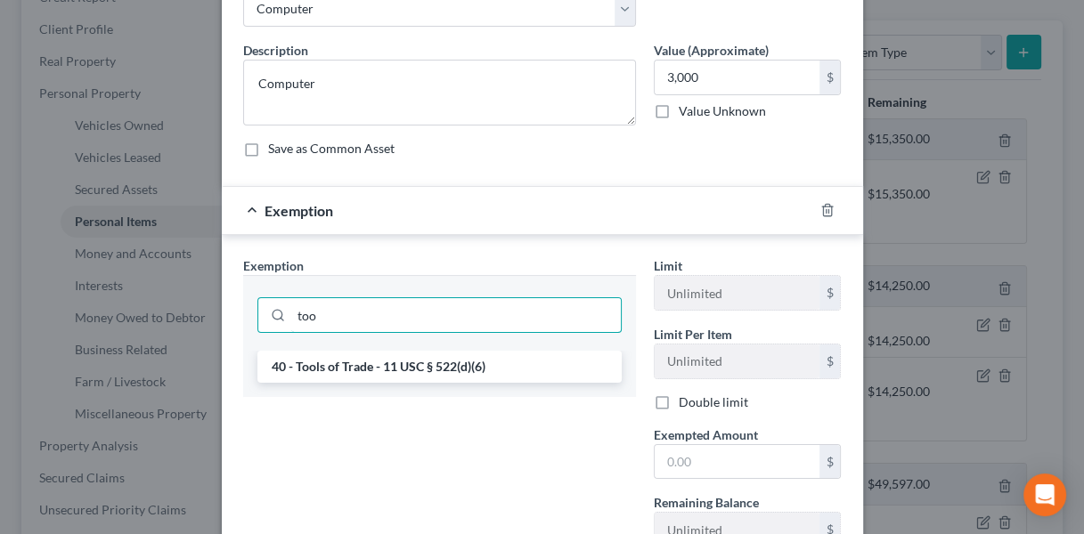
type input "too"
click at [437, 364] on li "40 - Tools of Trade - 11 USC § 522(d)(6)" at bounding box center [439, 367] width 364 height 32
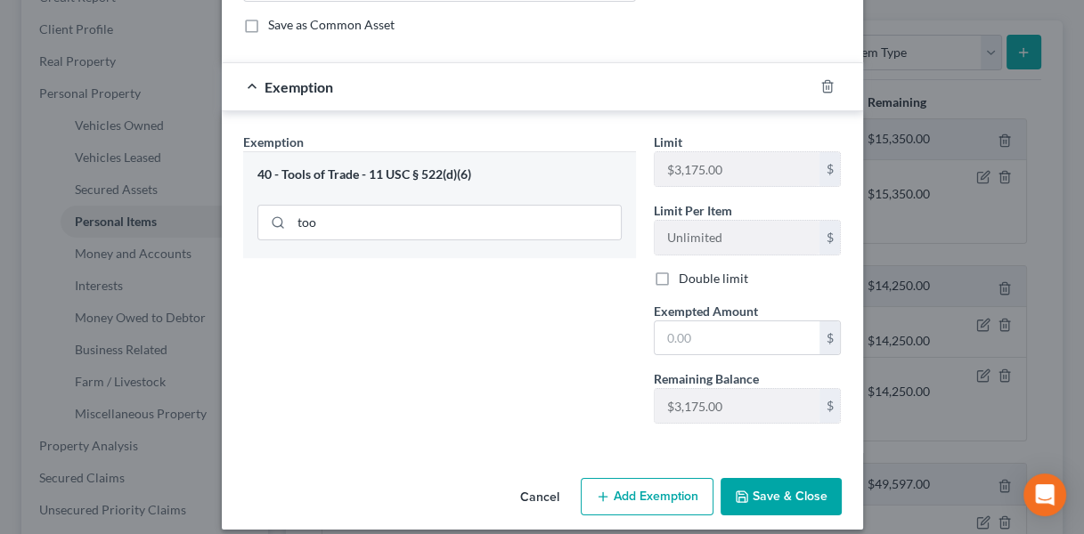
scroll to position [245, 0]
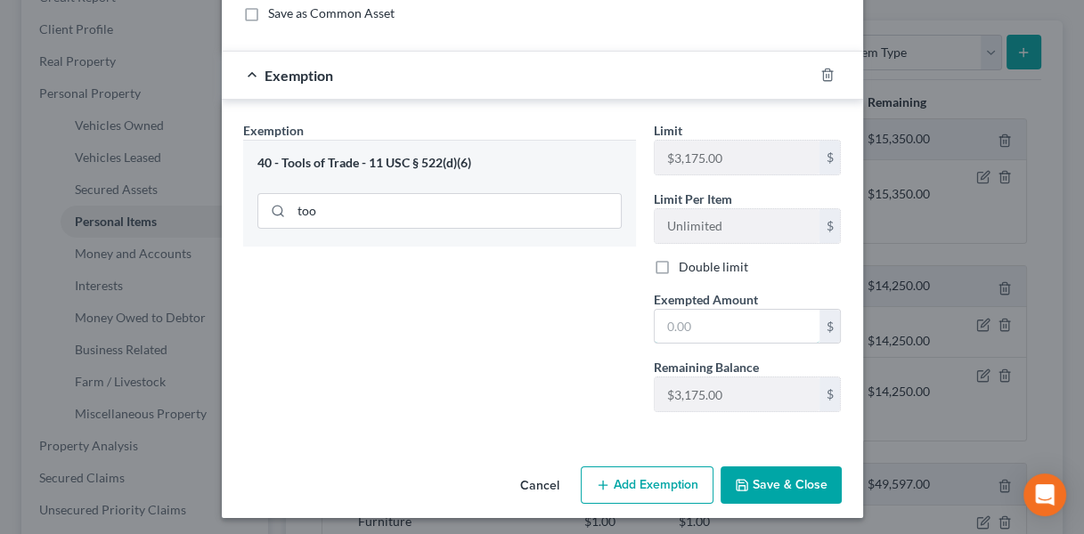
click at [732, 328] on input "text" at bounding box center [736, 327] width 165 height 34
type input "300"
click at [732, 328] on input "300" at bounding box center [736, 327] width 165 height 34
type input "3,000"
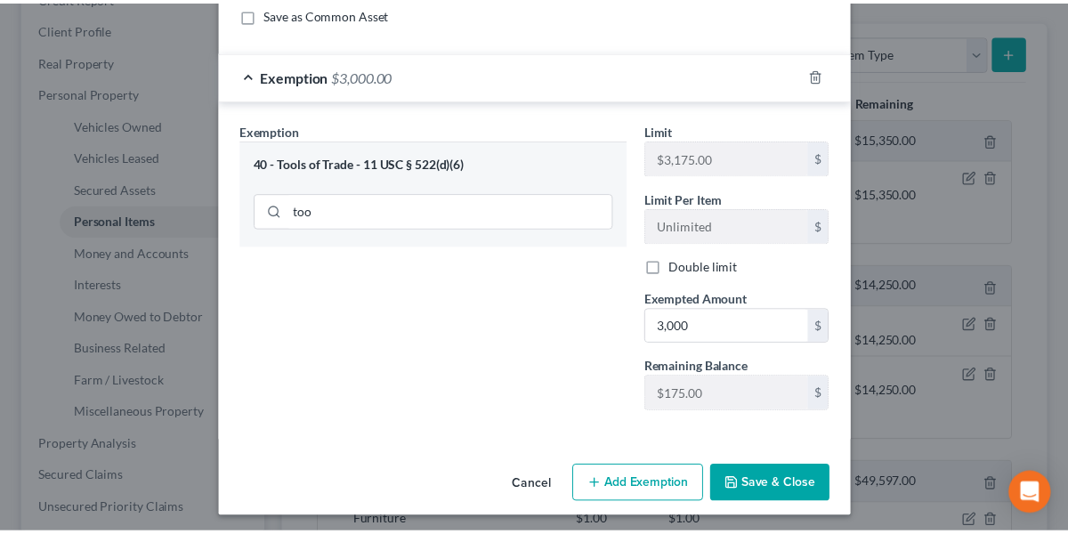
scroll to position [244, 0]
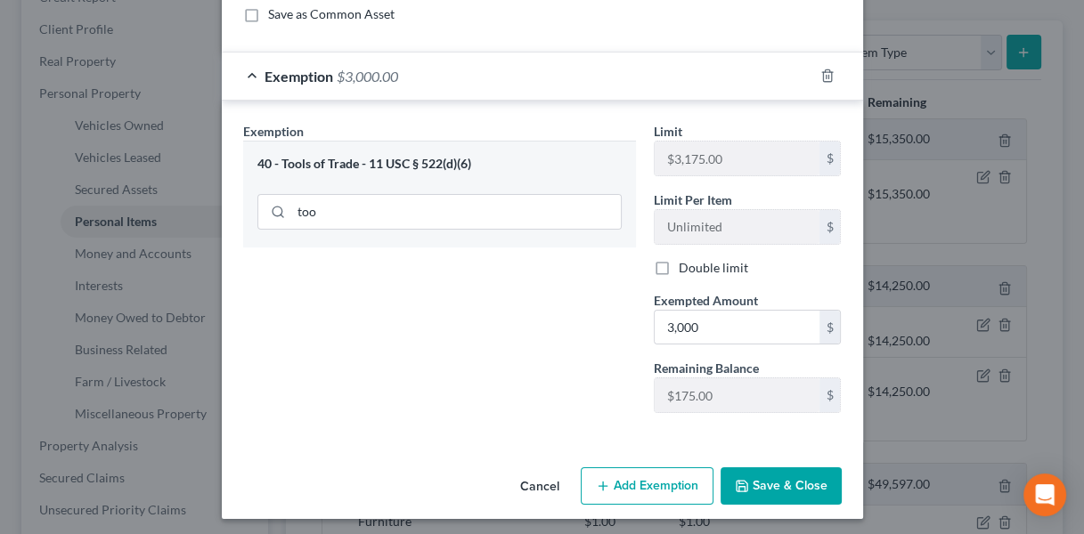
click at [752, 485] on button "Save & Close" at bounding box center [780, 485] width 121 height 37
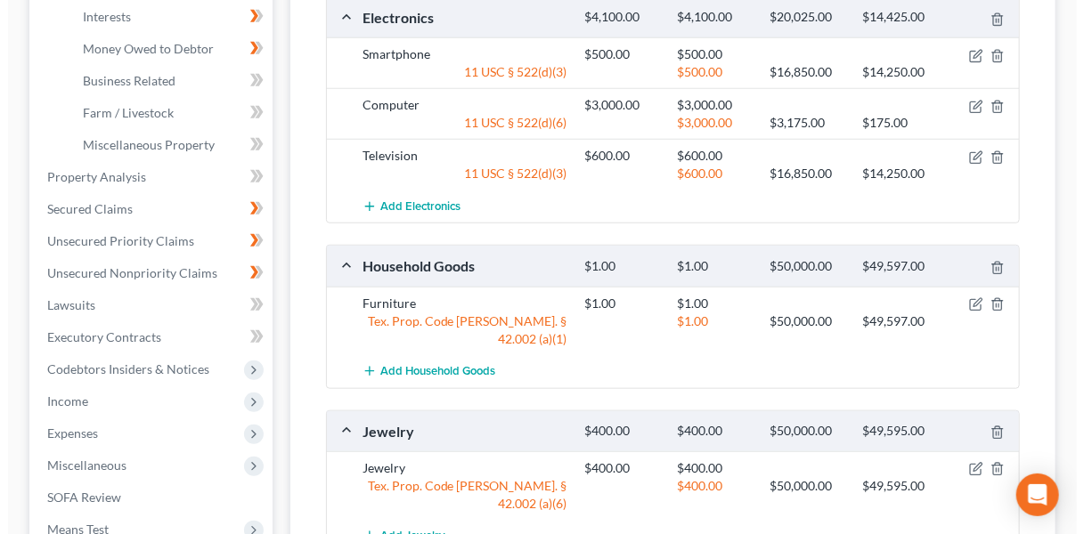
scroll to position [632, 0]
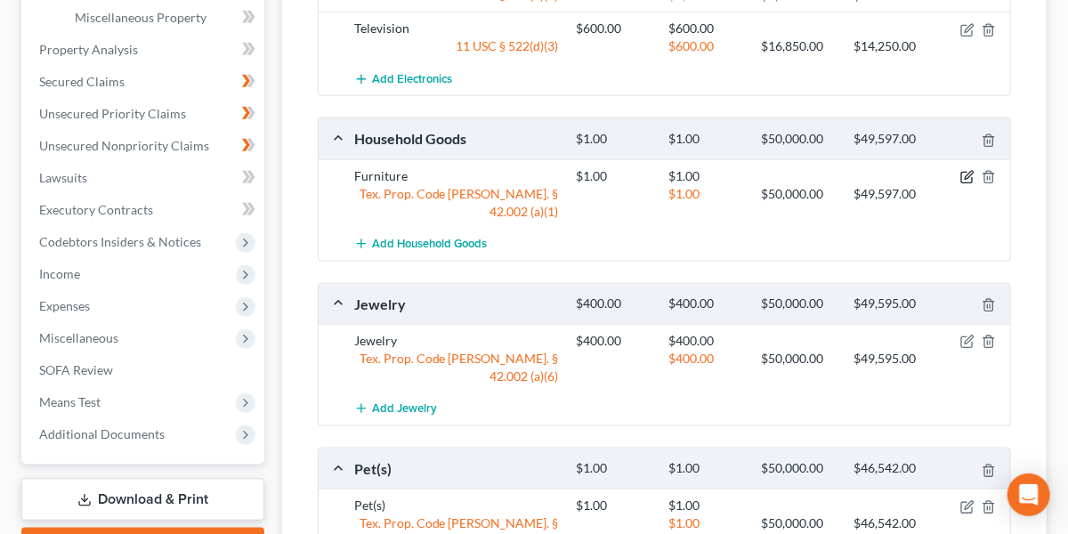
click at [967, 170] on icon "button" at bounding box center [968, 177] width 14 height 14
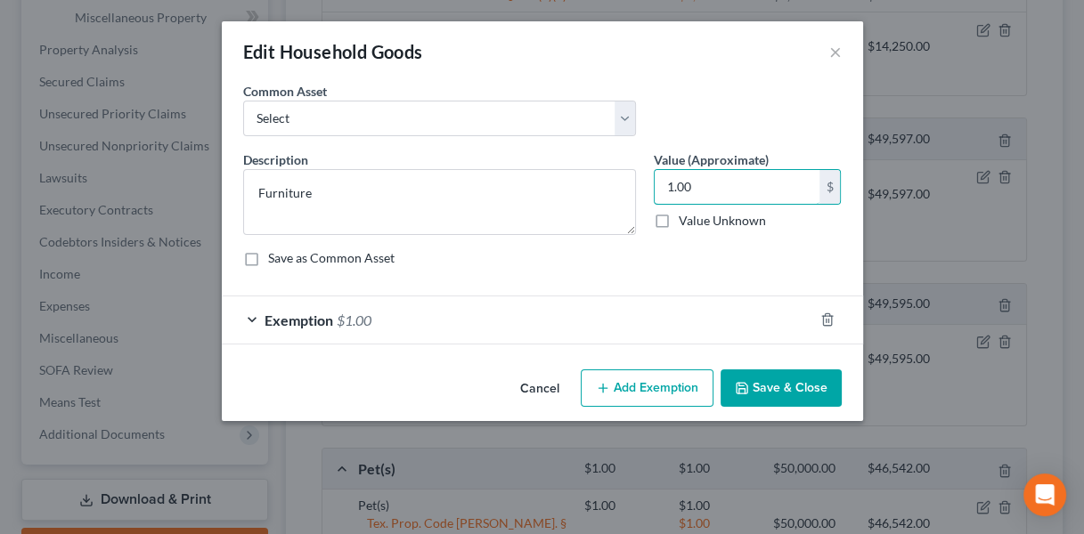
click at [703, 185] on input "1.00" at bounding box center [736, 187] width 165 height 34
type input "3100"
click at [662, 315] on div "Exemption $1.00" at bounding box center [517, 320] width 591 height 47
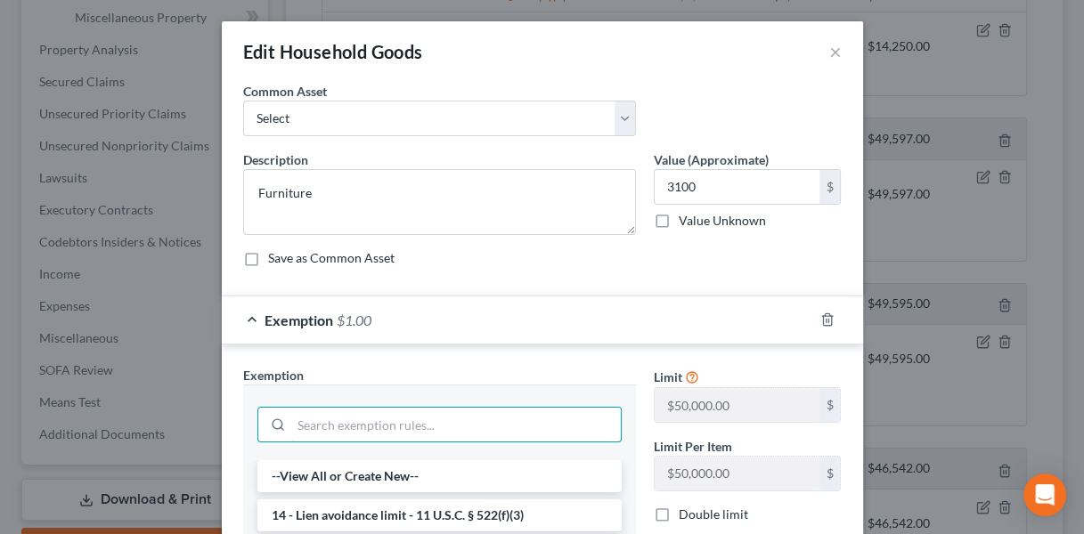
click at [388, 424] on input "search" at bounding box center [455, 425] width 329 height 34
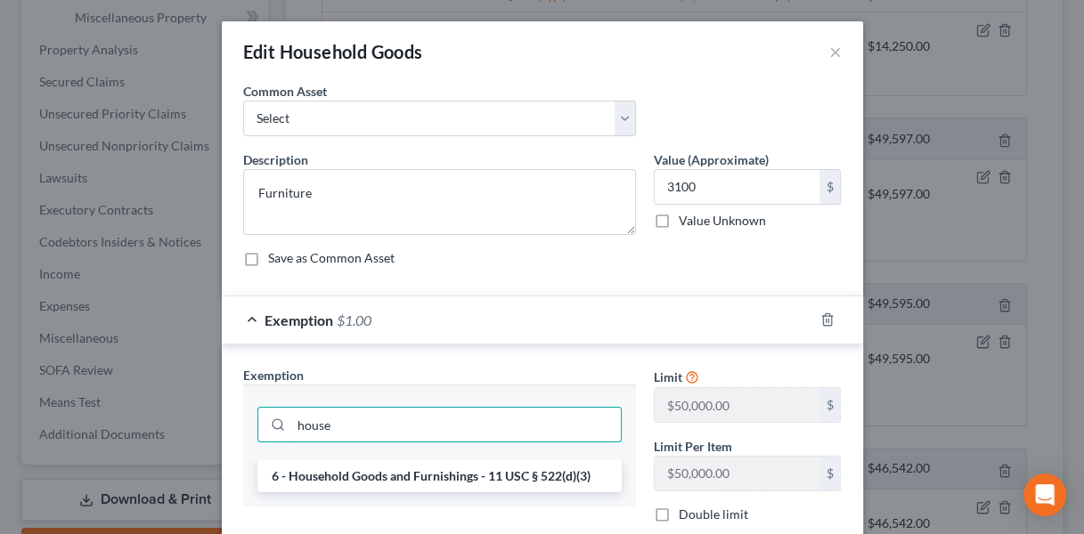
type input "house"
click at [398, 475] on li "6 - Household Goods and Furnishings - 11 USC § 522(d)(3)" at bounding box center [439, 476] width 364 height 32
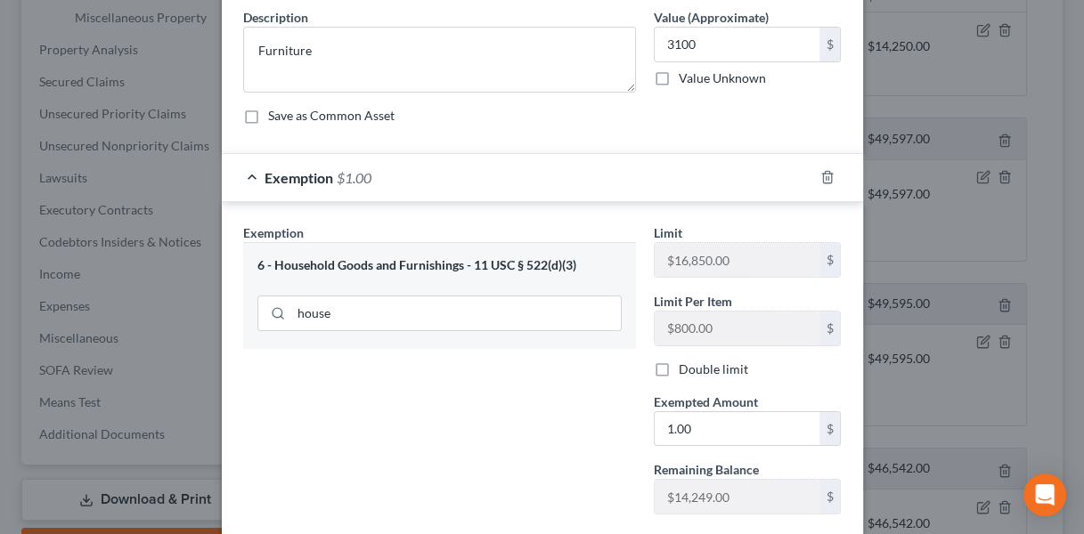
scroll to position [142, 0]
click at [721, 416] on input "1.00" at bounding box center [736, 429] width 165 height 34
type input "3,100"
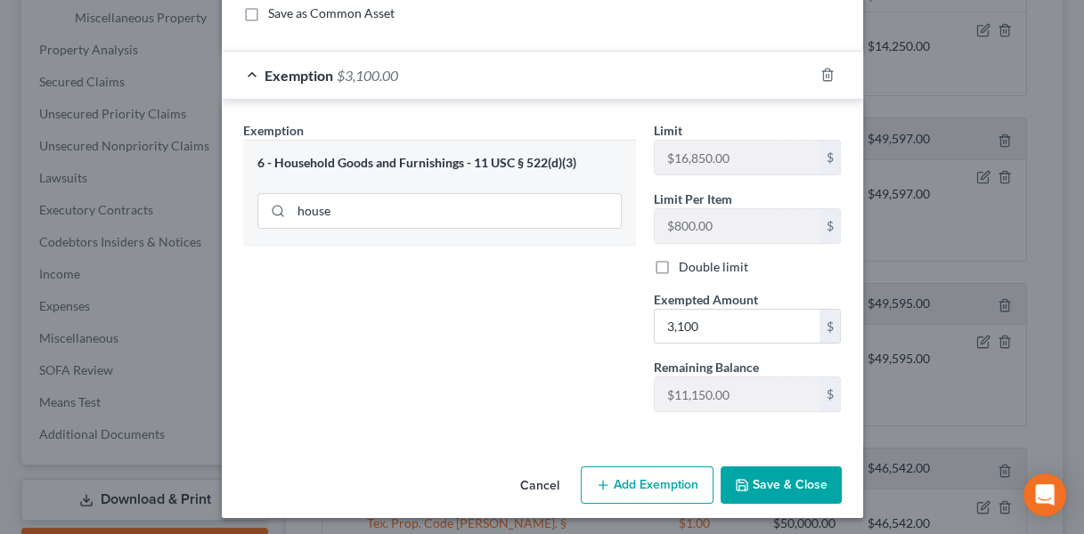
click at [742, 470] on button "Save & Close" at bounding box center [780, 485] width 121 height 37
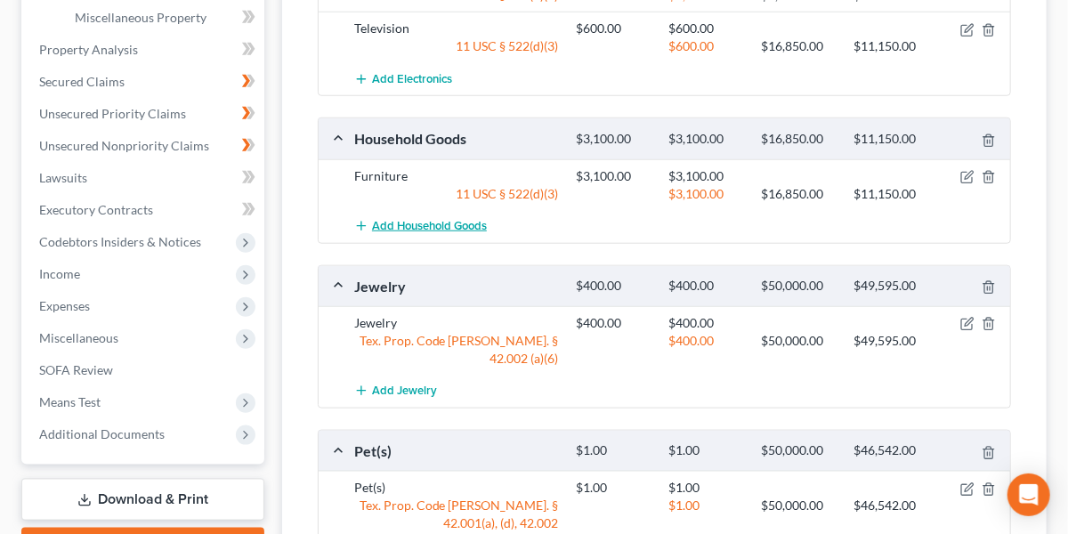
click at [411, 226] on span "Add Household Goods" at bounding box center [429, 226] width 115 height 14
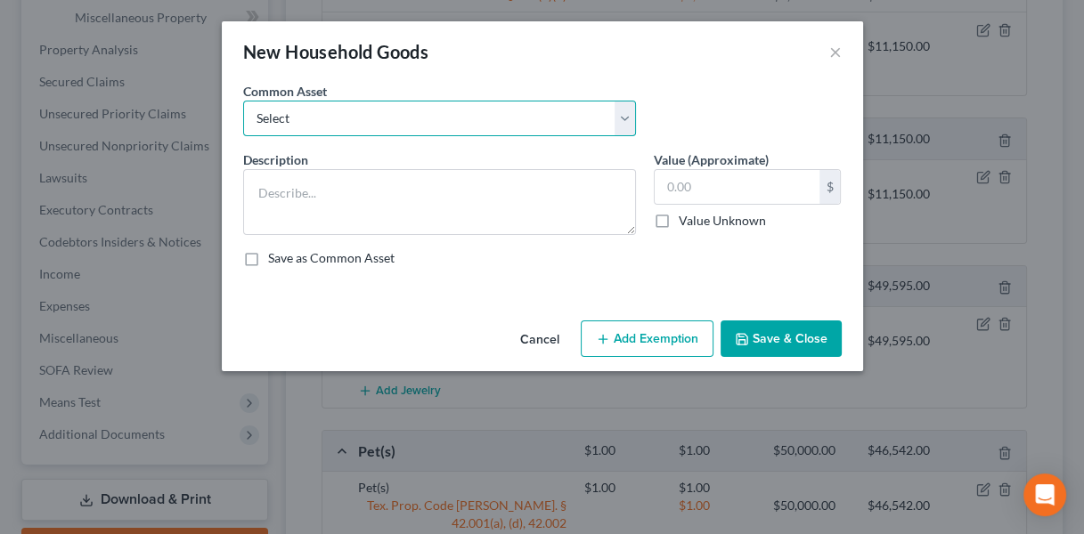
click at [350, 110] on select "Select Furniture Tools Lawnmower Snowblower Appliances" at bounding box center [439, 119] width 393 height 36
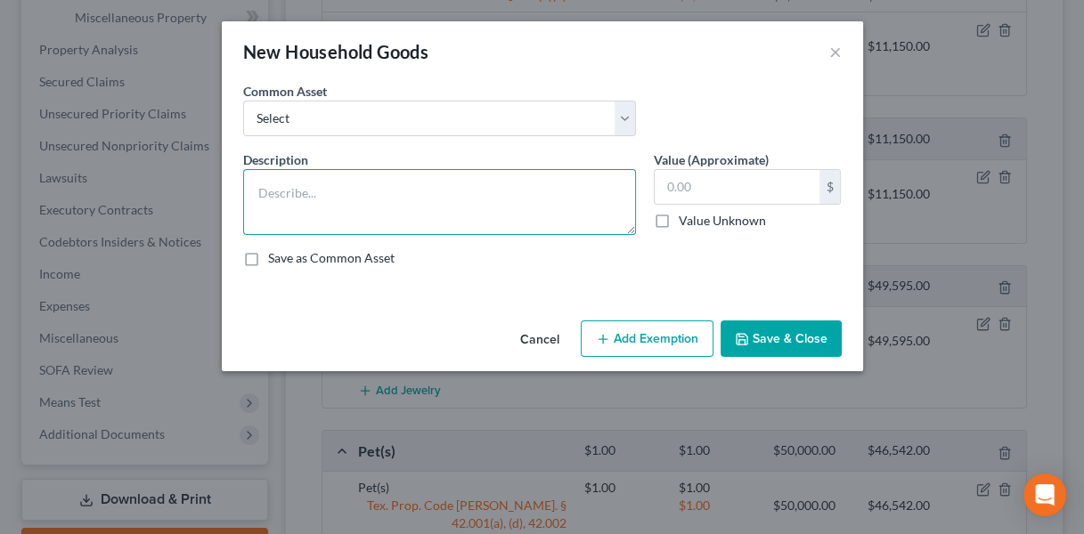
click at [313, 195] on textarea at bounding box center [439, 202] width 393 height 66
type textarea "Kitchenware"
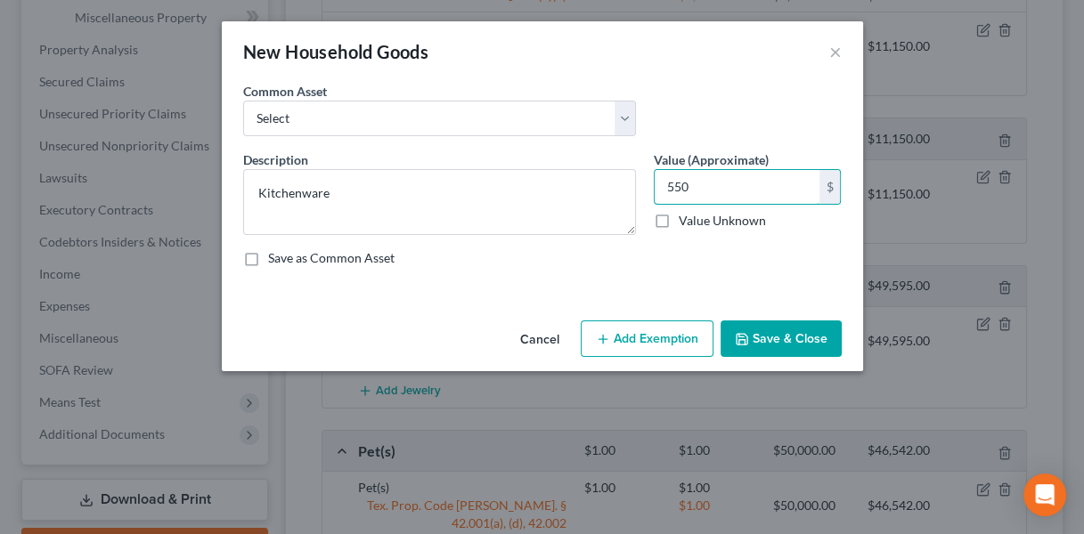
type input "550"
click at [648, 321] on button "Add Exemption" at bounding box center [647, 339] width 133 height 37
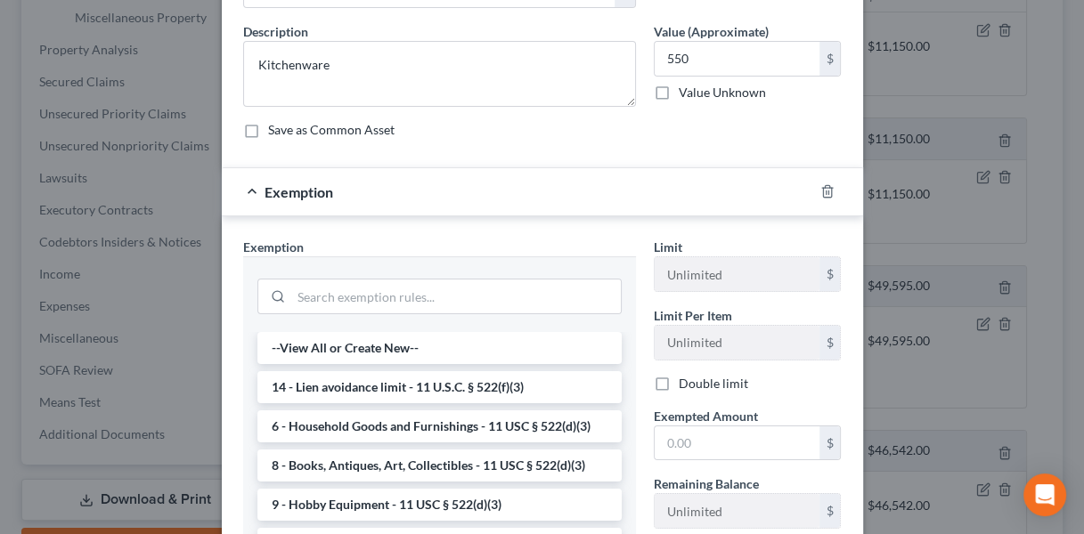
scroll to position [134, 0]
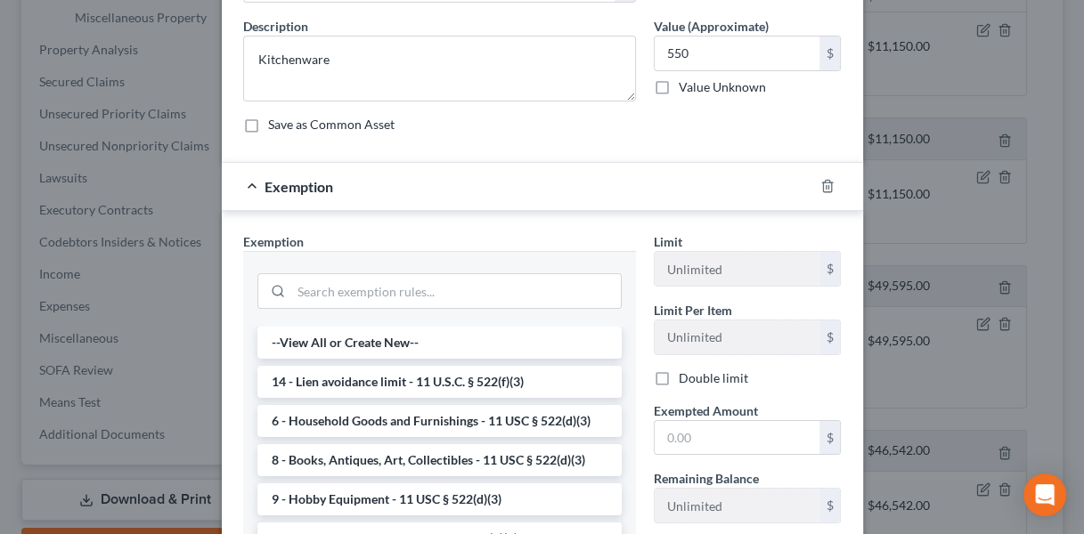
click at [398, 421] on li "6 - Household Goods and Furnishings - 11 USC § 522(d)(3)" at bounding box center [439, 421] width 364 height 32
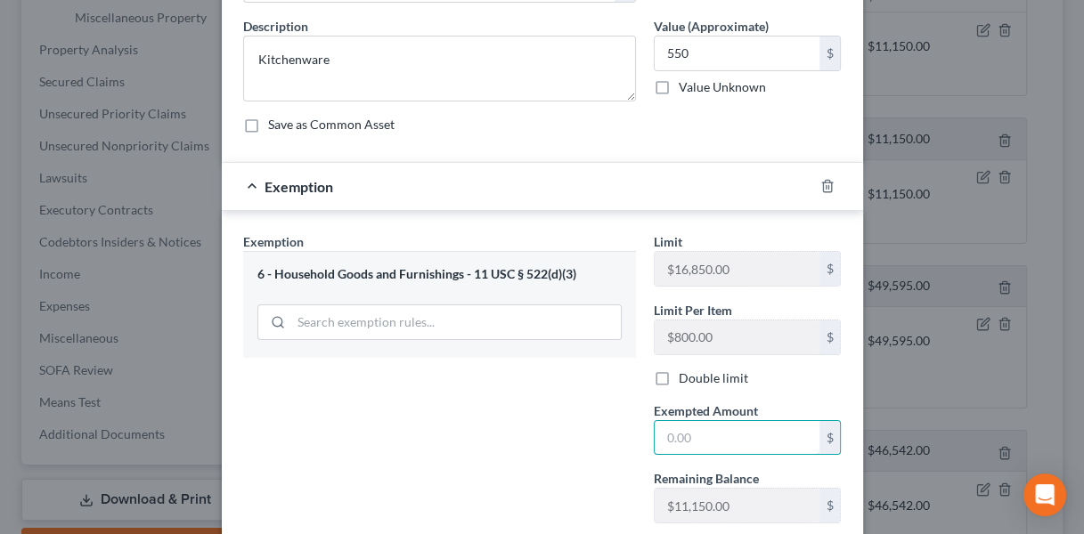
click at [678, 435] on input "text" at bounding box center [736, 438] width 165 height 34
type input "550"
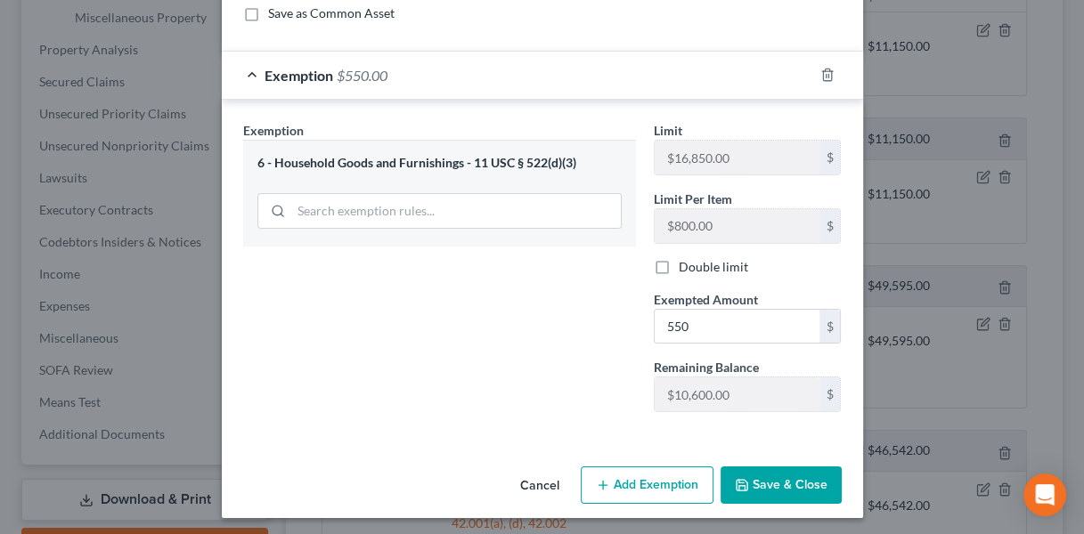
click at [751, 488] on button "Save & Close" at bounding box center [780, 485] width 121 height 37
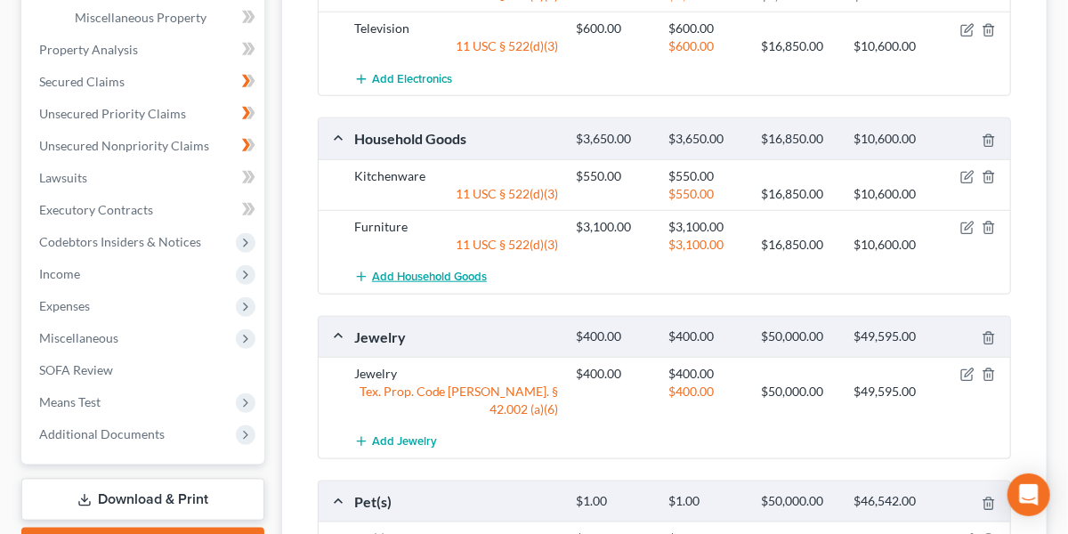
click at [444, 270] on span "Add Household Goods" at bounding box center [429, 277] width 115 height 14
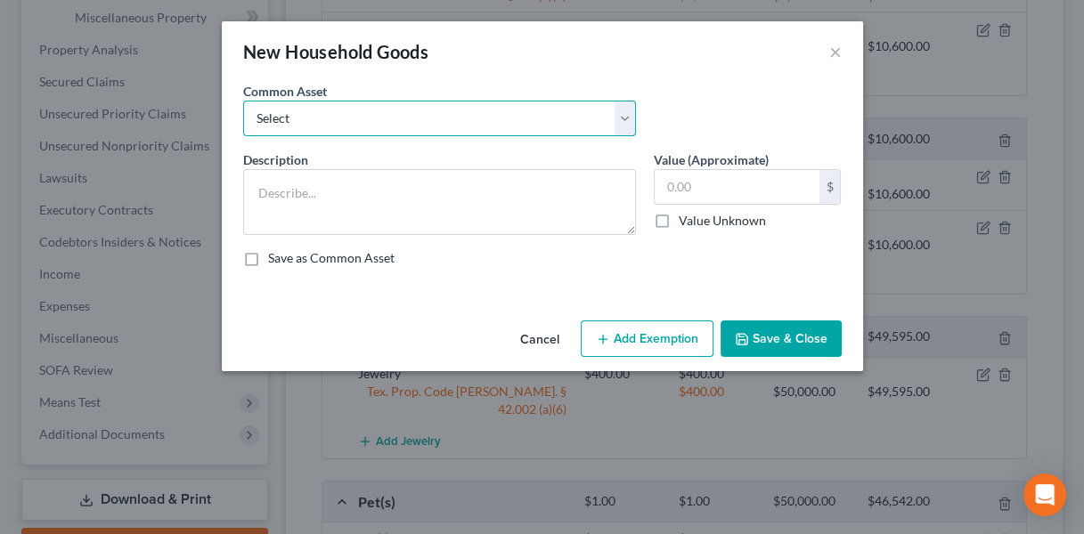
click at [488, 121] on select "Select Furniture Tools Lawnmower Snowblower Appliances" at bounding box center [439, 119] width 393 height 36
select select "4"
click at [243, 101] on select "Select Furniture Tools Lawnmower Snowblower Appliances" at bounding box center [439, 119] width 393 height 36
type textarea "Appliances"
click at [683, 190] on input "text" at bounding box center [736, 187] width 165 height 34
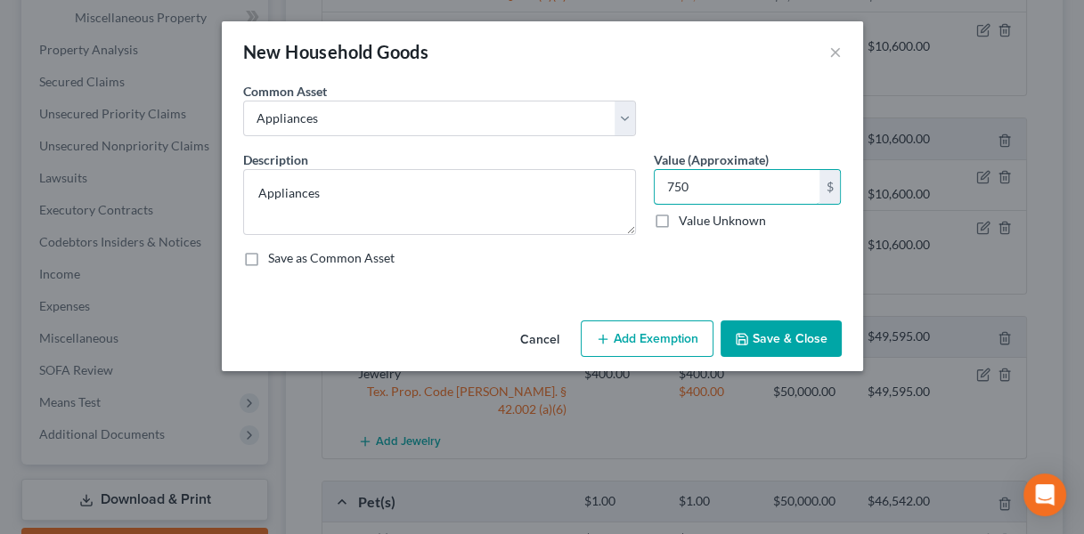
type input "750"
click at [652, 347] on button "Add Exemption" at bounding box center [647, 339] width 133 height 37
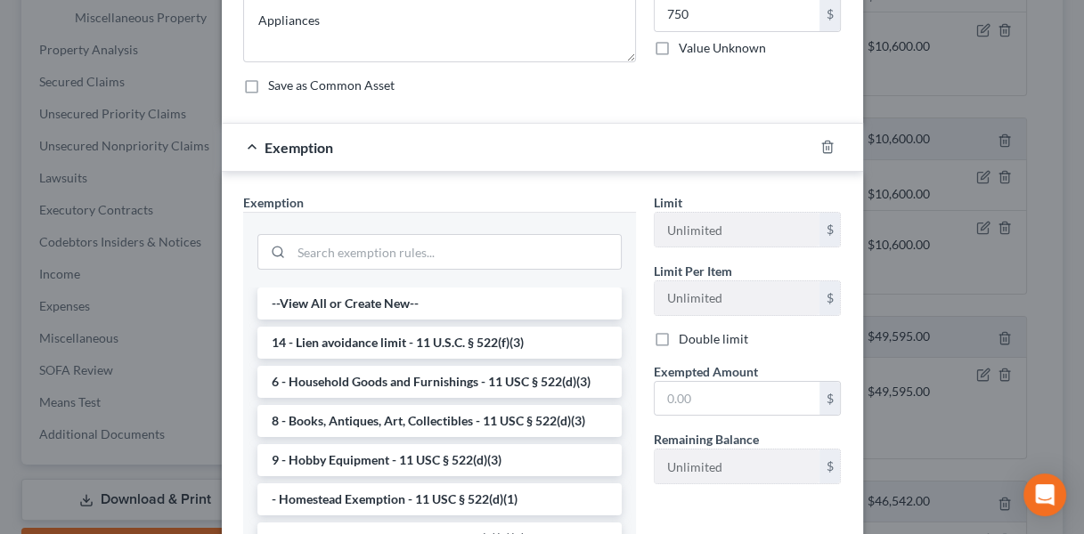
scroll to position [175, 0]
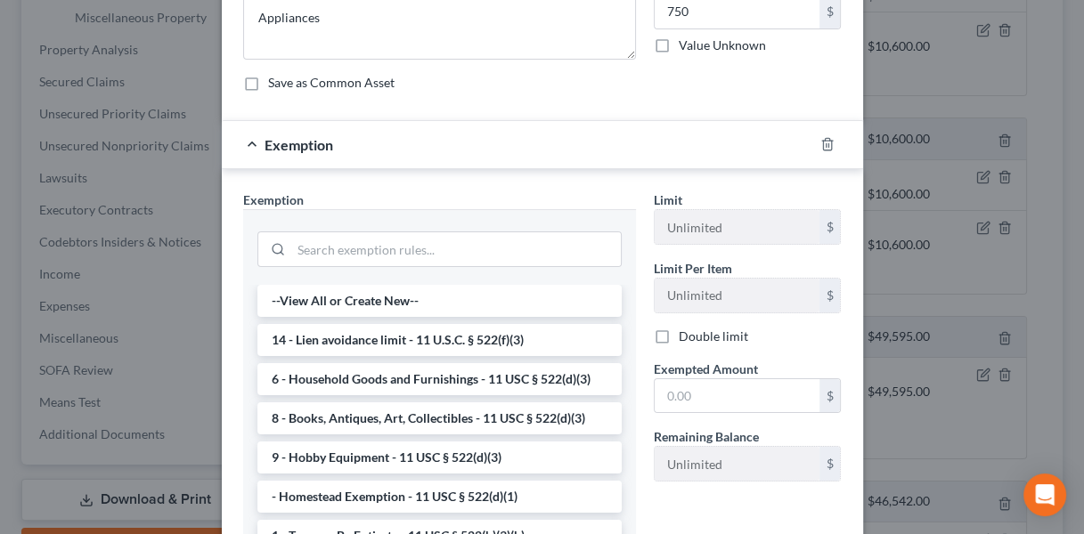
click at [392, 370] on li "6 - Household Goods and Furnishings - 11 USC § 522(d)(3)" at bounding box center [439, 379] width 364 height 32
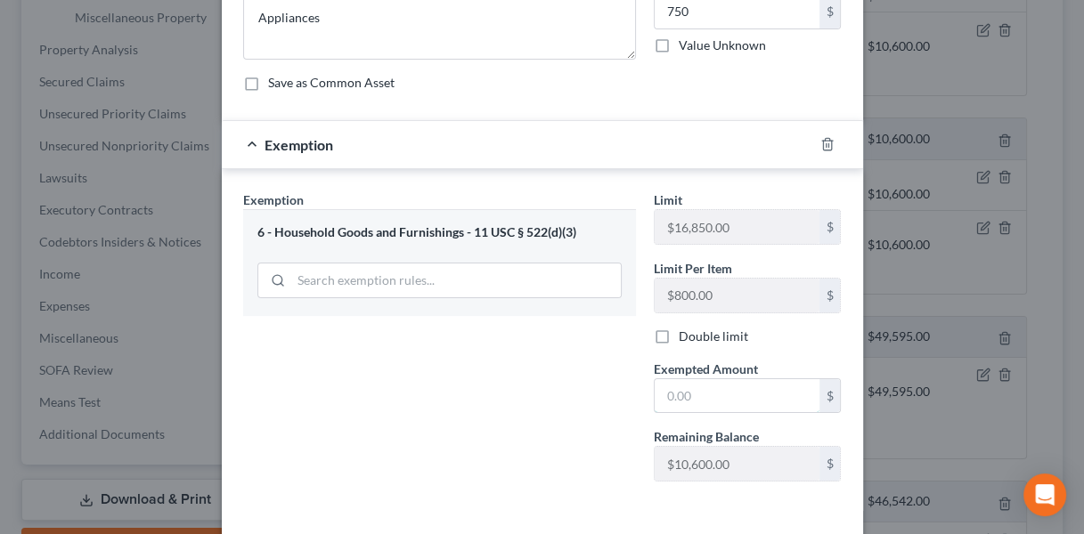
click at [695, 394] on input "text" at bounding box center [736, 396] width 165 height 34
type input "750"
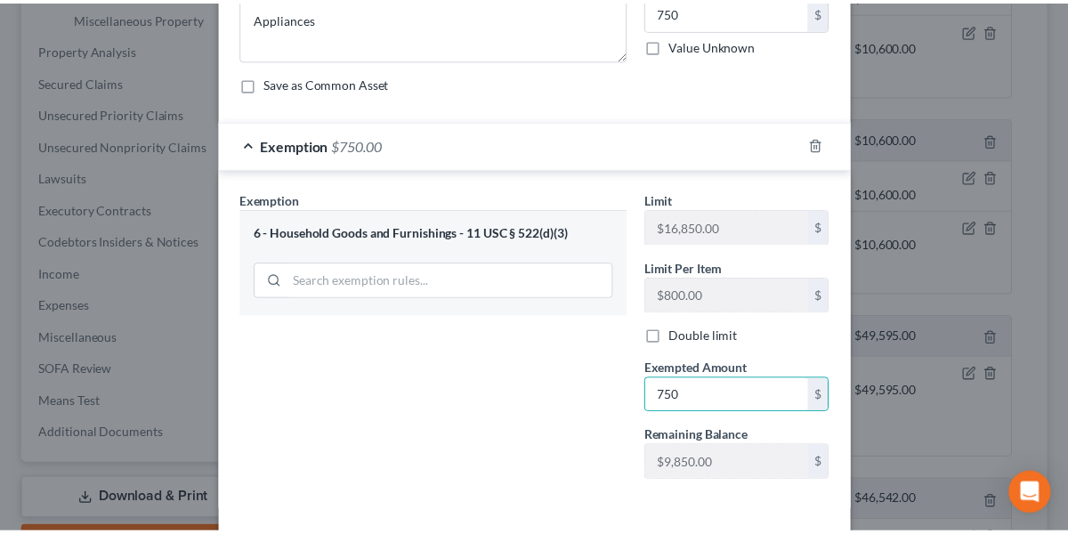
scroll to position [209, 0]
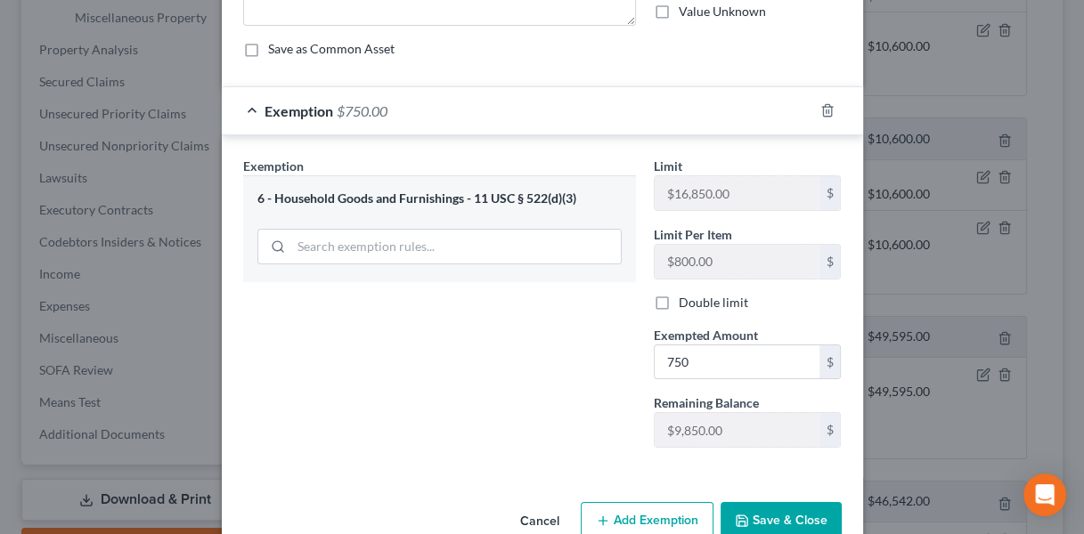
click at [746, 518] on button "Save & Close" at bounding box center [780, 520] width 121 height 37
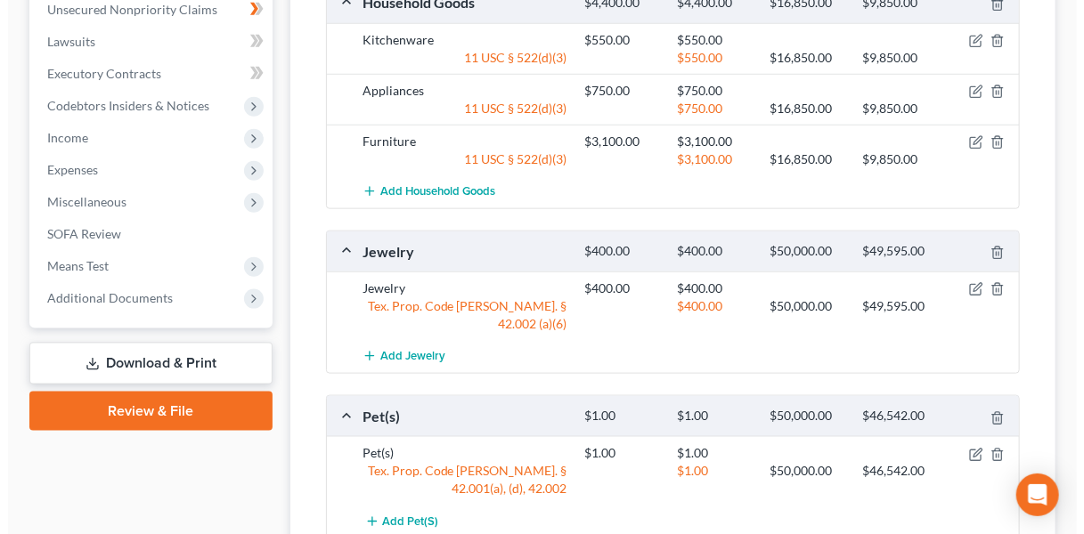
scroll to position [774, 0]
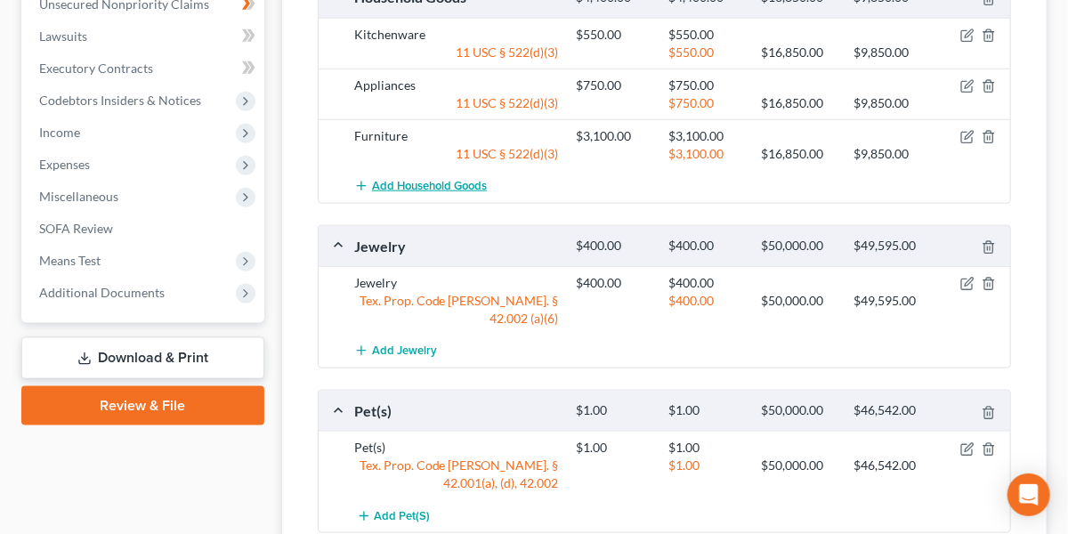
click at [481, 186] on span "Add Household Goods" at bounding box center [429, 186] width 115 height 14
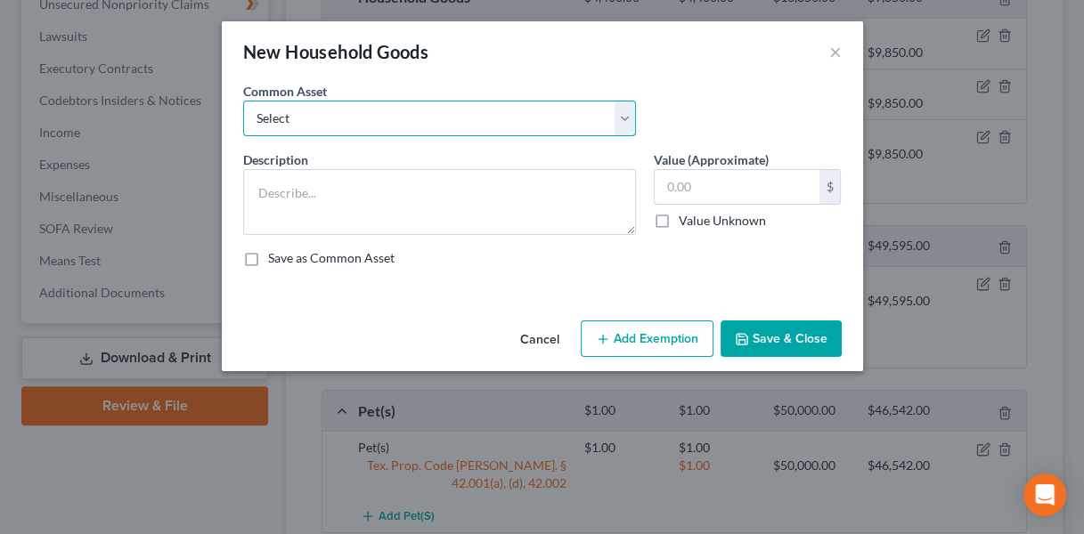
click at [324, 121] on select "Select Furniture Tools Lawnmower Snowblower Appliances" at bounding box center [439, 119] width 393 height 36
select select "2"
click at [243, 101] on select "Select Furniture Tools Lawnmower Snowblower Appliances" at bounding box center [439, 119] width 393 height 36
type textarea "Lawnmower"
click at [708, 189] on input "text" at bounding box center [736, 187] width 165 height 34
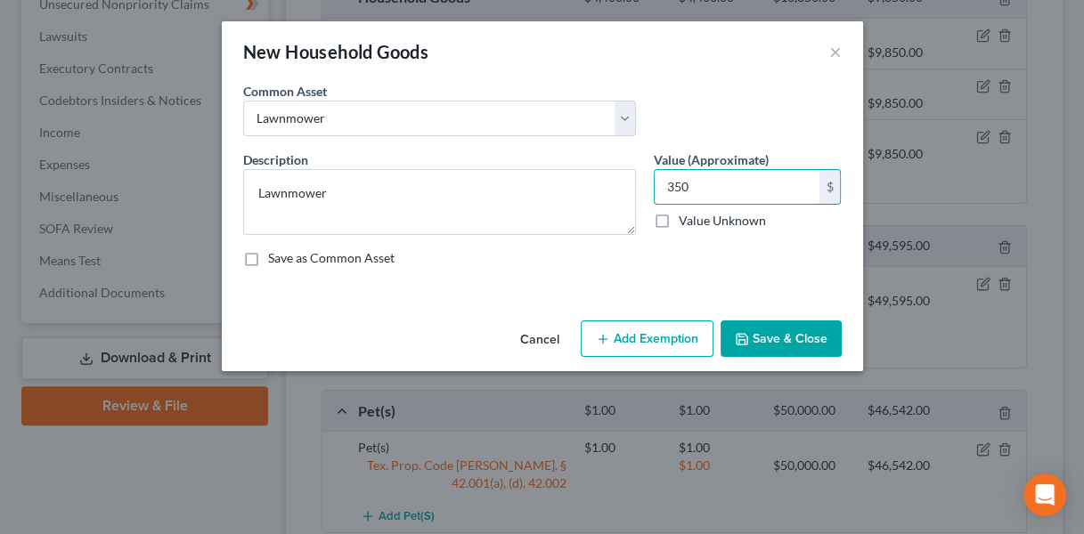
type input "350"
click at [658, 334] on button "Add Exemption" at bounding box center [647, 339] width 133 height 37
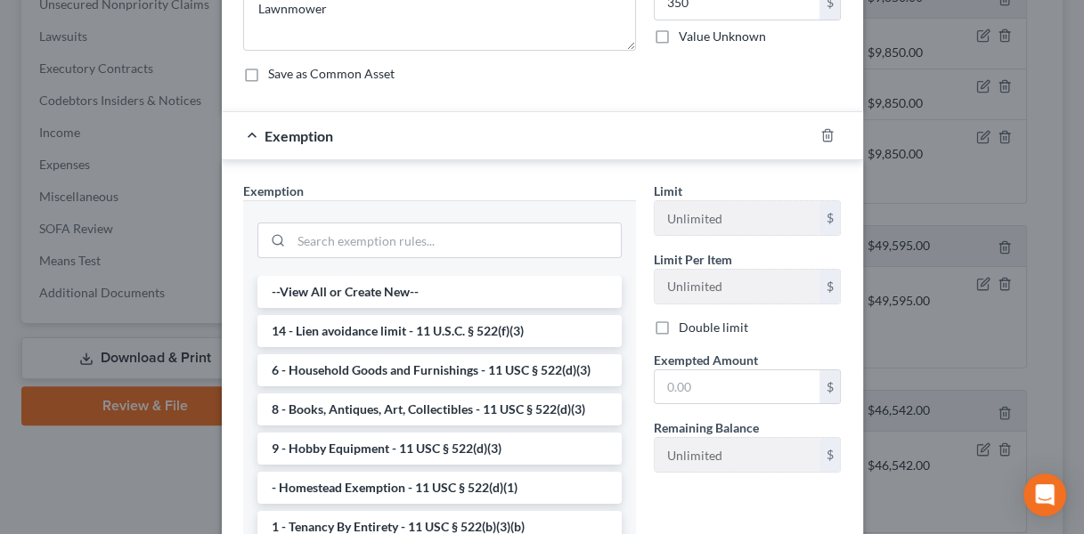
scroll to position [187, 0]
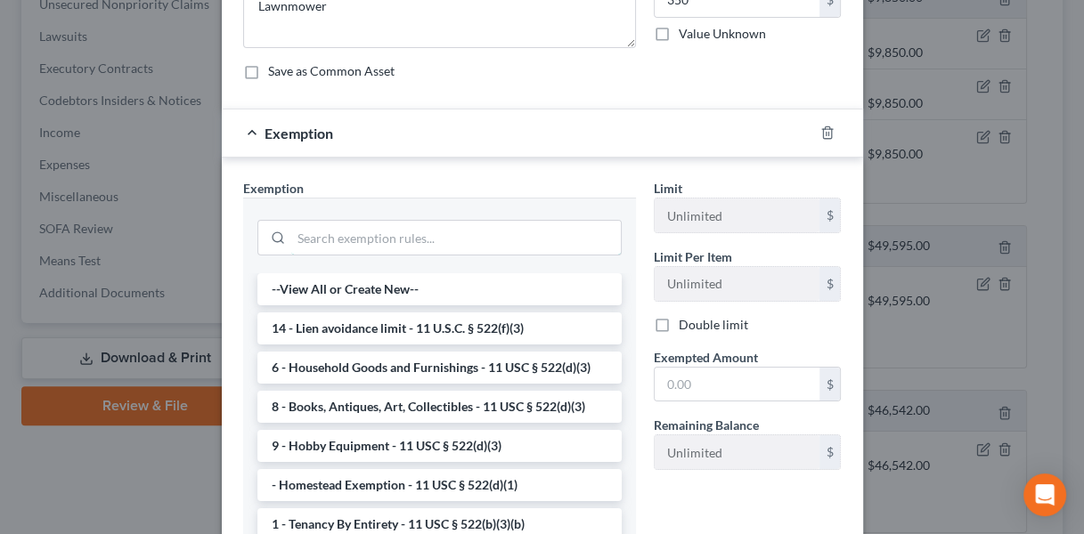
click at [405, 237] on input "search" at bounding box center [455, 238] width 329 height 34
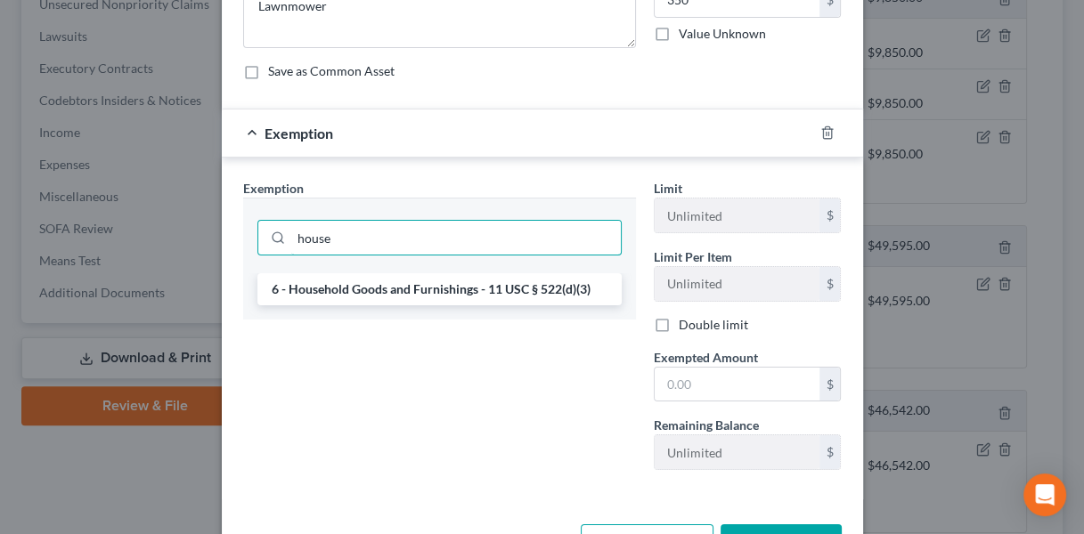
type input "house"
click at [409, 281] on li "6 - Household Goods and Furnishings - 11 USC § 522(d)(3)" at bounding box center [439, 289] width 364 height 32
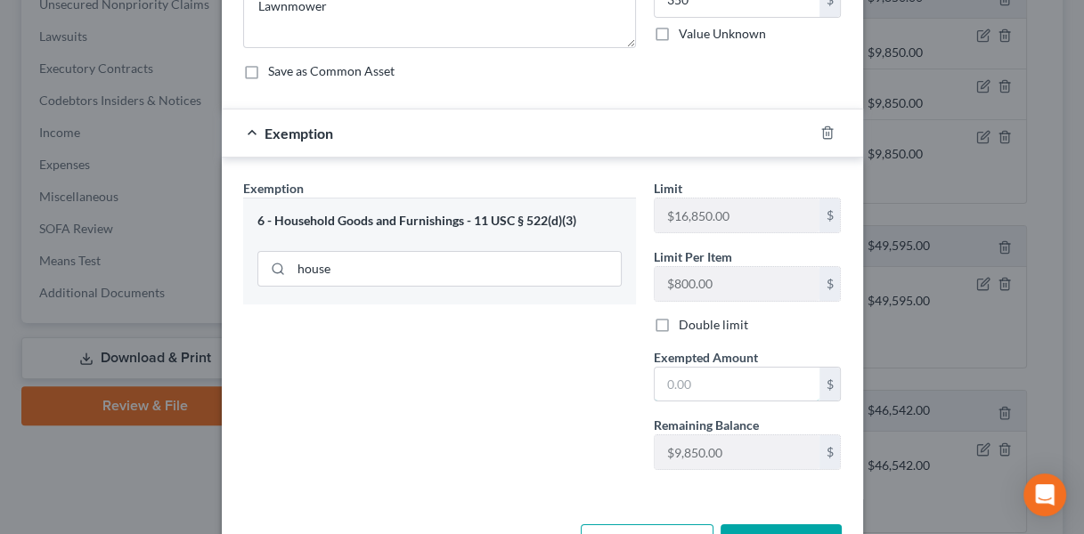
click at [745, 369] on input "text" at bounding box center [736, 385] width 165 height 34
type input "350"
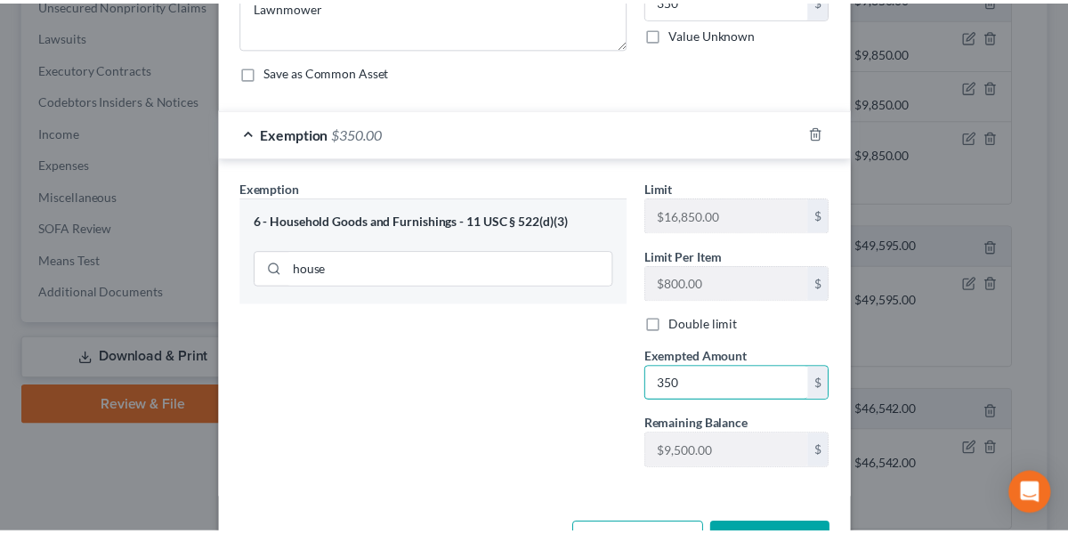
scroll to position [245, 0]
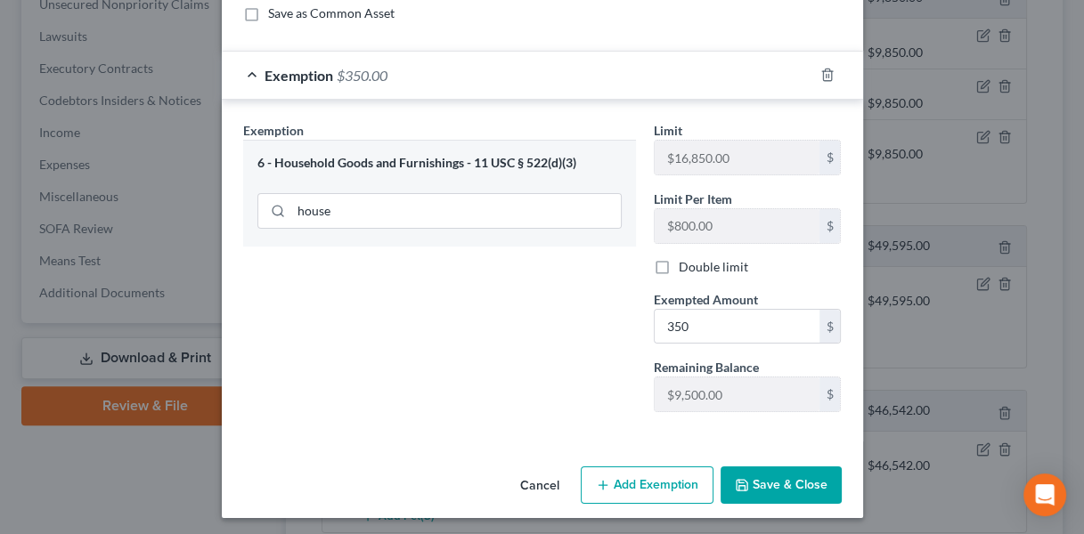
click at [742, 470] on button "Save & Close" at bounding box center [780, 485] width 121 height 37
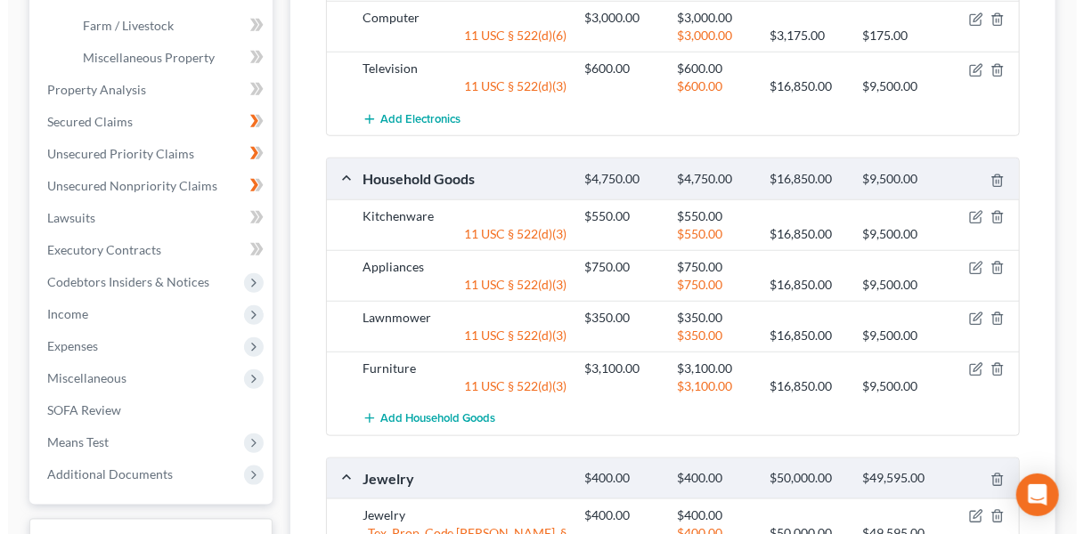
scroll to position [593, 0]
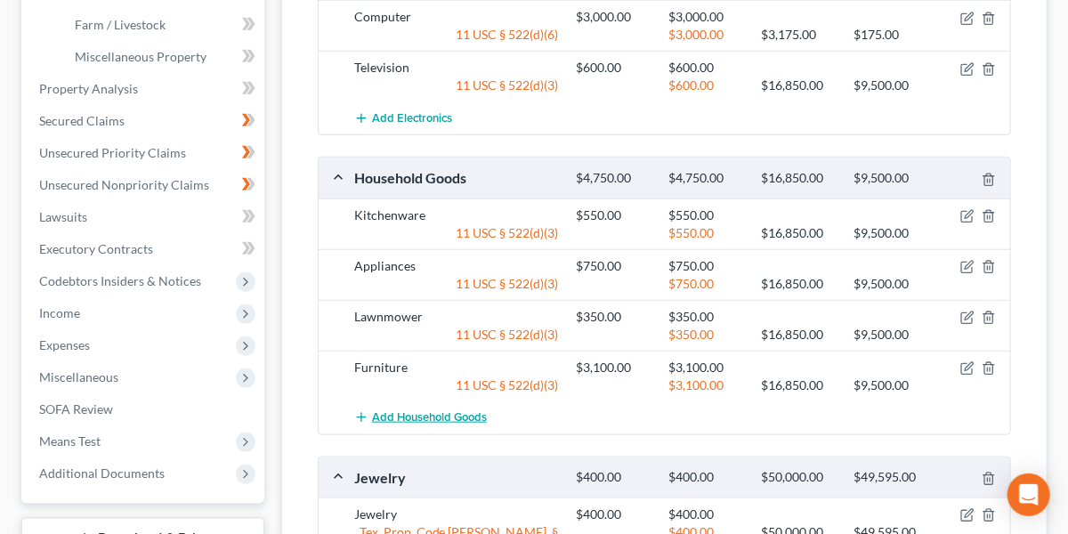
click at [451, 410] on span "Add Household Goods" at bounding box center [429, 417] width 115 height 14
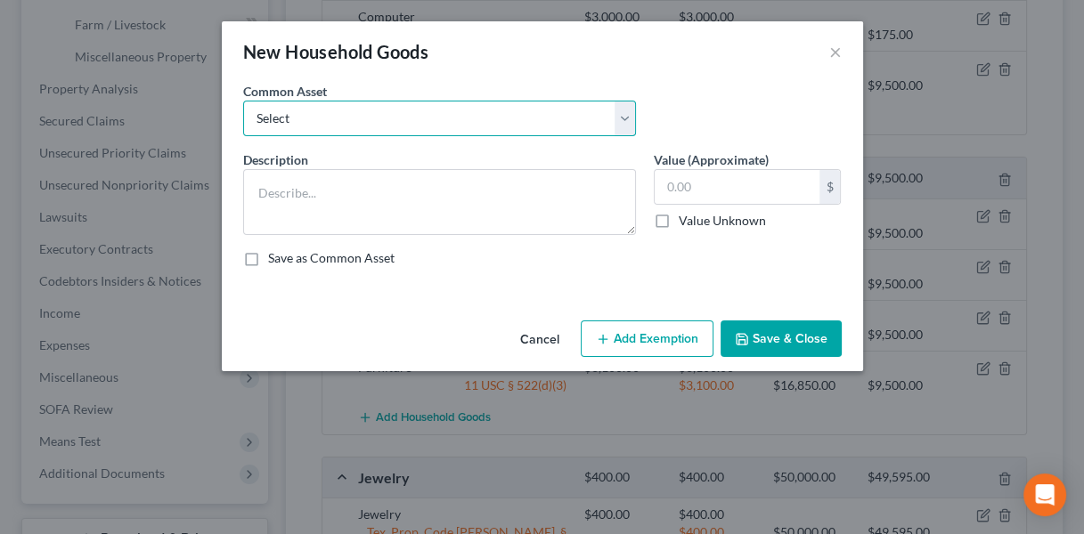
click at [434, 119] on select "Select Furniture Tools Lawnmower Snowblower Appliances" at bounding box center [439, 119] width 393 height 36
select select "3"
click at [243, 101] on select "Select Furniture Tools Lawnmower Snowblower Appliances" at bounding box center [439, 119] width 393 height 36
type textarea "Snowblower"
click at [694, 189] on input "text" at bounding box center [736, 187] width 165 height 34
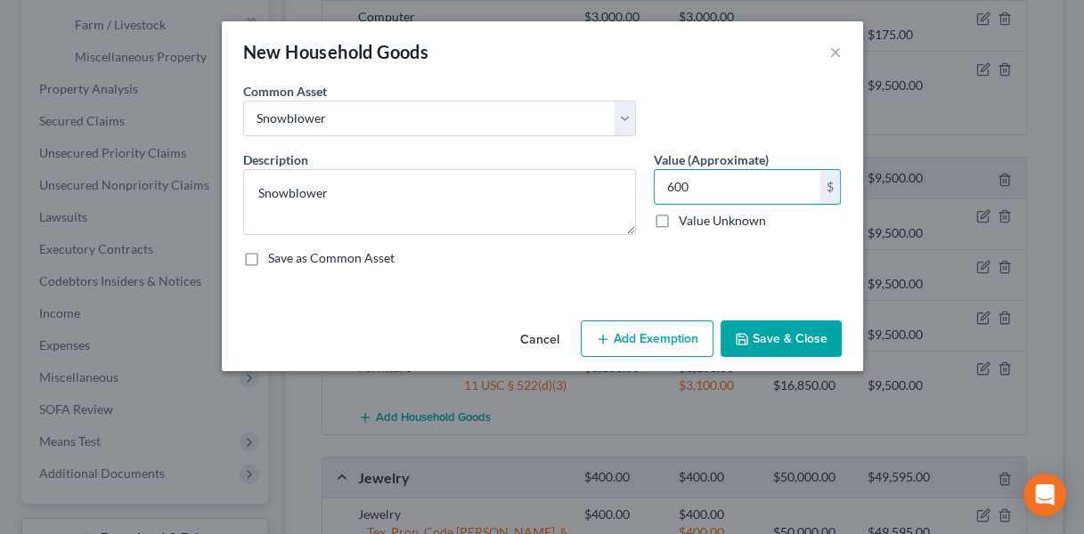
type input "600"
click at [648, 353] on button "Add Exemption" at bounding box center [647, 339] width 133 height 37
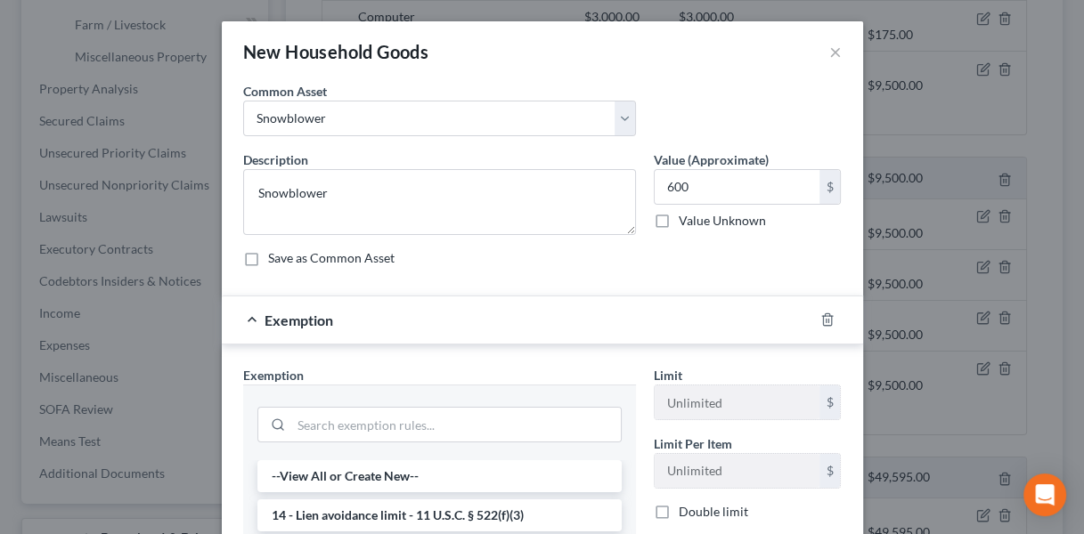
scroll to position [153, 0]
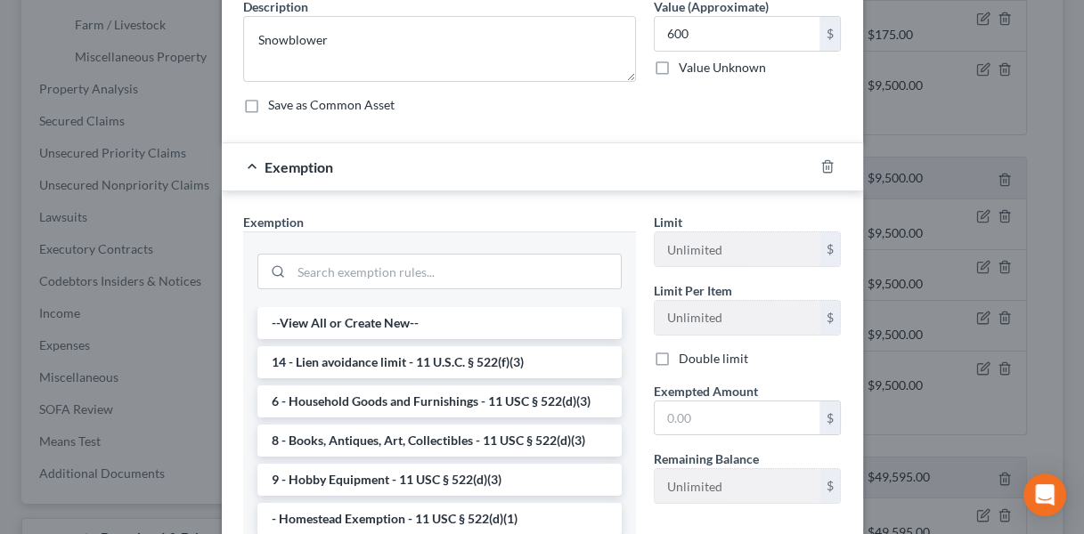
click at [443, 388] on li "6 - Household Goods and Furnishings - 11 USC § 522(d)(3)" at bounding box center [439, 402] width 364 height 32
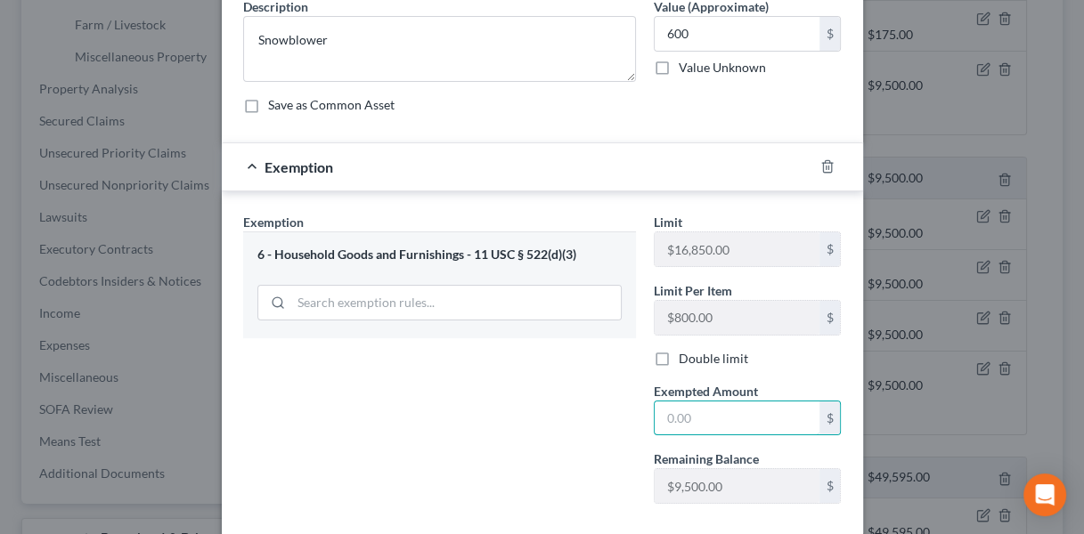
click at [693, 417] on input "text" at bounding box center [736, 419] width 165 height 34
type input "600"
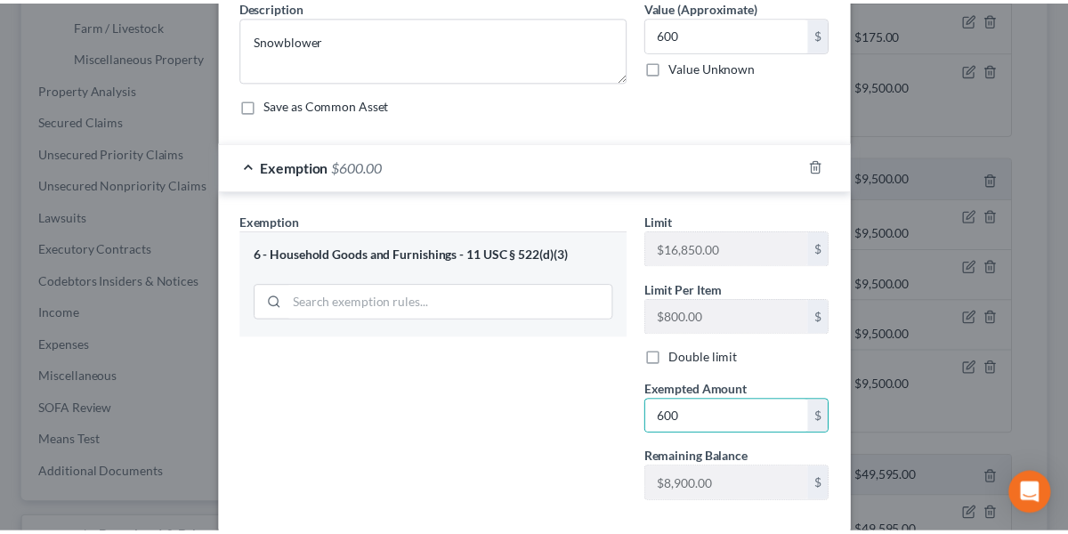
scroll to position [245, 0]
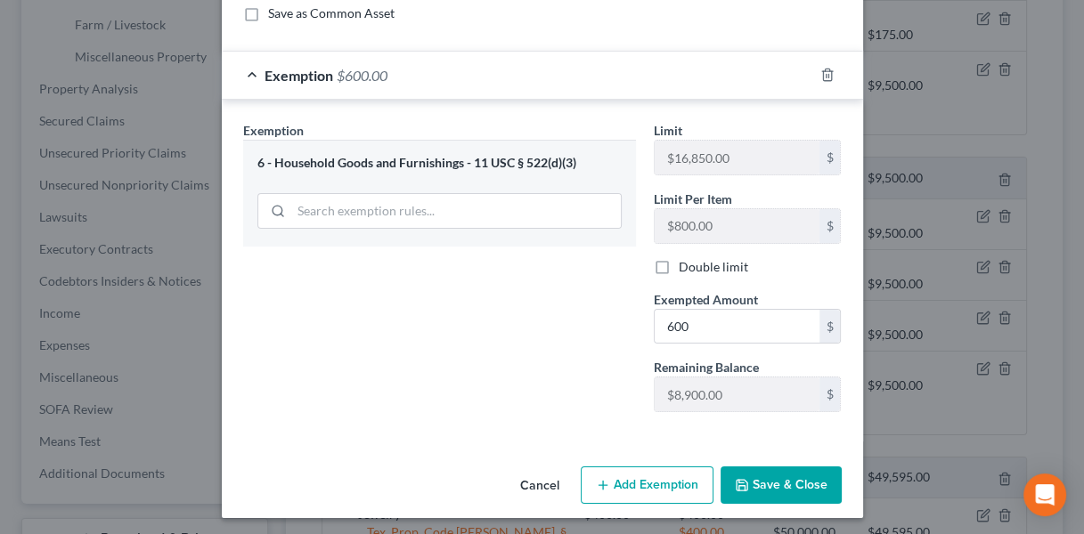
click at [739, 467] on button "Save & Close" at bounding box center [780, 485] width 121 height 37
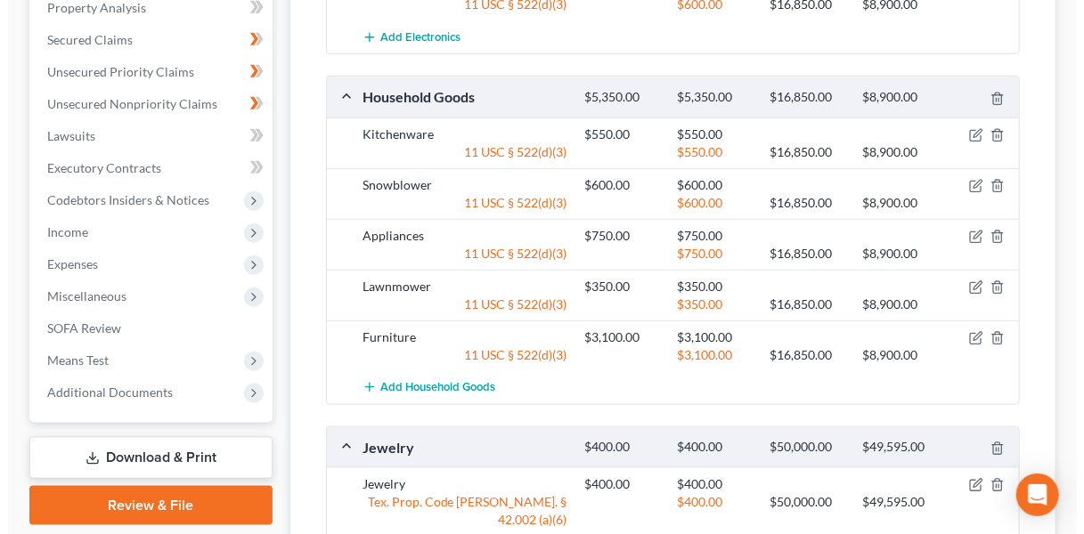
scroll to position [683, 0]
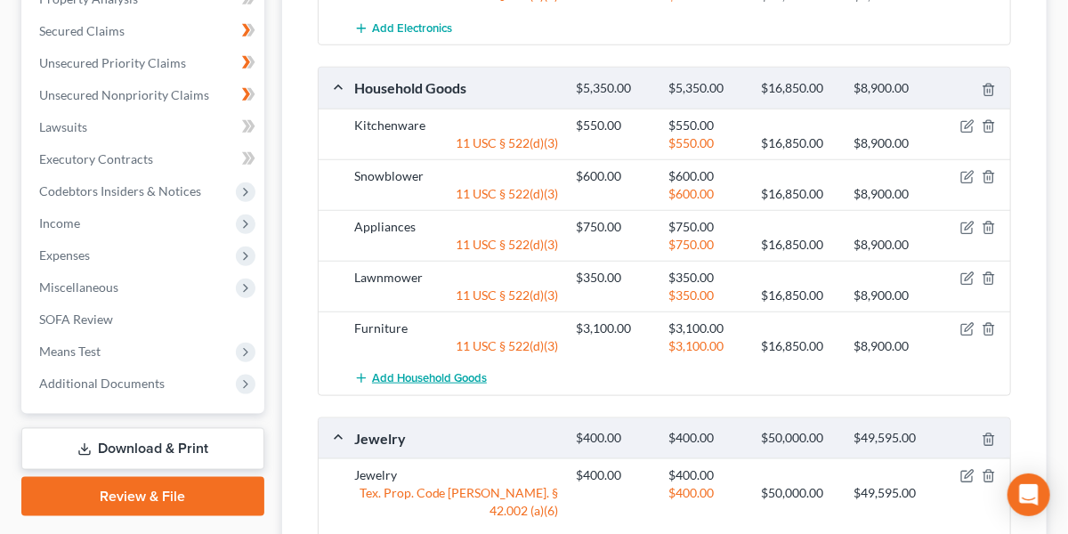
click at [458, 371] on span "Add Household Goods" at bounding box center [429, 378] width 115 height 14
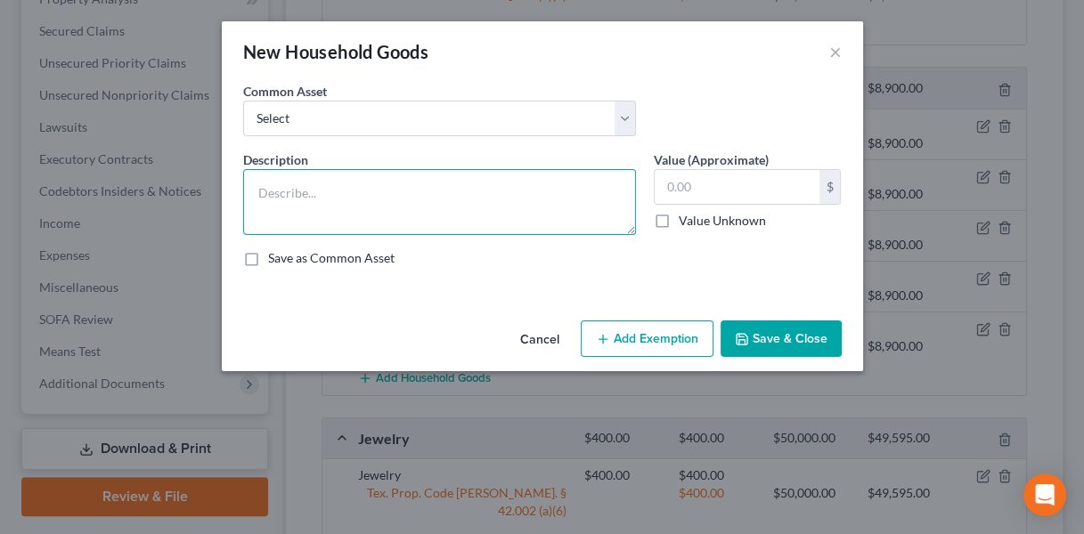
click at [430, 193] on textarea at bounding box center [439, 202] width 393 height 66
type textarea "Household Tools & Equipment"
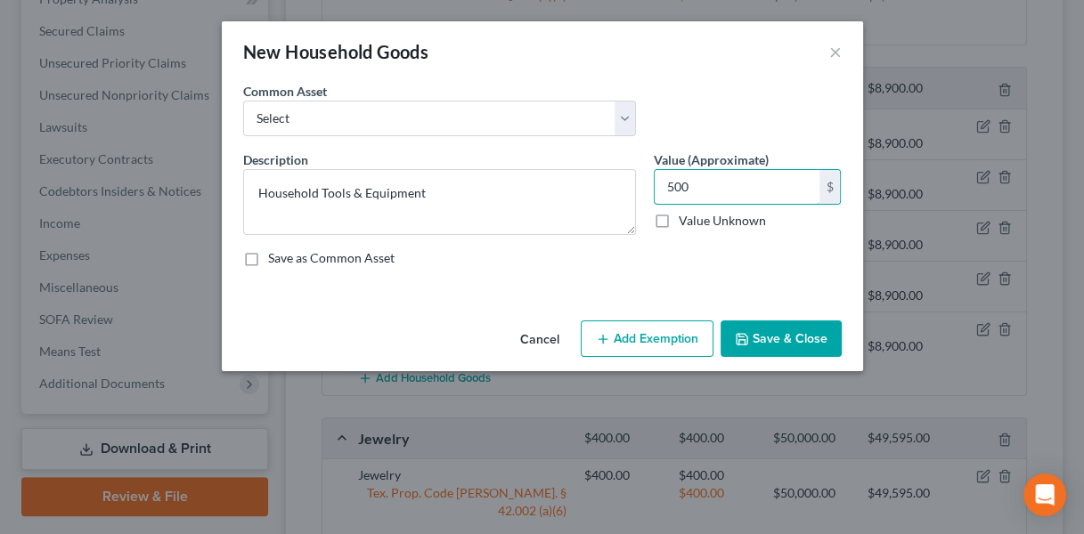
type input "500"
click at [635, 352] on button "Add Exemption" at bounding box center [647, 339] width 133 height 37
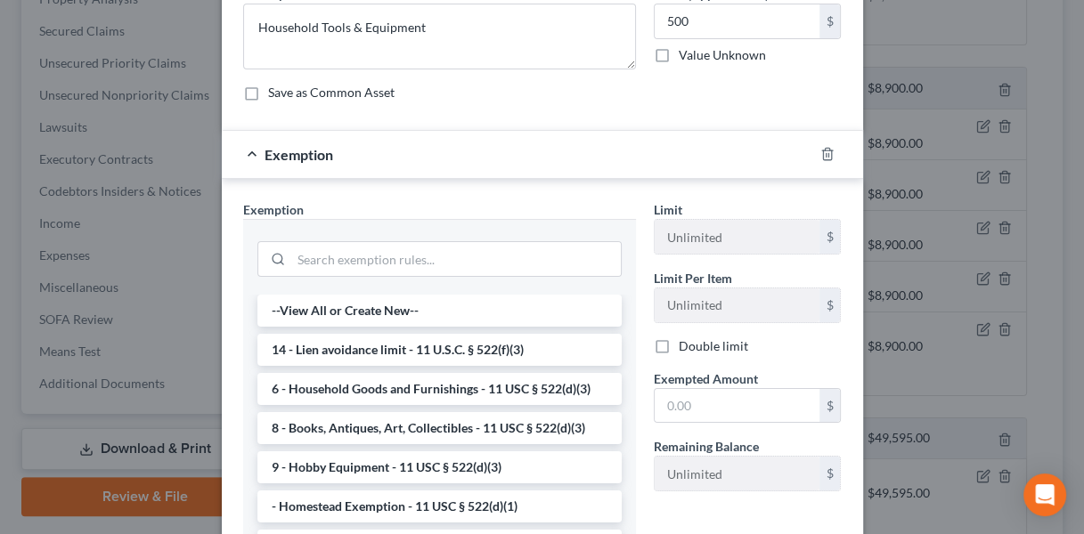
scroll to position [167, 0]
click at [371, 248] on input "search" at bounding box center [455, 257] width 329 height 34
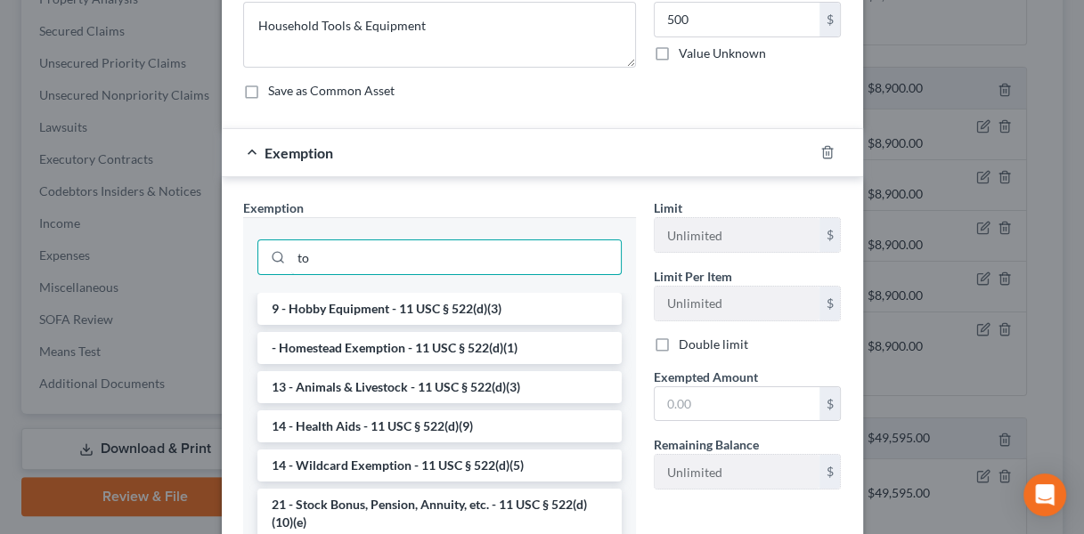
type input "t"
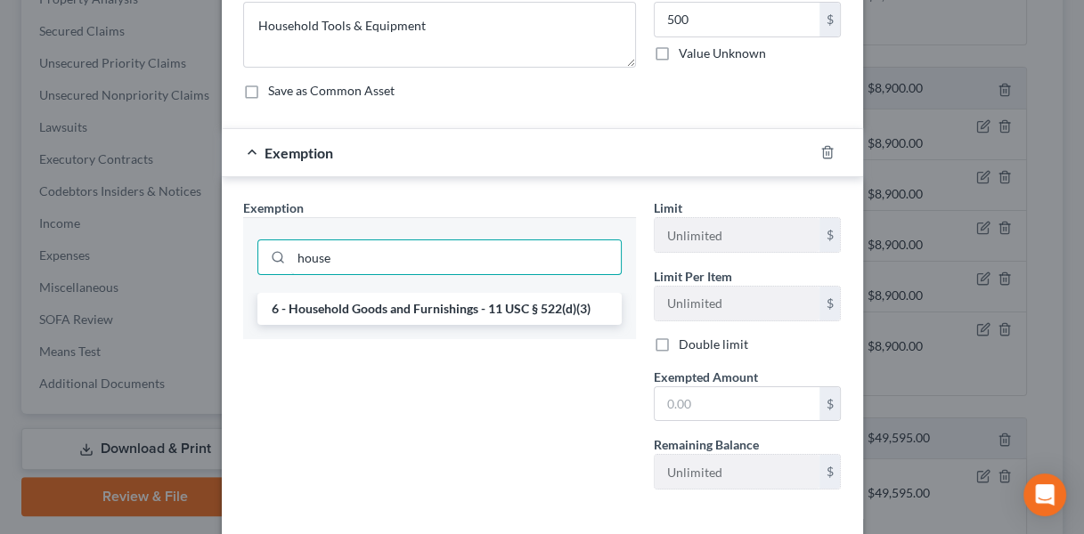
type input "house"
click at [407, 312] on li "6 - Household Goods and Furnishings - 11 USC § 522(d)(3)" at bounding box center [439, 309] width 364 height 32
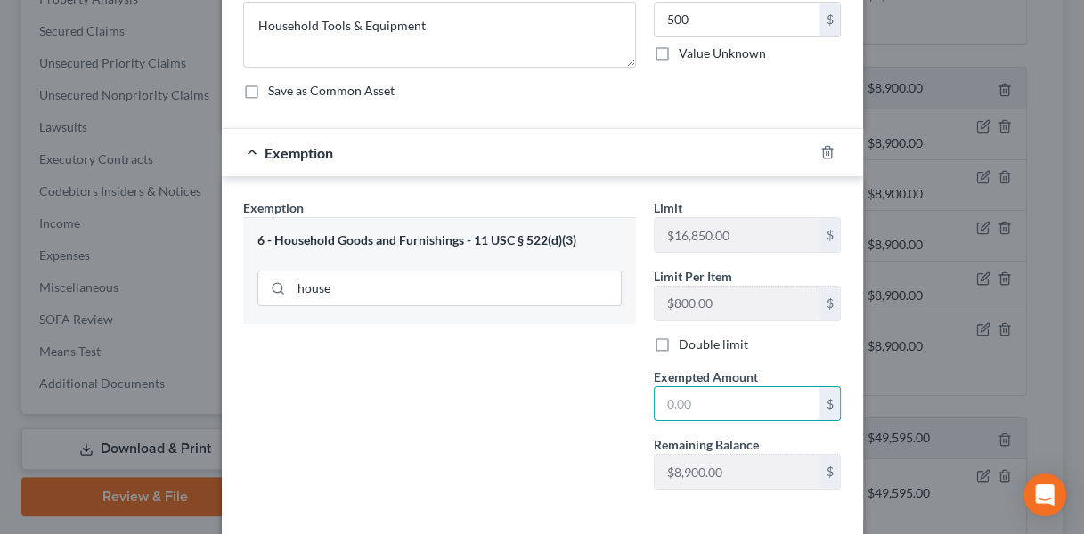
click at [676, 407] on input "text" at bounding box center [736, 404] width 165 height 34
type input "500"
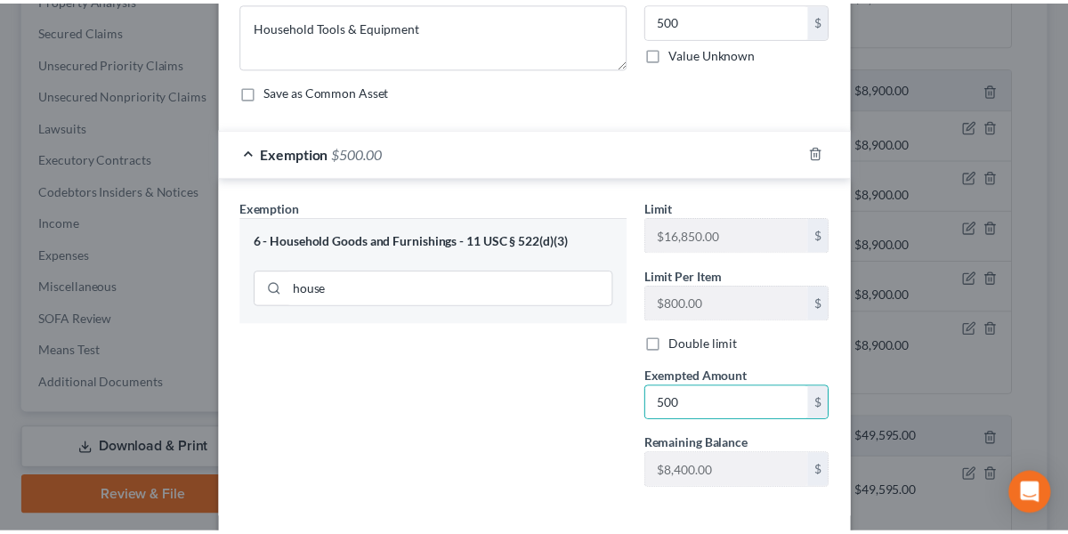
scroll to position [245, 0]
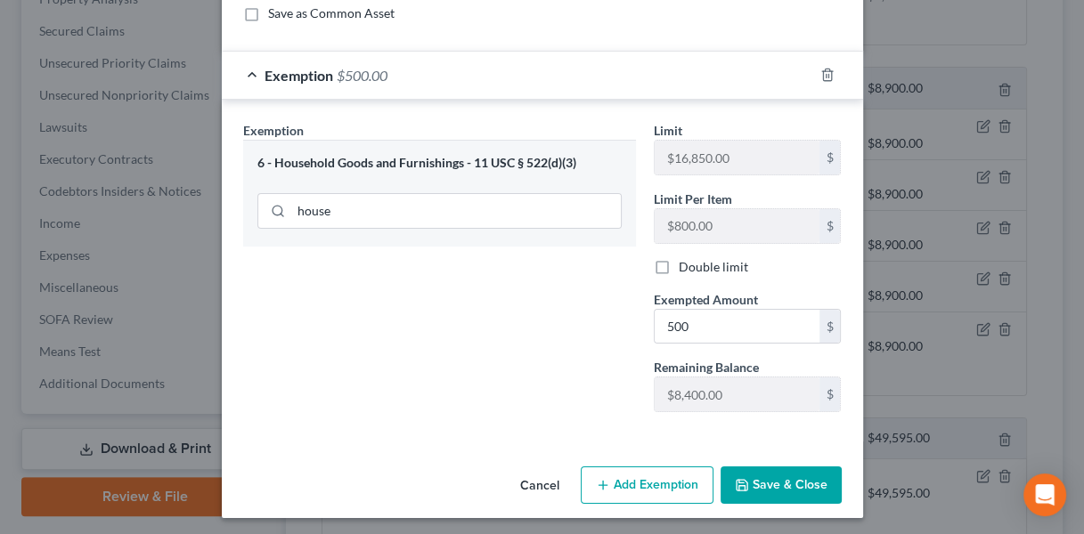
click at [743, 473] on button "Save & Close" at bounding box center [780, 485] width 121 height 37
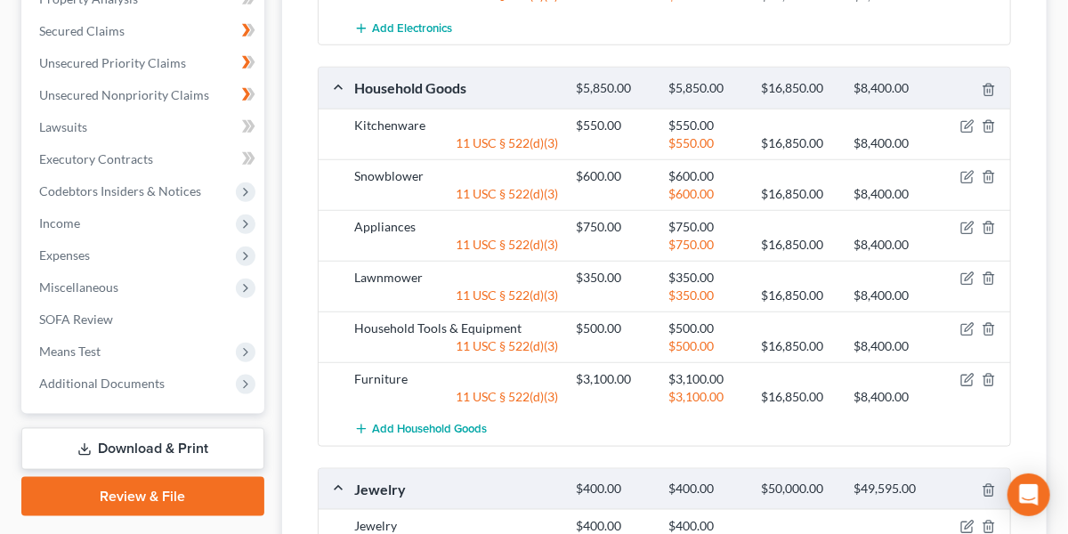
scroll to position [813, 0]
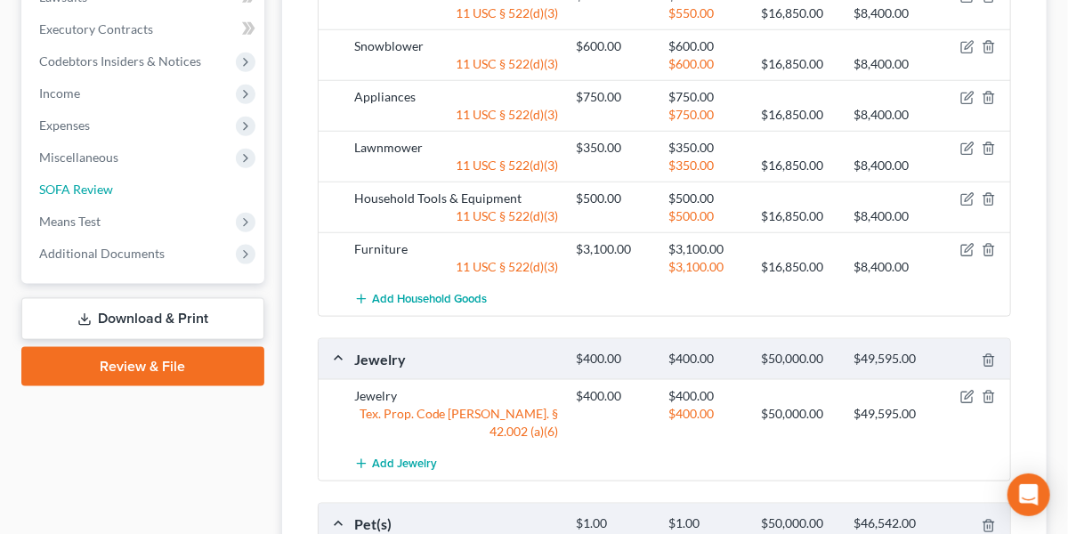
click at [111, 182] on span "SOFA Review" at bounding box center [76, 189] width 74 height 15
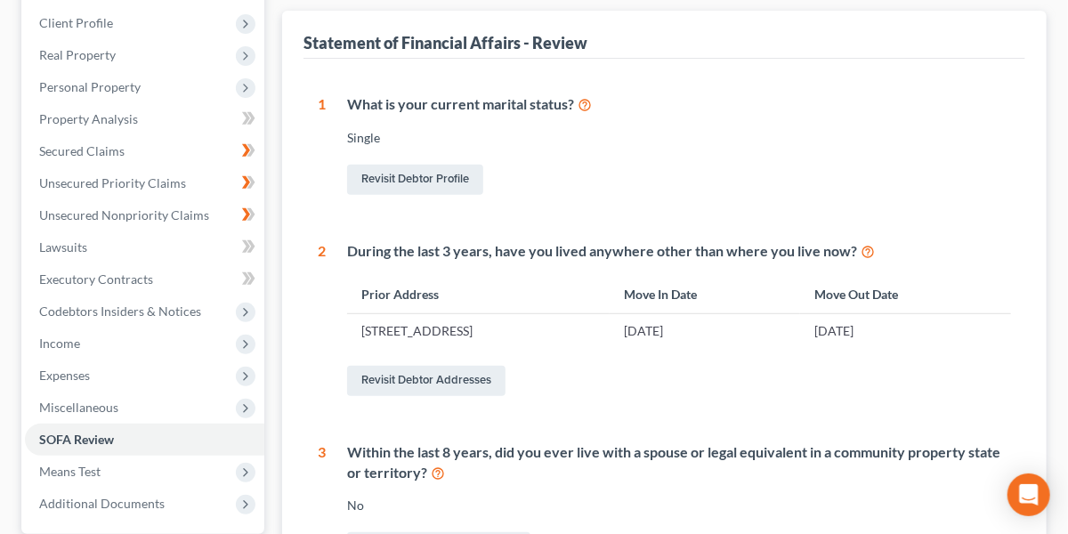
scroll to position [244, 0]
click at [106, 404] on span "Miscellaneous" at bounding box center [78, 405] width 79 height 15
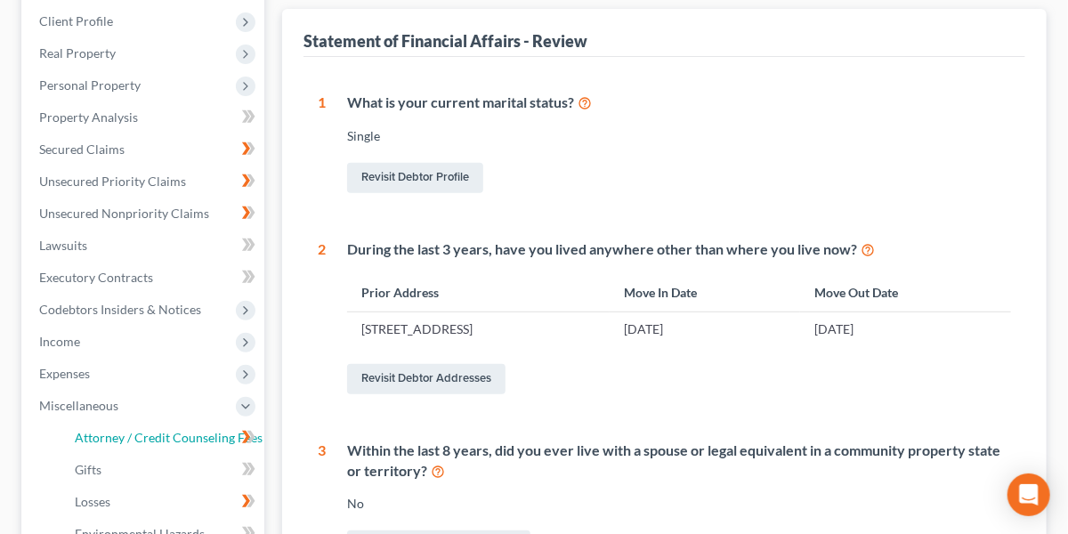
click at [139, 431] on span "Attorney / Credit Counseling Fees" at bounding box center [169, 437] width 188 height 15
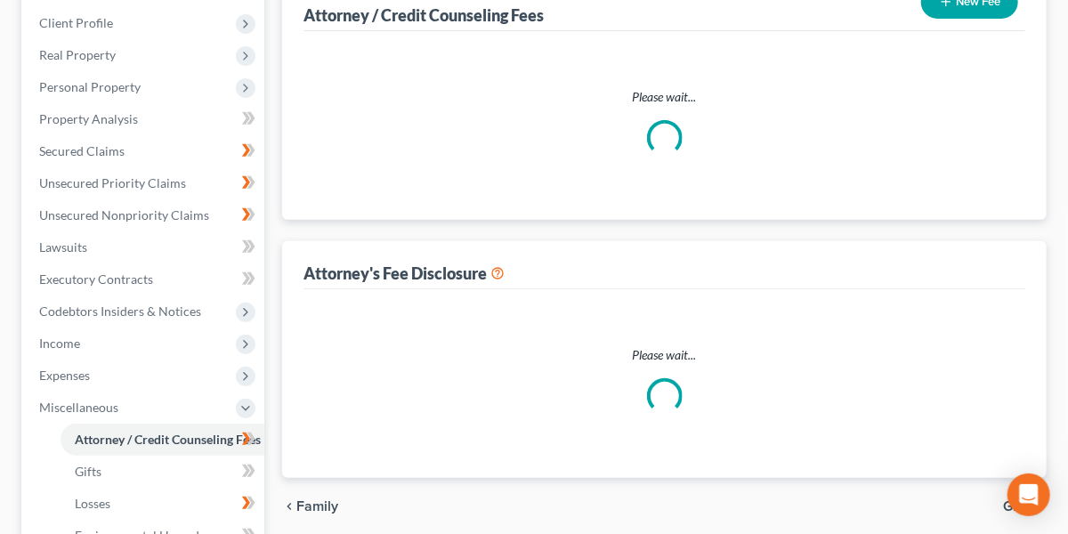
select select "0"
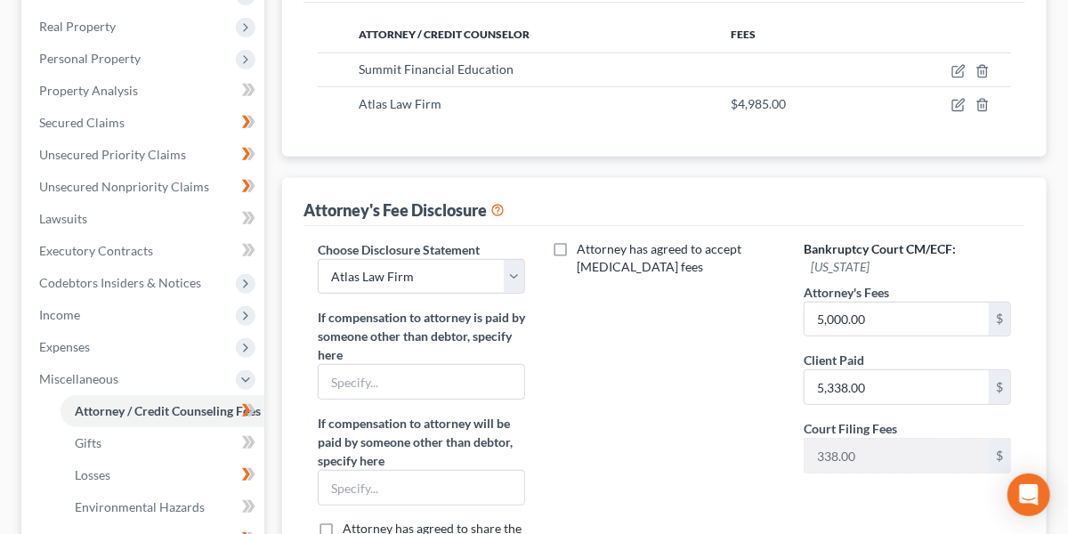
scroll to position [272, 0]
click at [888, 310] on input "5,000.00" at bounding box center [897, 319] width 184 height 34
type input "4,985"
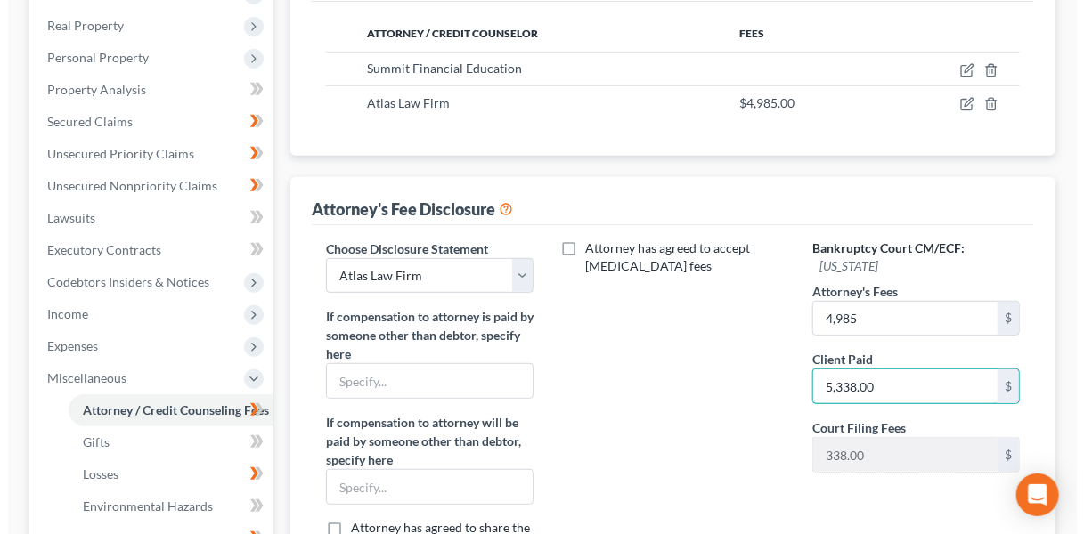
scroll to position [90, 0]
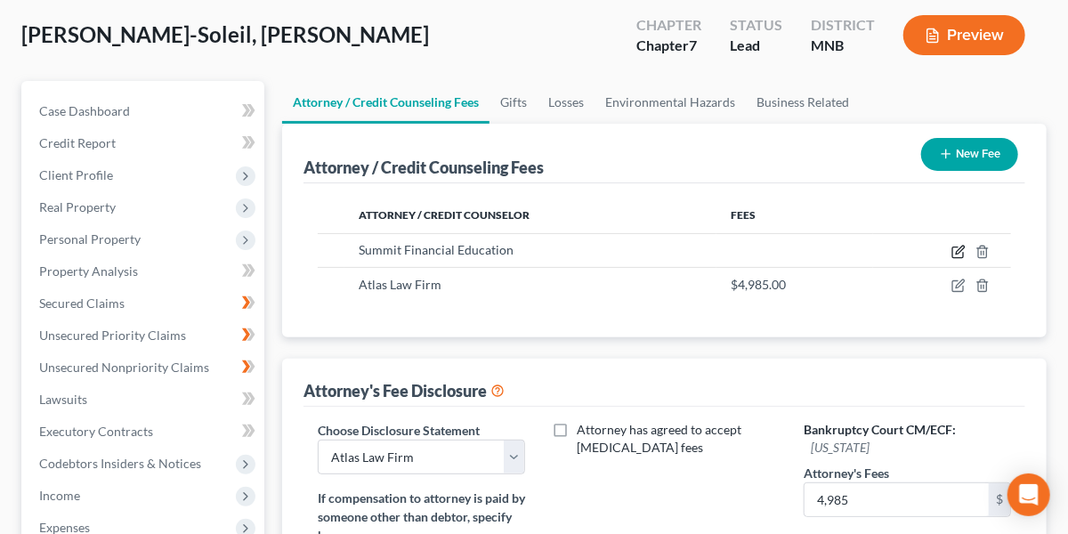
click at [960, 249] on icon "button" at bounding box center [959, 252] width 14 height 14
select select "3"
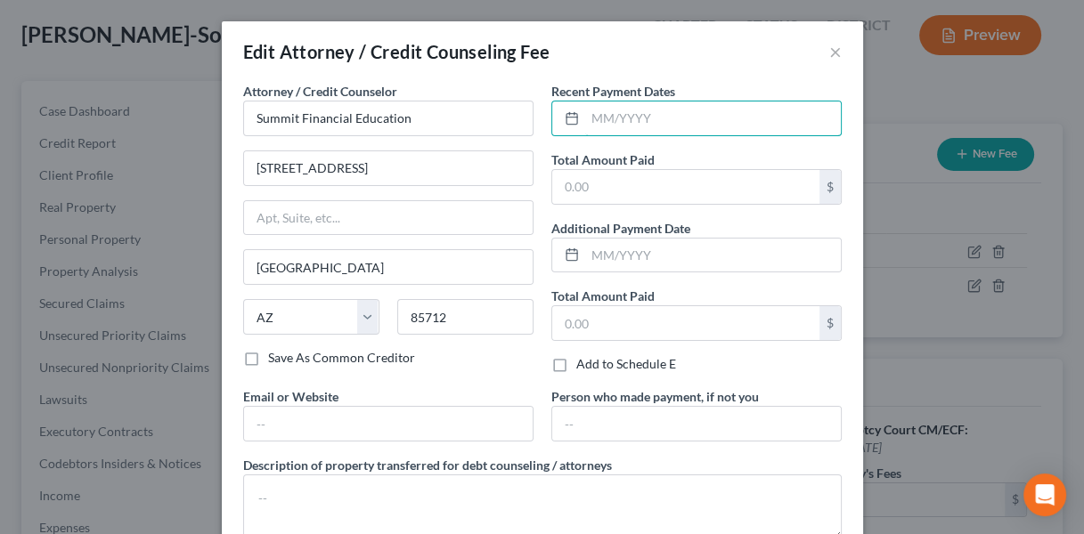
click at [694, 128] on input "text" at bounding box center [713, 119] width 256 height 34
type input "09/2055"
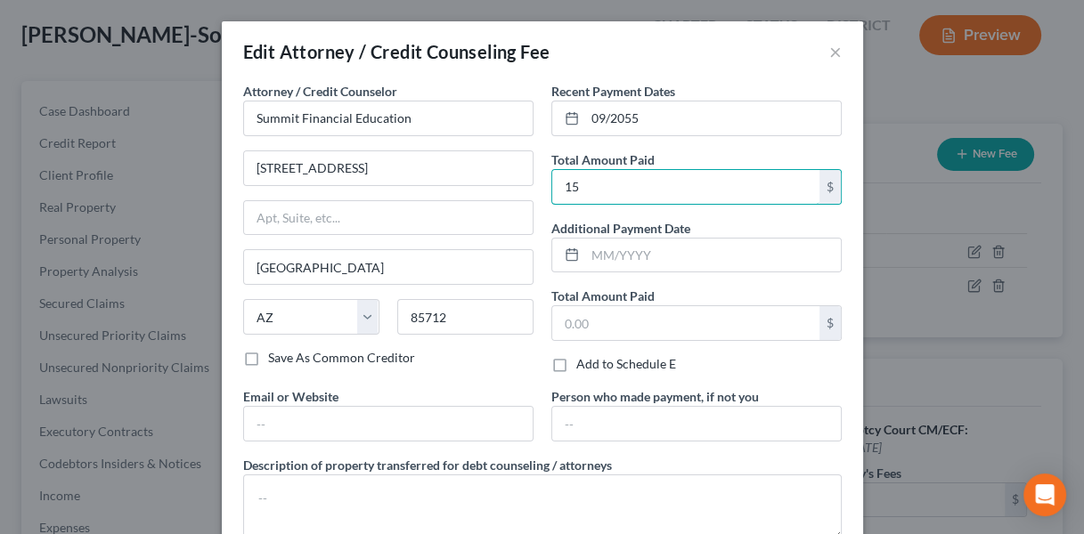
type input "15"
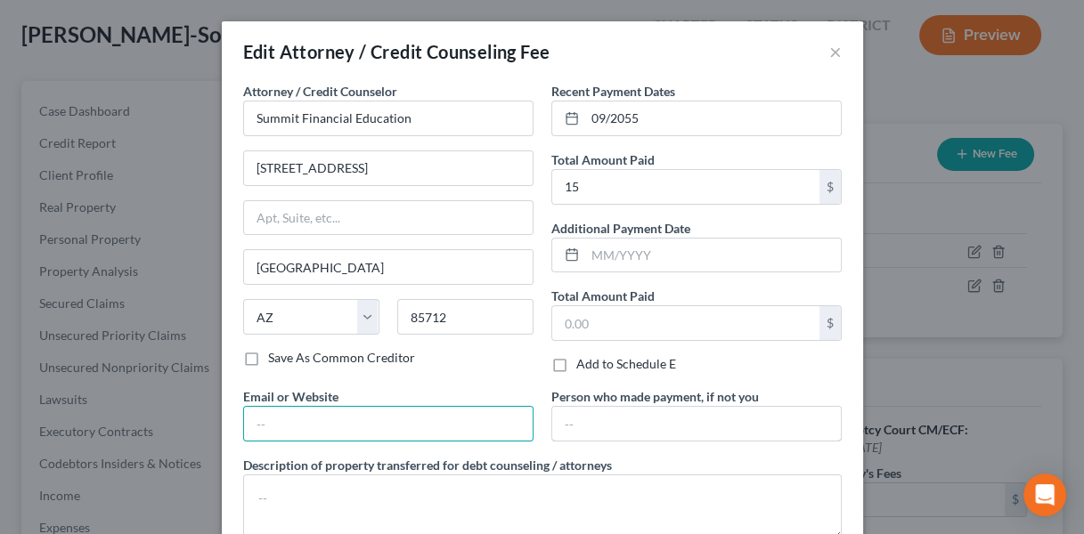
click at [617, 418] on input "text" at bounding box center [696, 424] width 288 height 34
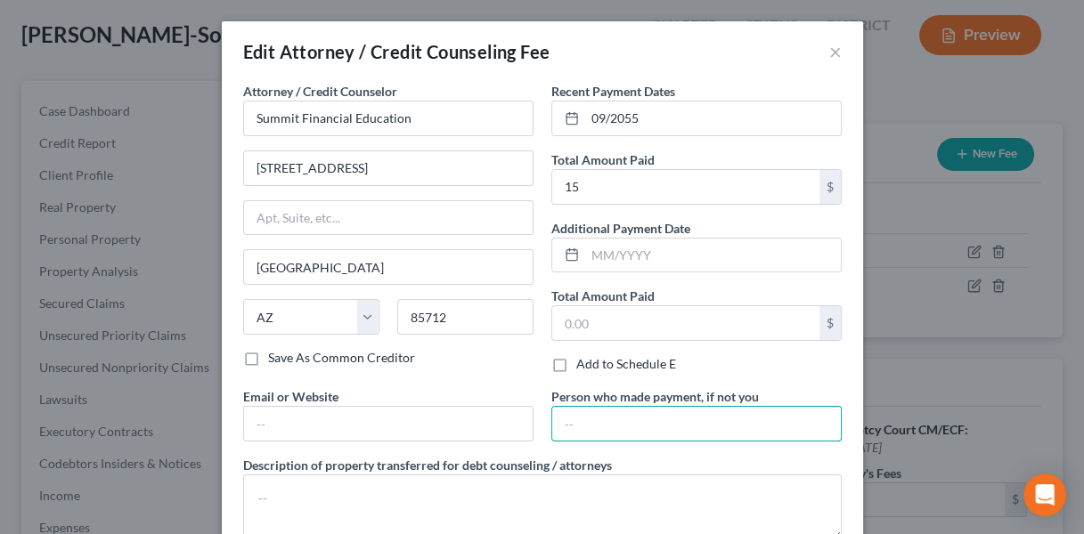
type input "t"
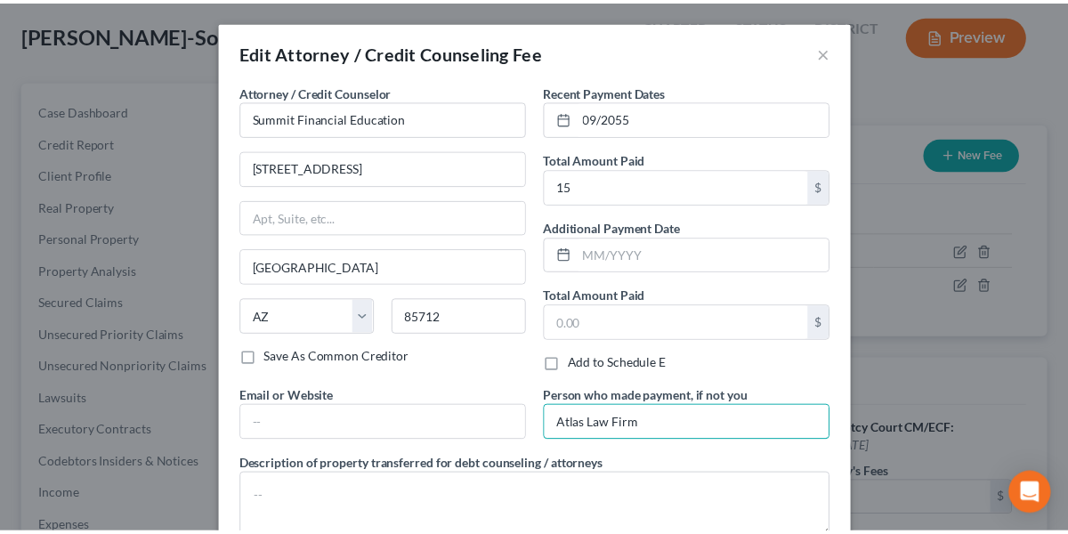
scroll to position [113, 0]
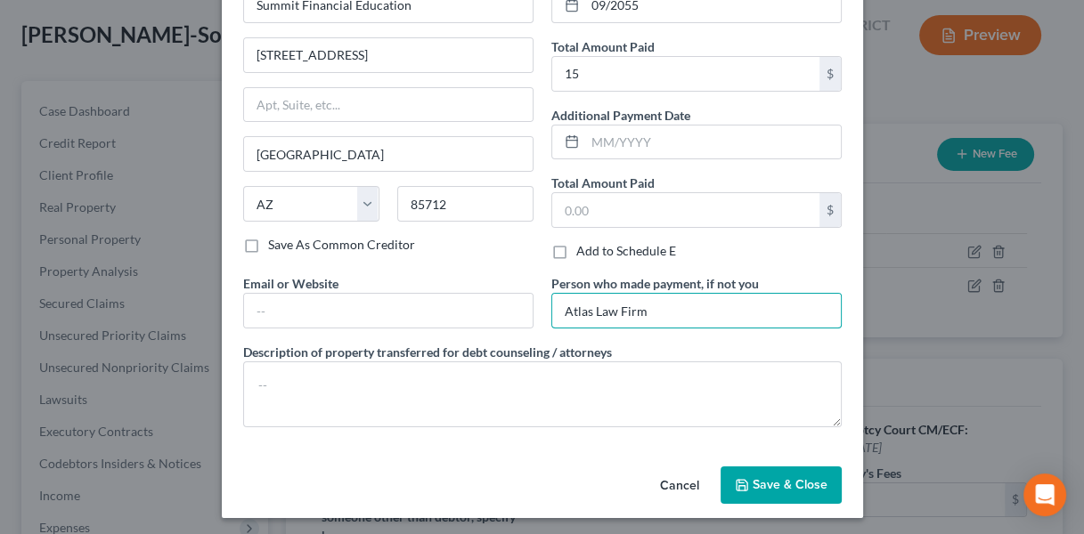
type input "Atlas Law Firm"
click at [754, 483] on span "Save & Close" at bounding box center [789, 484] width 75 height 15
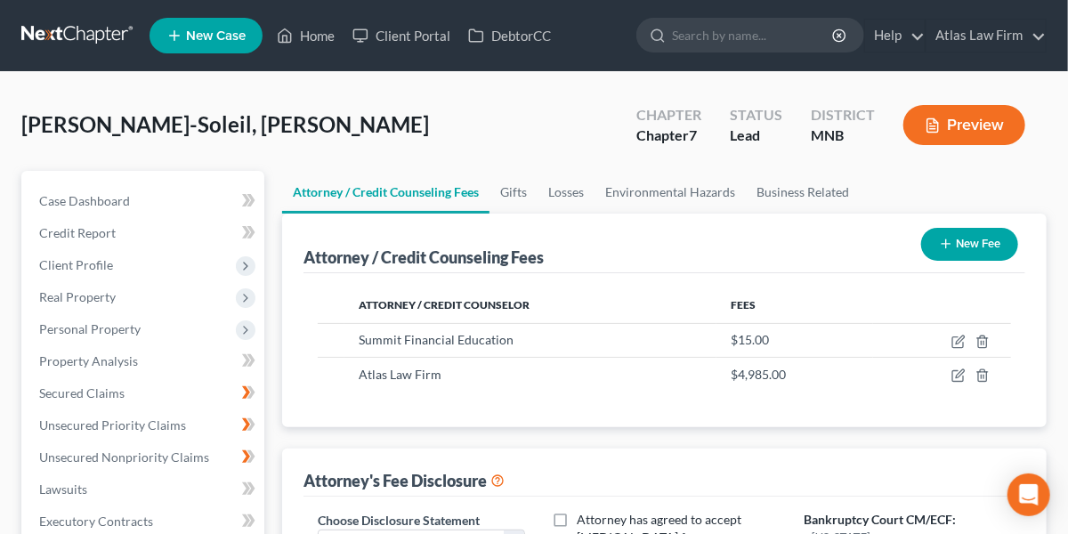
scroll to position [94, 0]
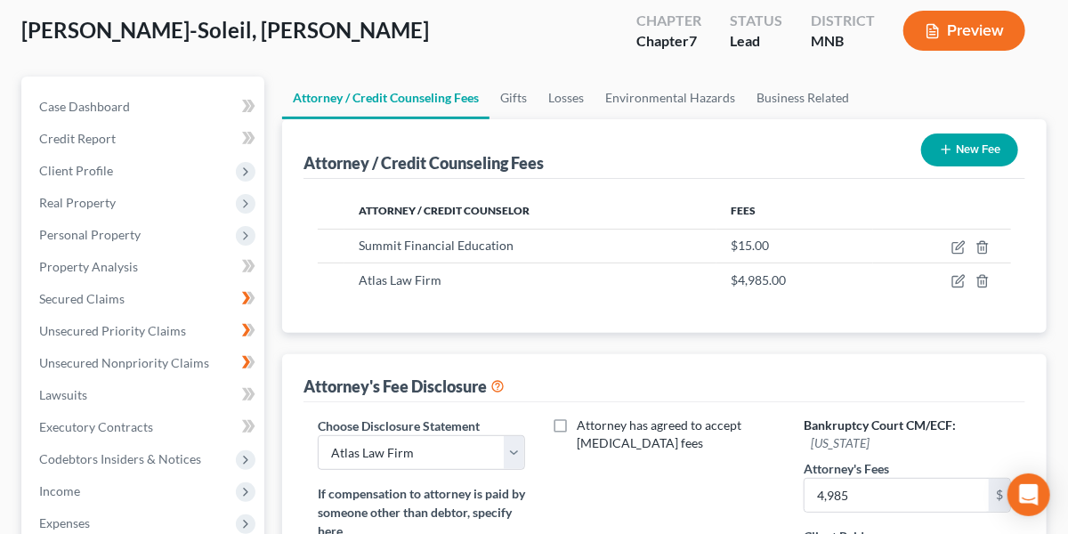
click at [162, 232] on span "Personal Property" at bounding box center [145, 235] width 240 height 32
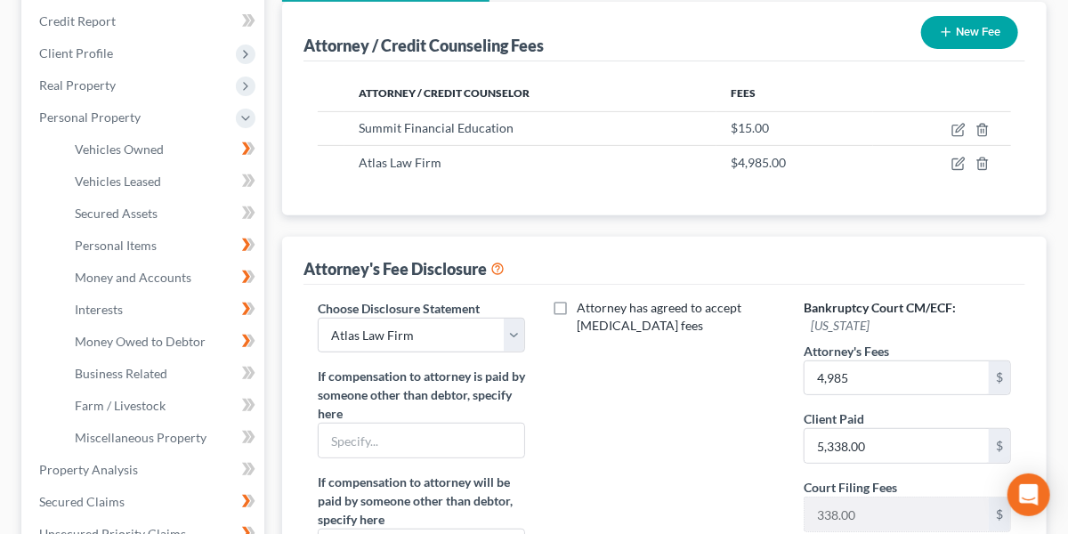
scroll to position [215, 0]
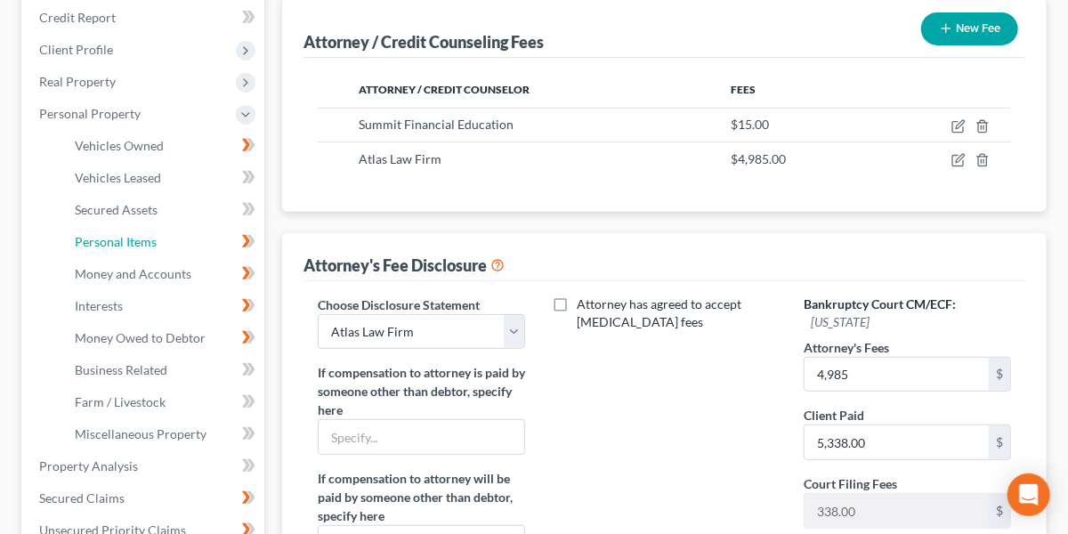
click at [154, 244] on span "Personal Items" at bounding box center [116, 241] width 82 height 15
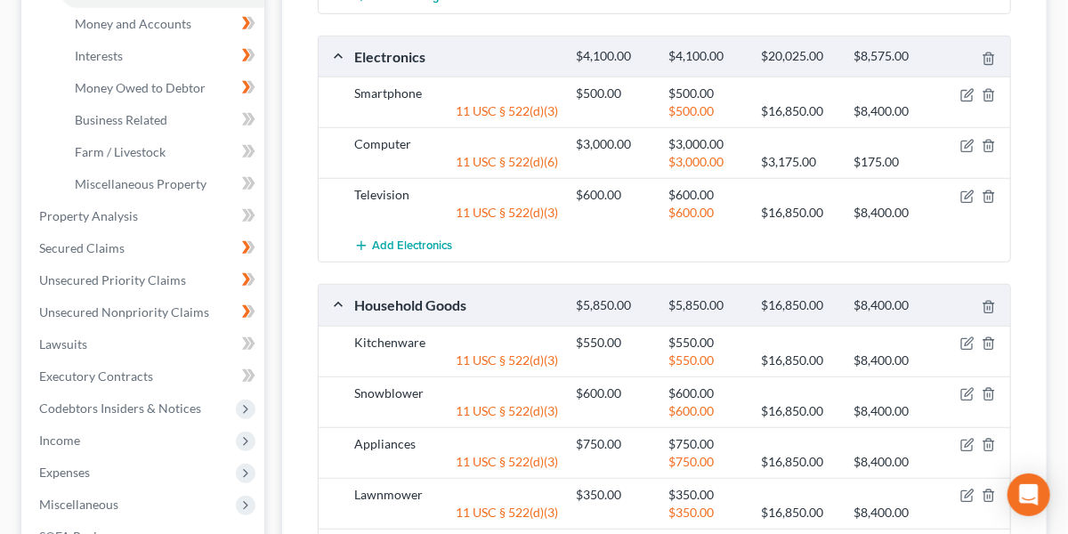
scroll to position [287, 0]
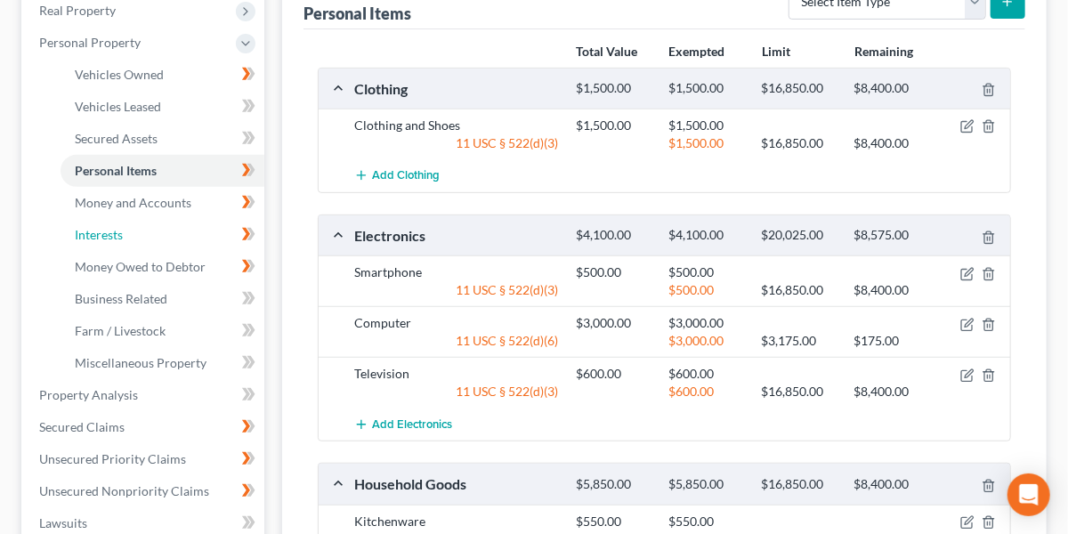
click at [93, 229] on span "Interests" at bounding box center [99, 234] width 48 height 15
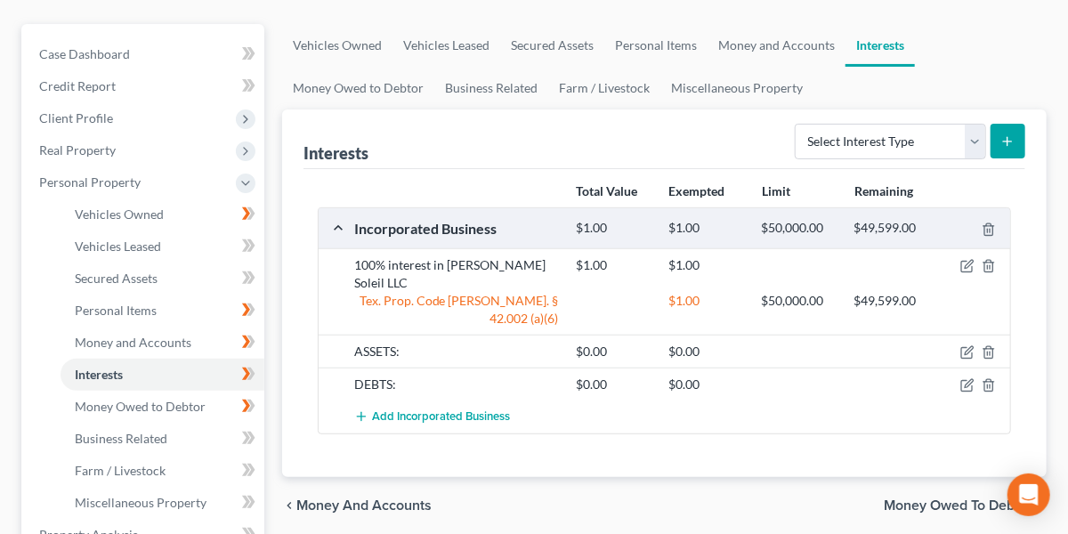
scroll to position [154, 0]
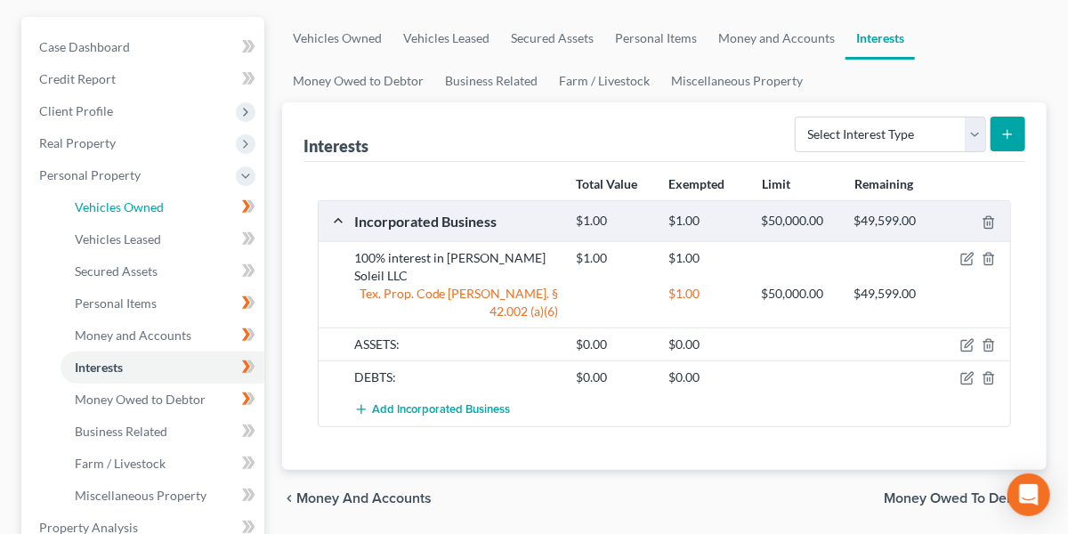
click at [146, 208] on span "Vehicles Owned" at bounding box center [119, 206] width 89 height 15
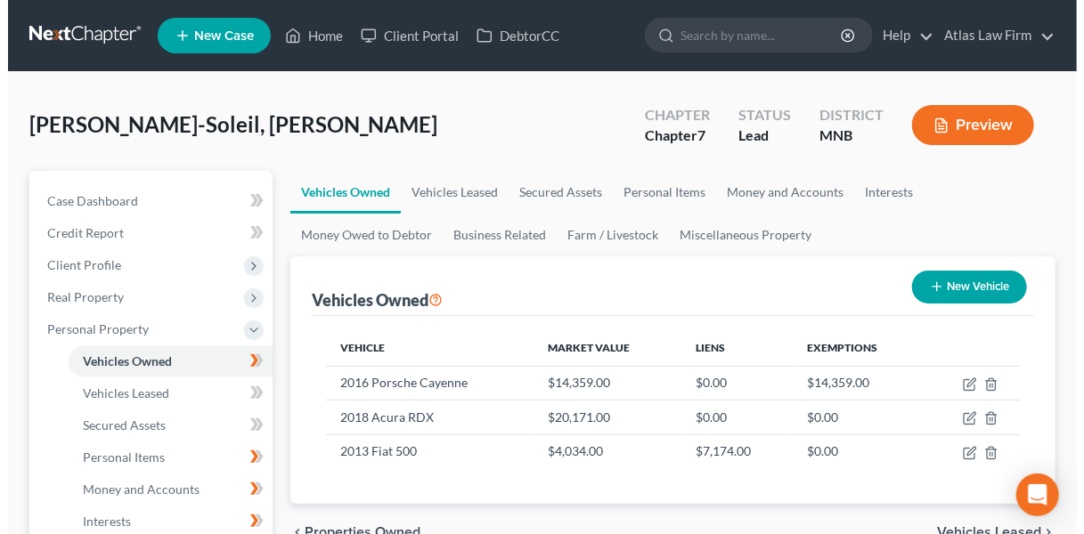
scroll to position [87, 0]
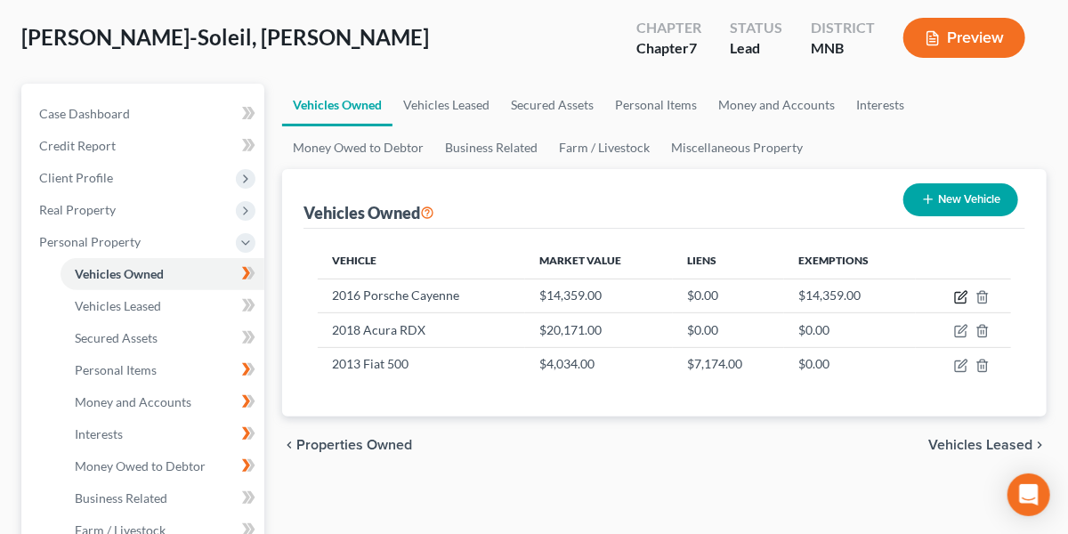
click at [958, 293] on icon "button" at bounding box center [960, 298] width 11 height 11
select select "0"
select select "10"
select select "2"
select select "0"
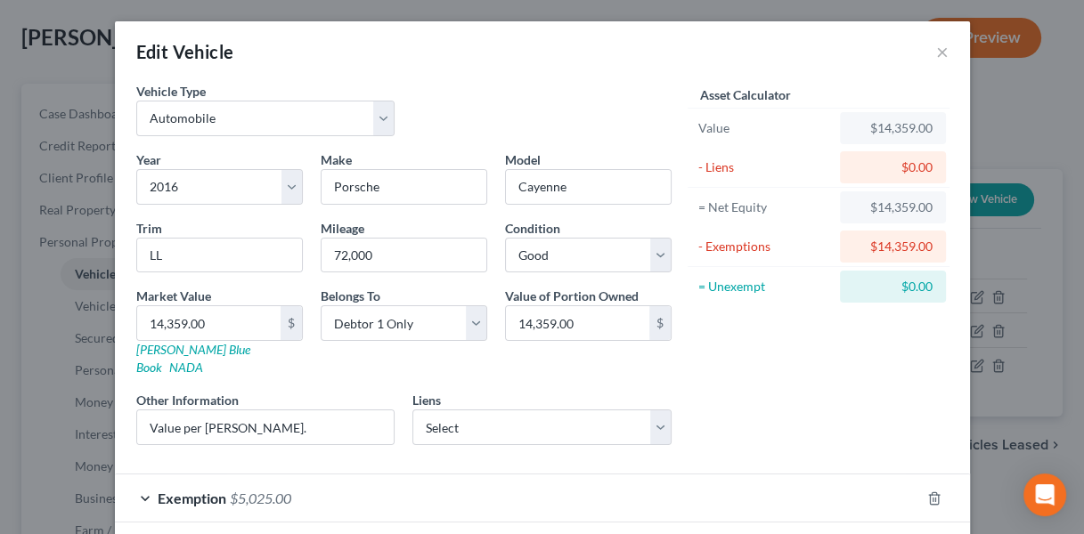
scroll to position [111, 0]
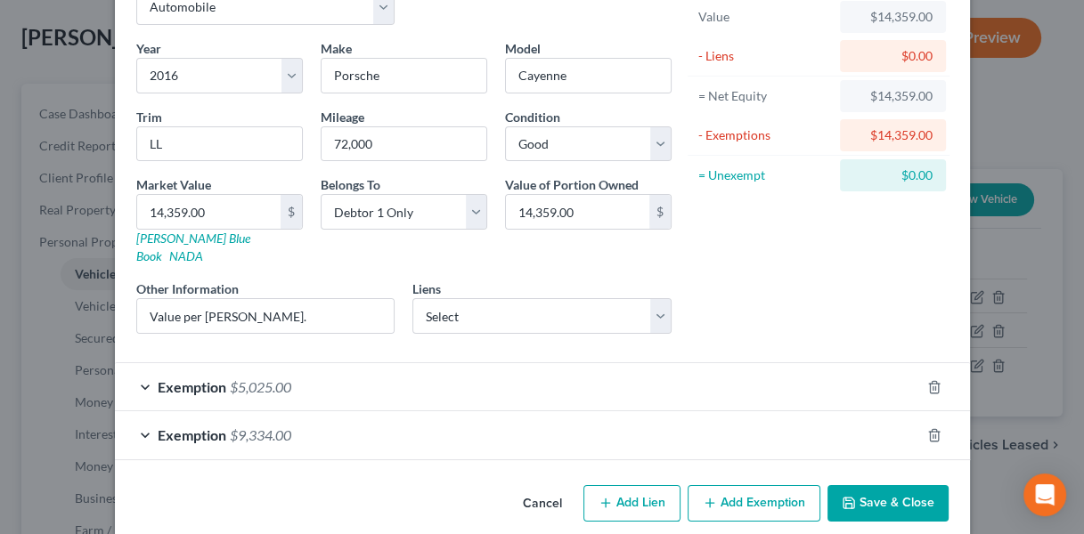
click at [334, 280] on div "Other Information Value per [PERSON_NAME]." at bounding box center [265, 307] width 277 height 54
click at [536, 487] on button "Cancel" at bounding box center [542, 505] width 68 height 36
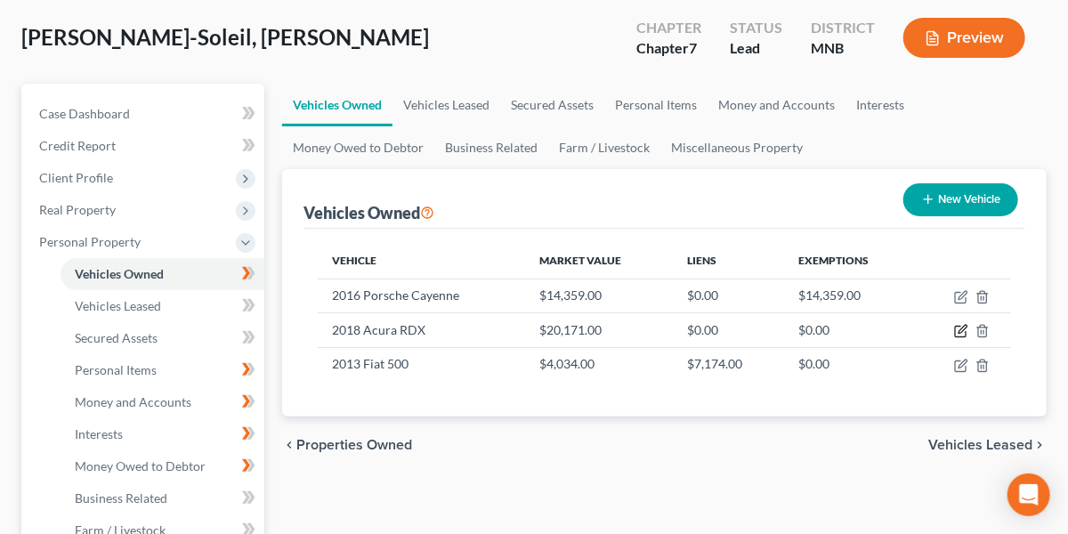
click at [961, 326] on icon "button" at bounding box center [962, 331] width 14 height 14
select select "0"
select select "8"
select select "2"
select select "0"
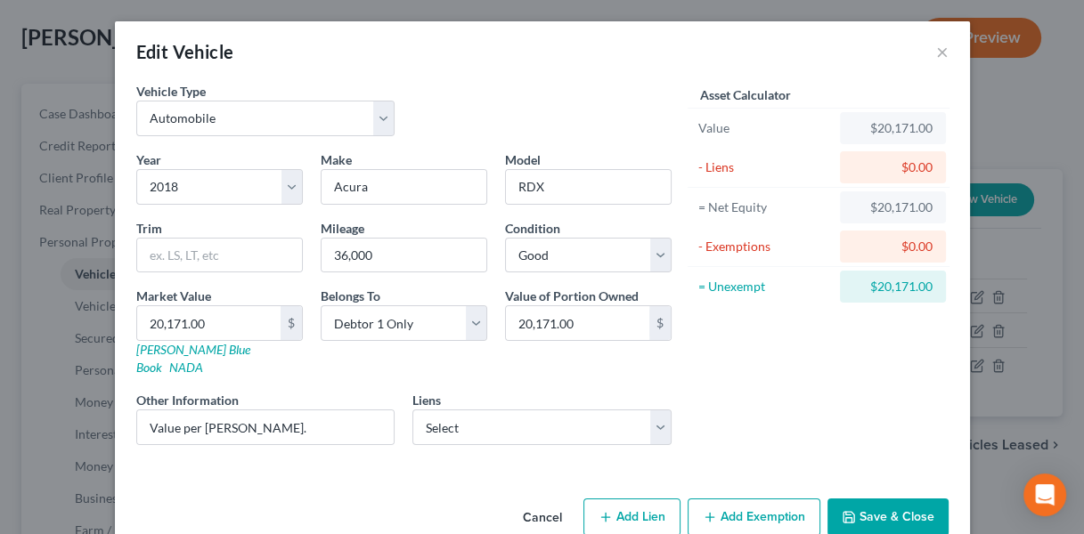
scroll to position [15, 0]
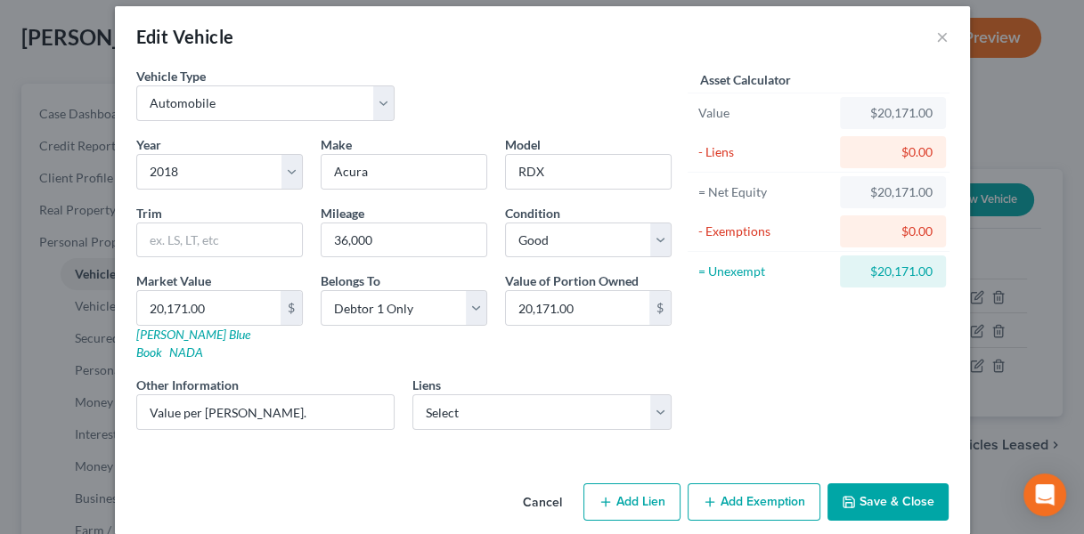
click at [760, 483] on button "Add Exemption" at bounding box center [753, 501] width 133 height 37
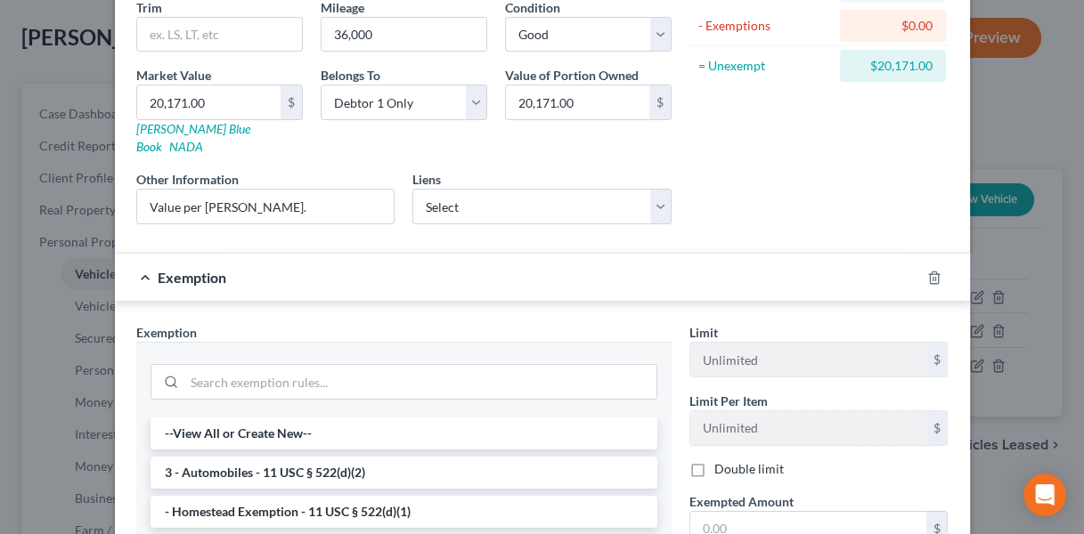
scroll to position [223, 0]
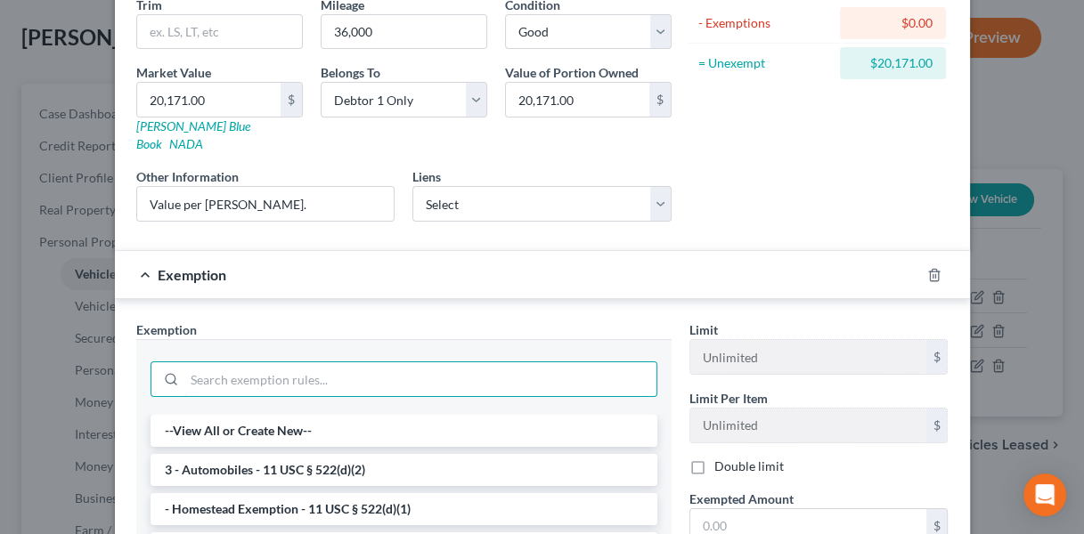
click at [391, 362] on input "search" at bounding box center [420, 379] width 472 height 34
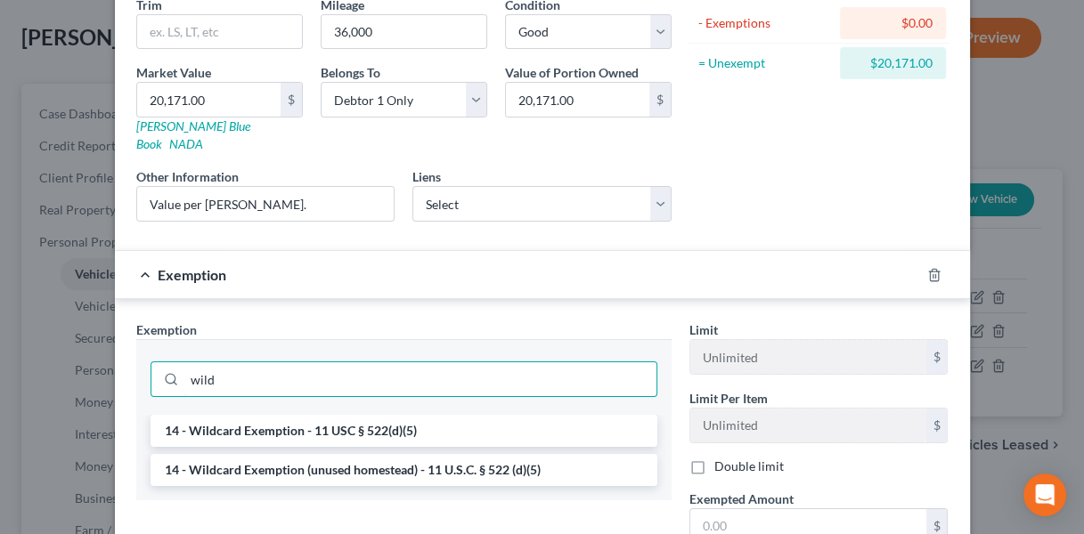
type input "wild"
click at [382, 454] on li "14 - Wildcard Exemption (unused homestead) - 11 U.S.C. § 522 (d)(5)" at bounding box center [403, 470] width 507 height 32
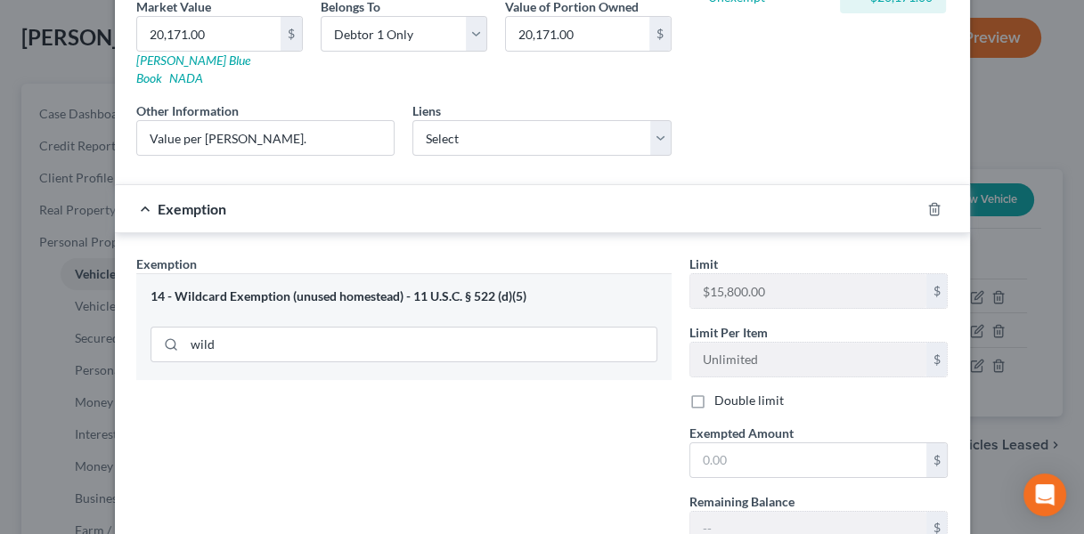
scroll to position [293, 0]
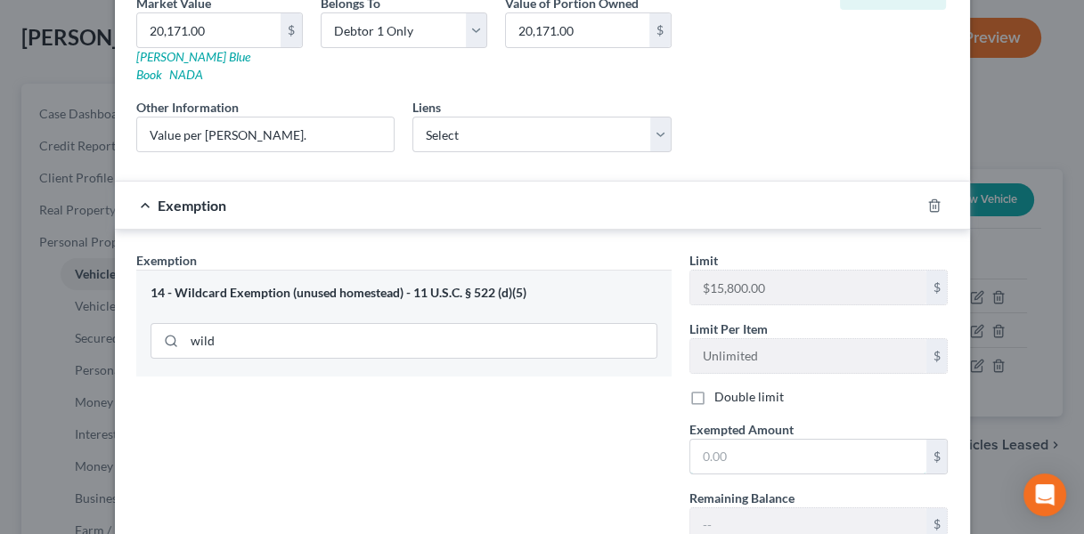
click at [744, 440] on input "text" at bounding box center [808, 457] width 236 height 34
paste input "8141"
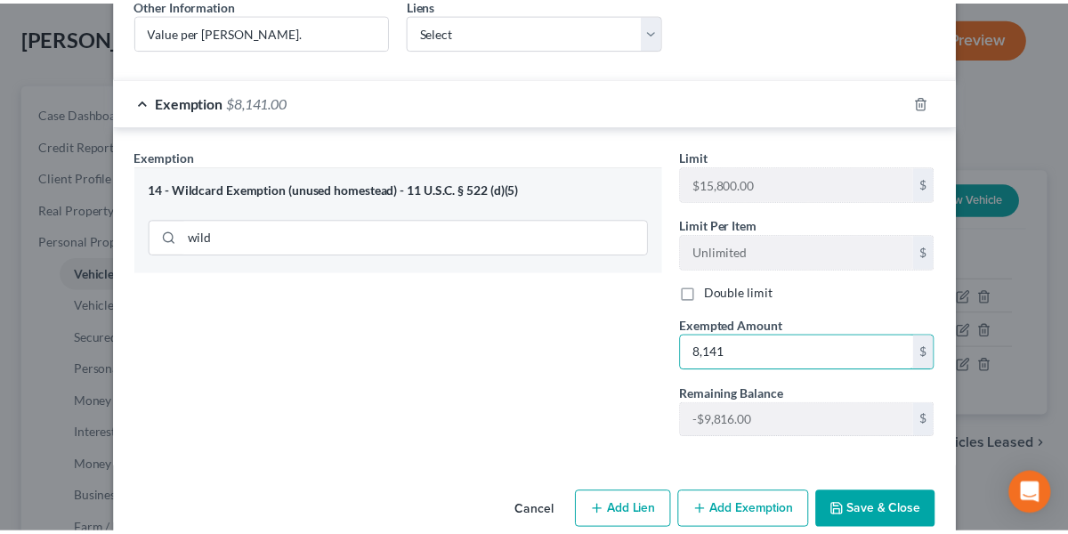
scroll to position [403, 0]
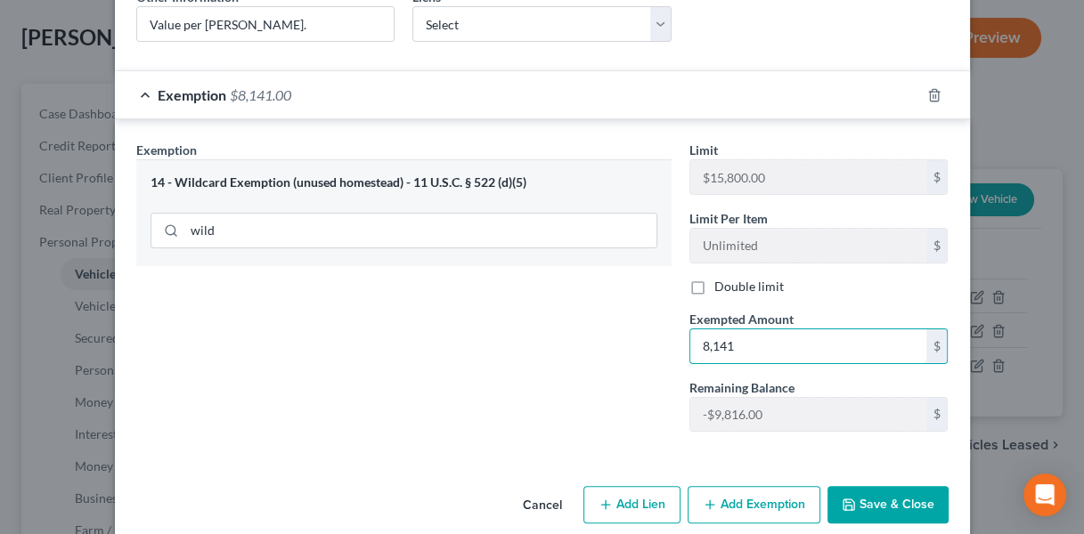
type input "8,141"
click at [857, 486] on button "Save & Close" at bounding box center [887, 504] width 121 height 37
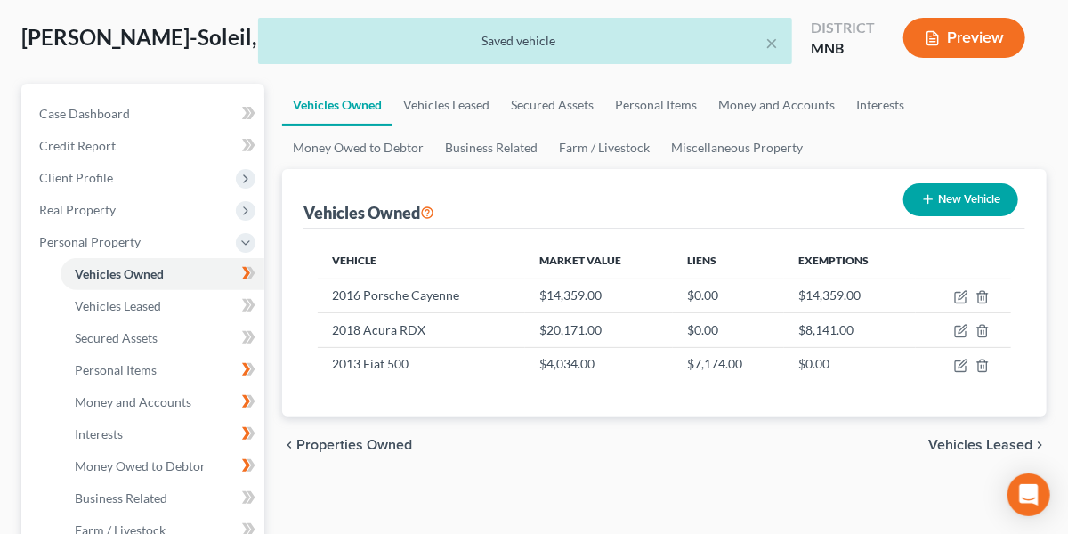
scroll to position [202, 0]
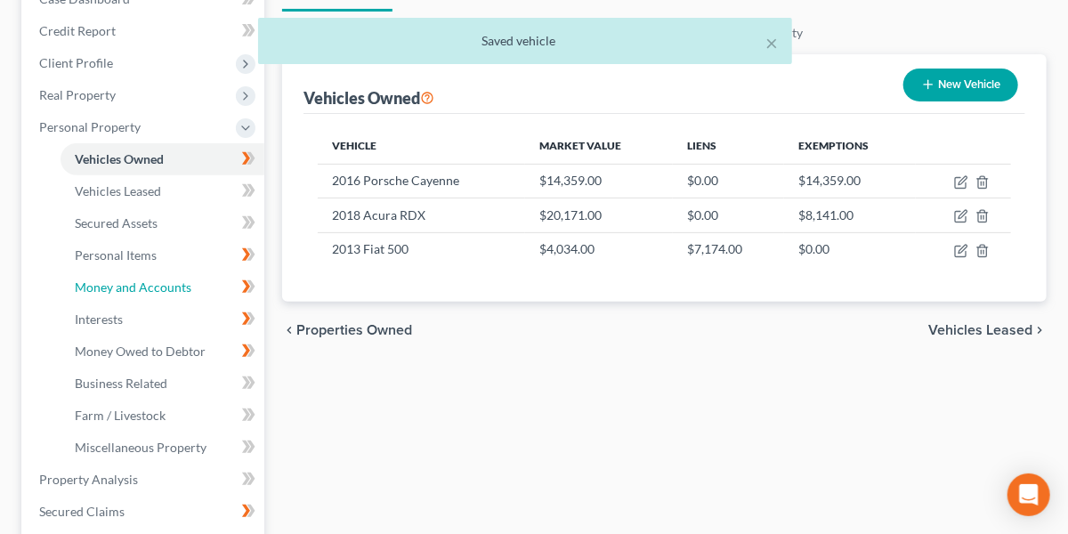
drag, startPoint x: 110, startPoint y: 277, endPoint x: 469, endPoint y: 318, distance: 362.0
click at [110, 280] on span "Money and Accounts" at bounding box center [133, 287] width 117 height 15
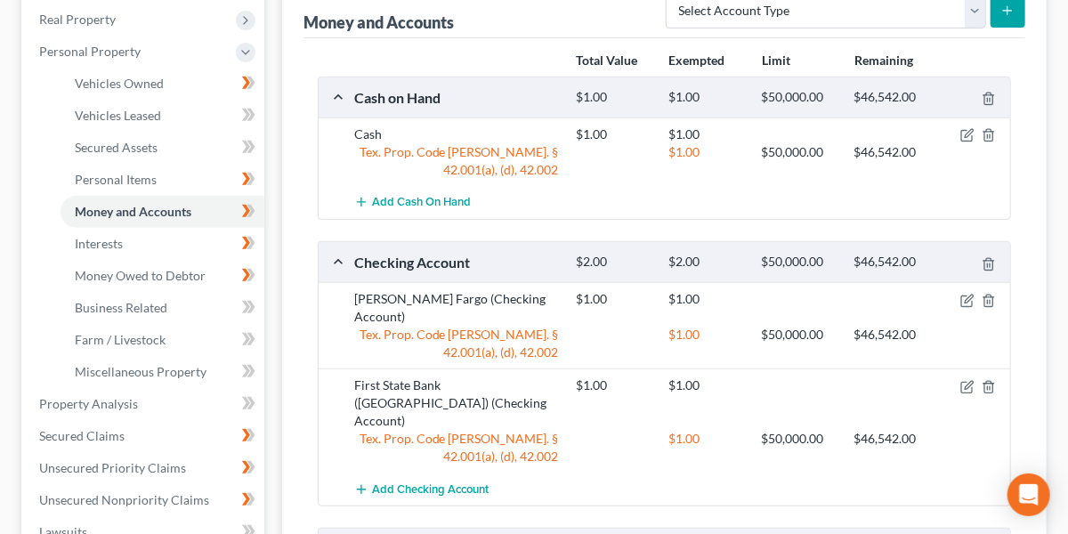
scroll to position [279, 0]
click at [156, 176] on link "Personal Items" at bounding box center [163, 179] width 204 height 32
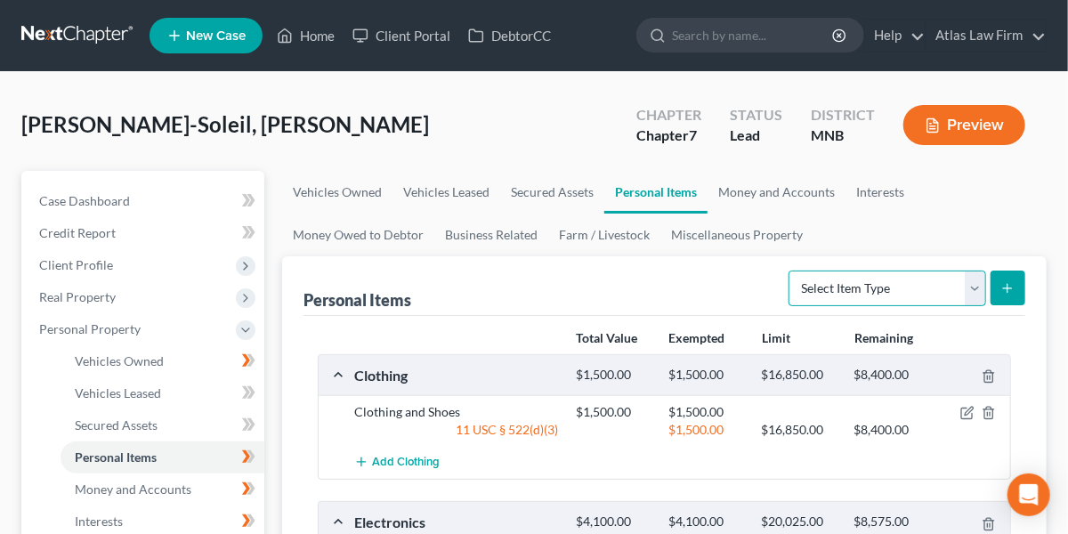
click at [972, 291] on select "Select Item Type Clothing Collectibles Of Value Electronics Firearms Household …" at bounding box center [888, 289] width 198 height 36
select select "firearms"
click at [792, 271] on select "Select Item Type Clothing Collectibles Of Value Electronics Firearms Household …" at bounding box center [888, 289] width 198 height 36
click at [1013, 296] on button "submit" at bounding box center [1008, 288] width 35 height 35
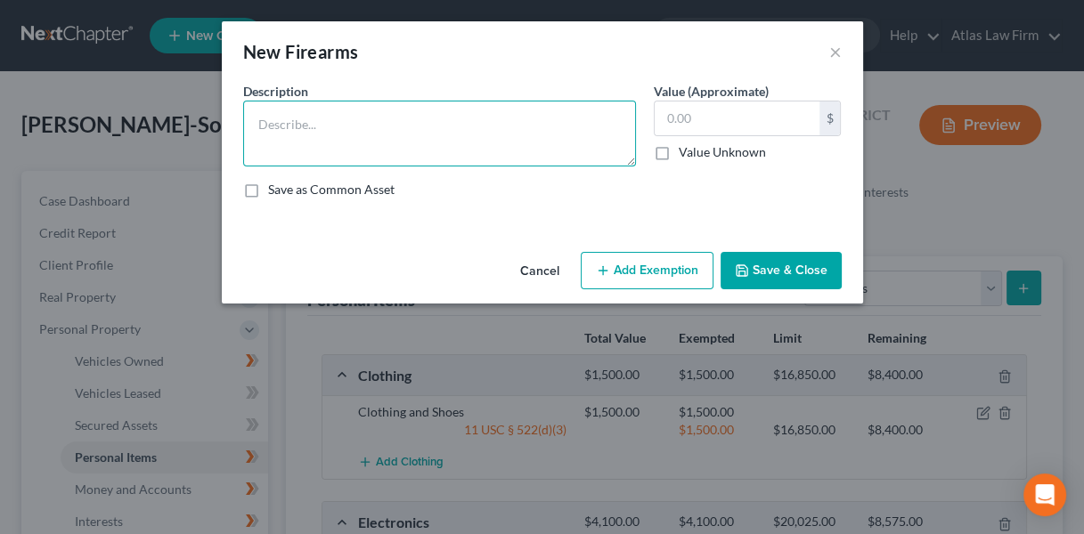
click at [382, 138] on textarea at bounding box center [439, 134] width 393 height 66
type textarea "Firearms"
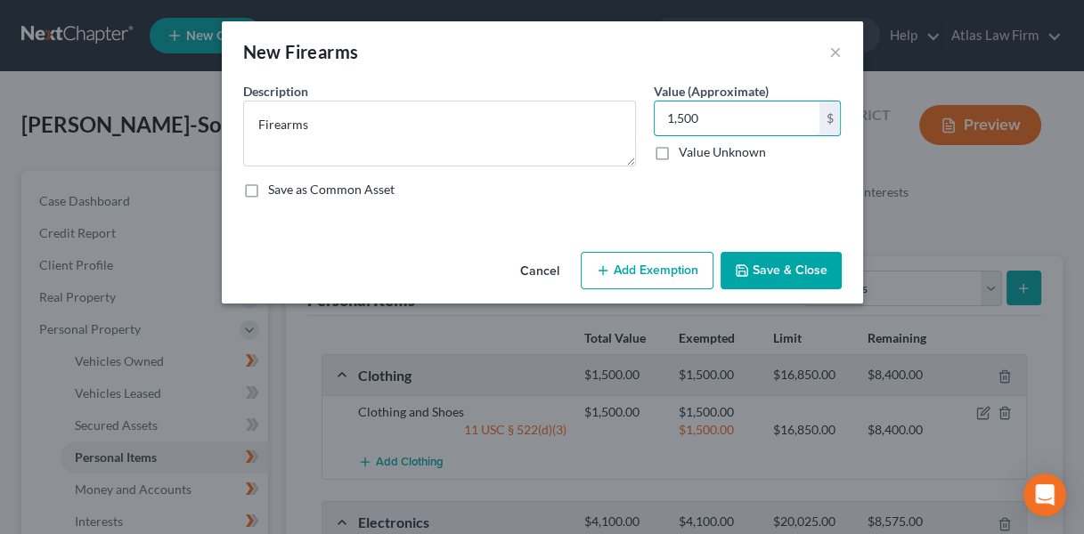
type input "1,500"
click at [741, 271] on polyline "button" at bounding box center [741, 273] width 6 height 4
